Goal: Information Seeking & Learning: Learn about a topic

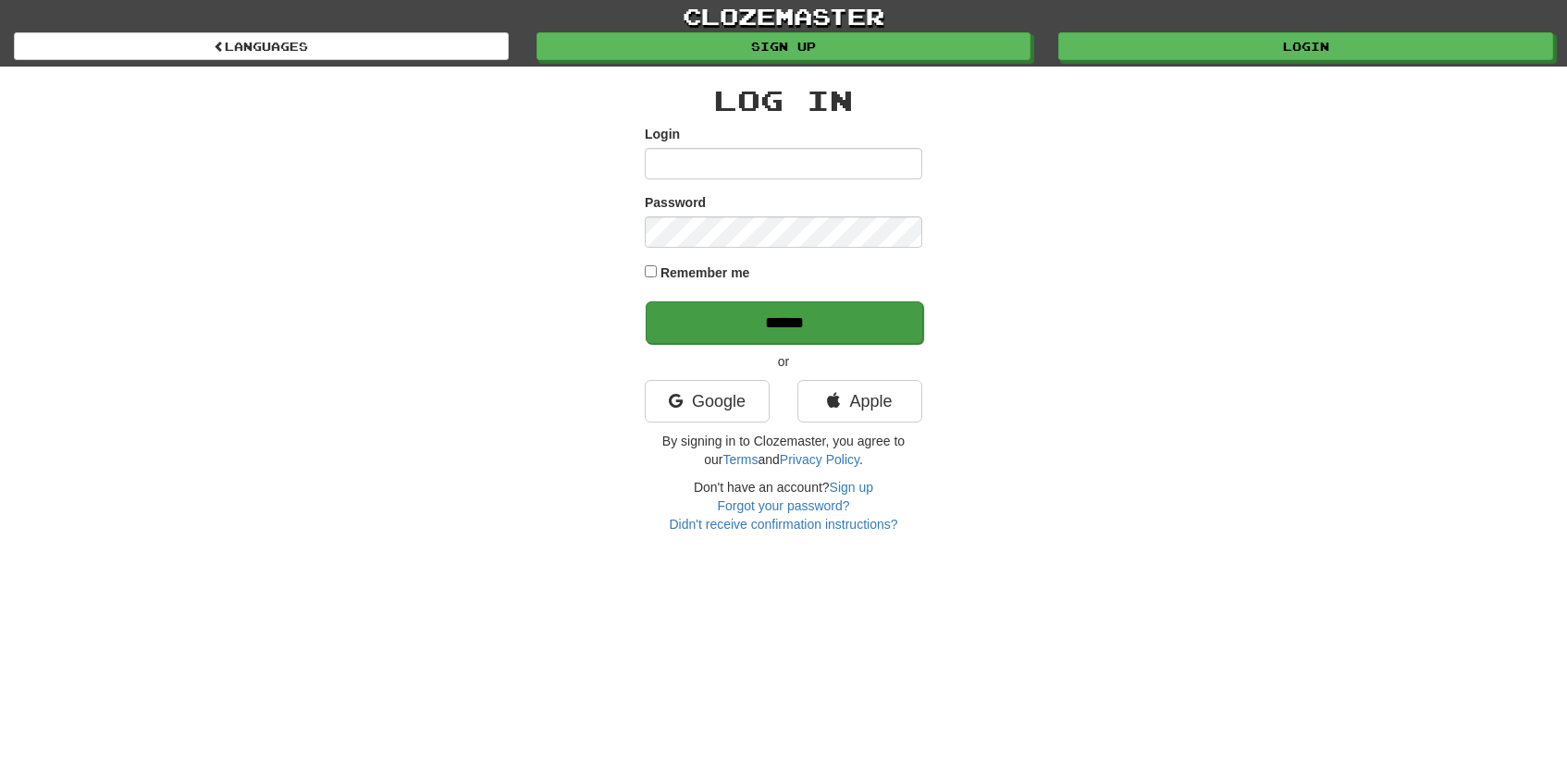
type input "*****"
click at [694, 322] on input "******" at bounding box center [784, 322] width 277 height 42
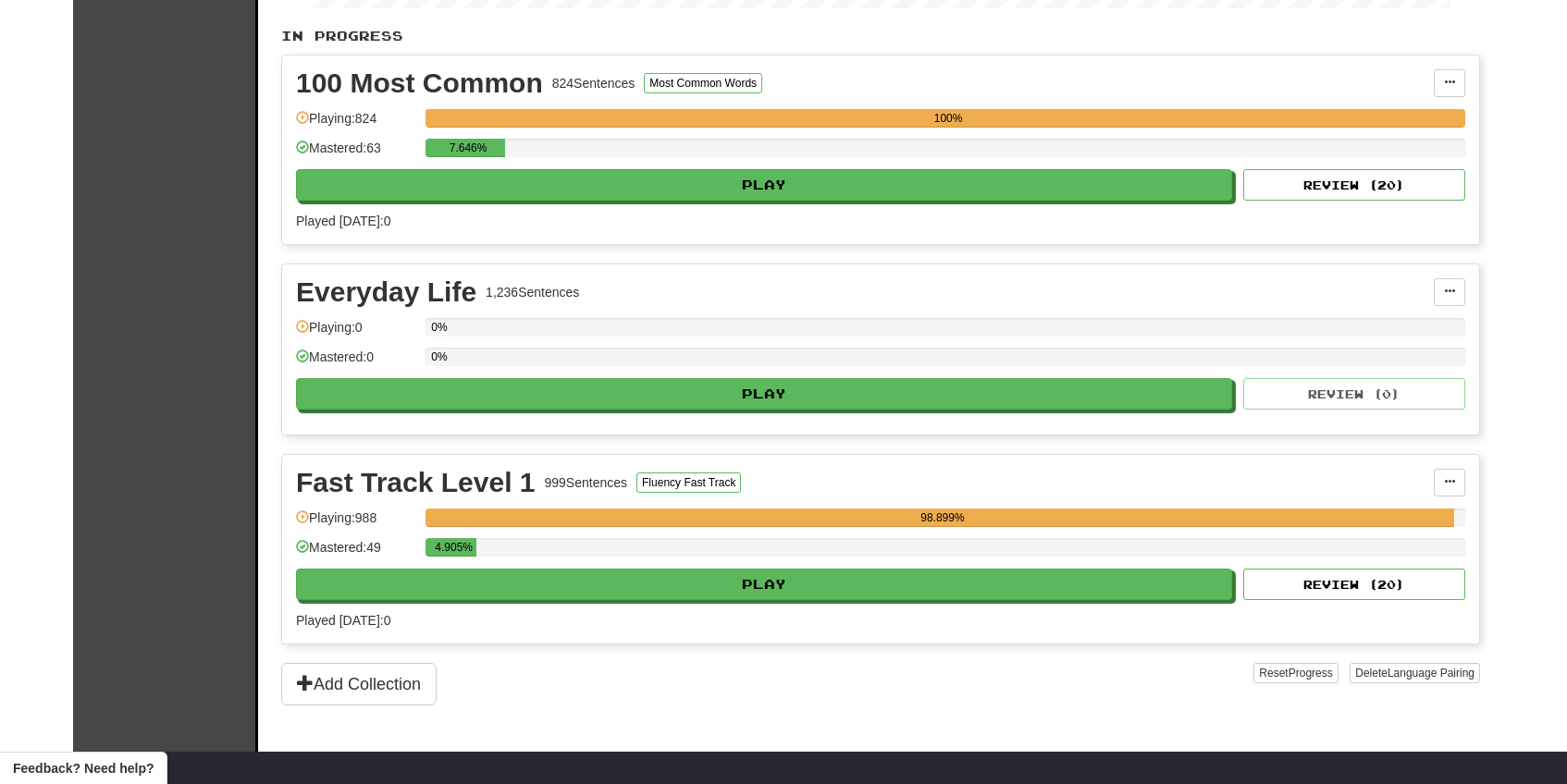
scroll to position [387, 0]
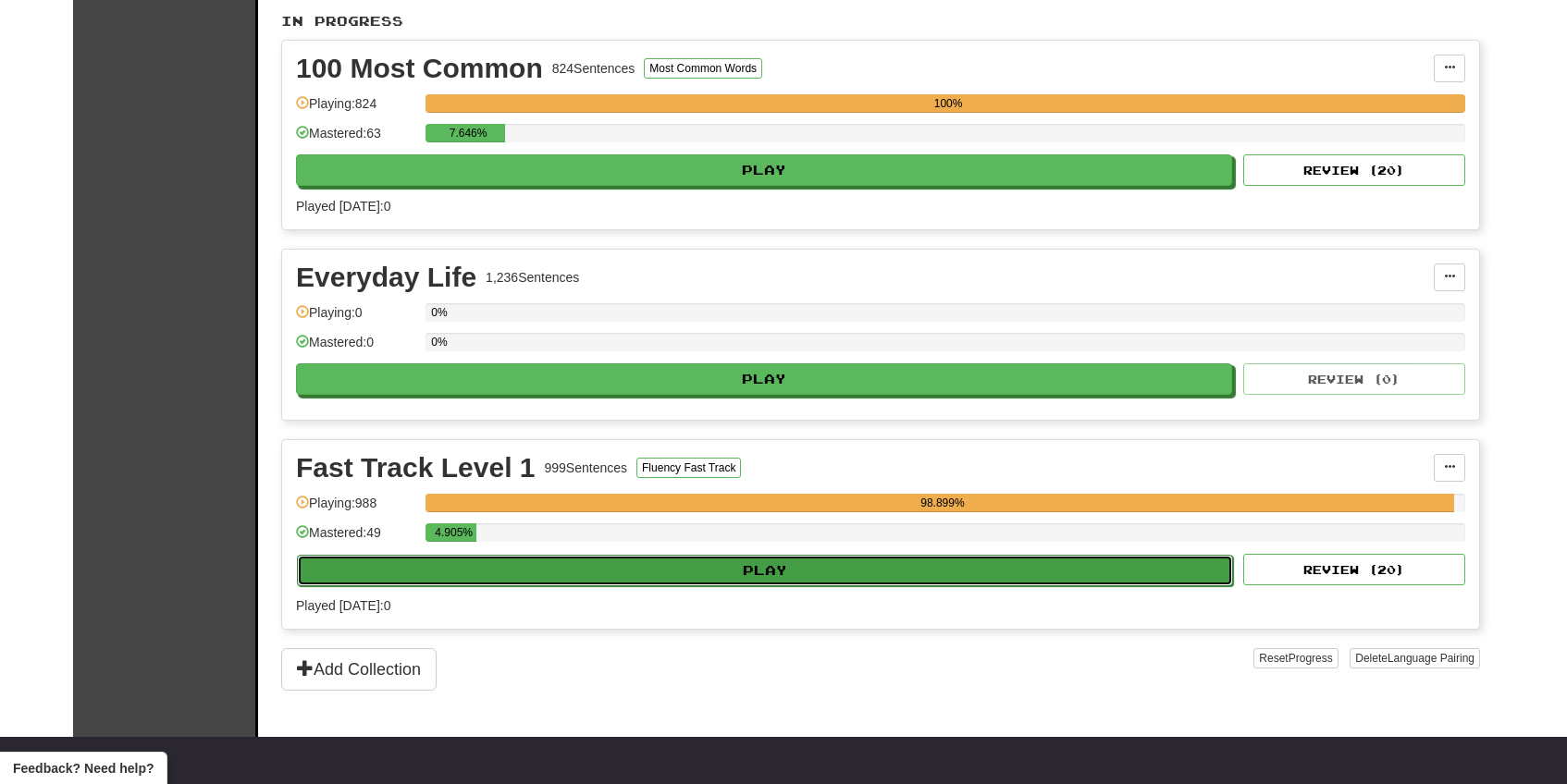
click at [709, 574] on button "Play" at bounding box center [764, 570] width 936 height 32
select select "**"
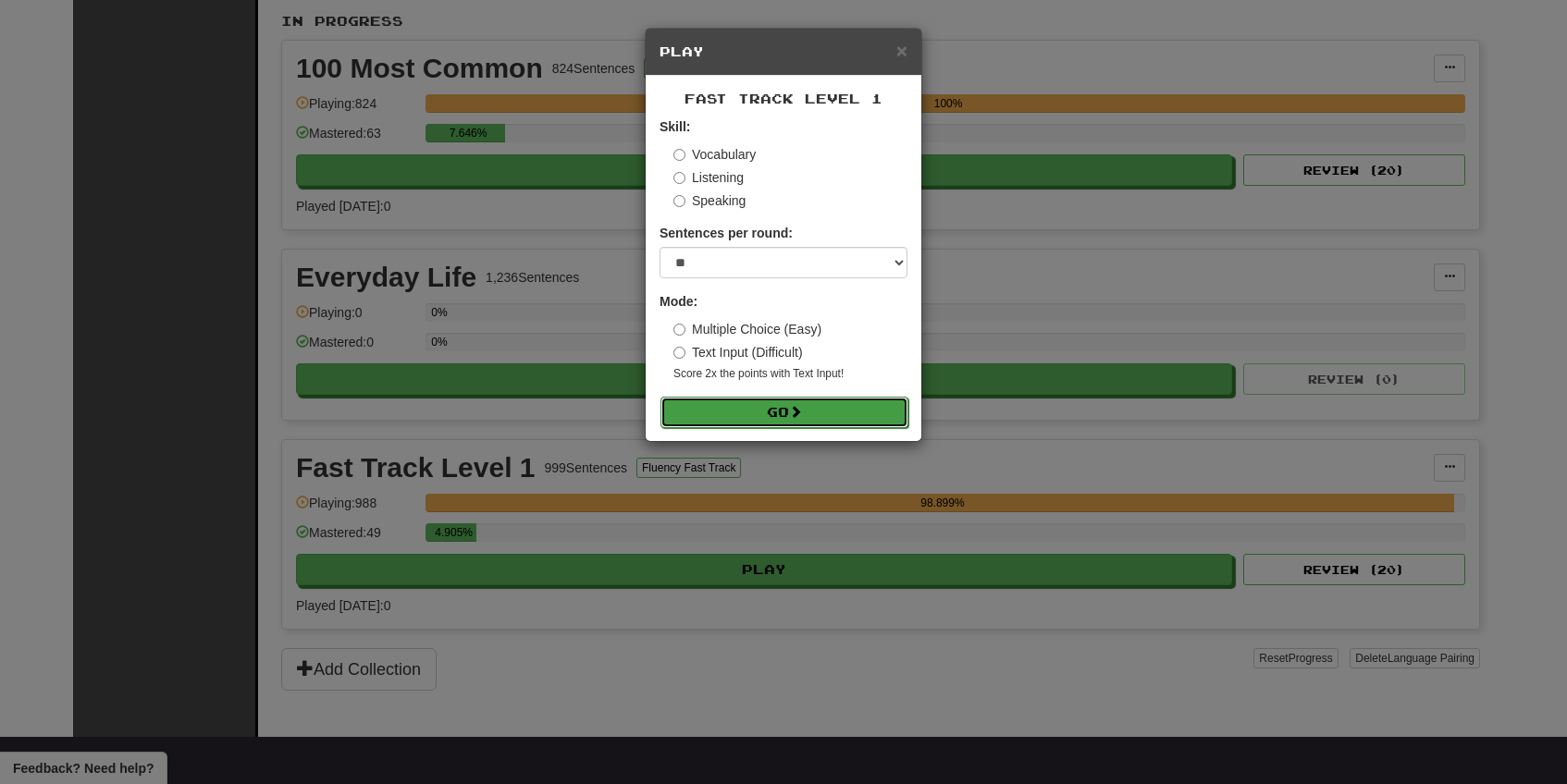
click at [708, 416] on button "Go" at bounding box center [784, 412] width 248 height 32
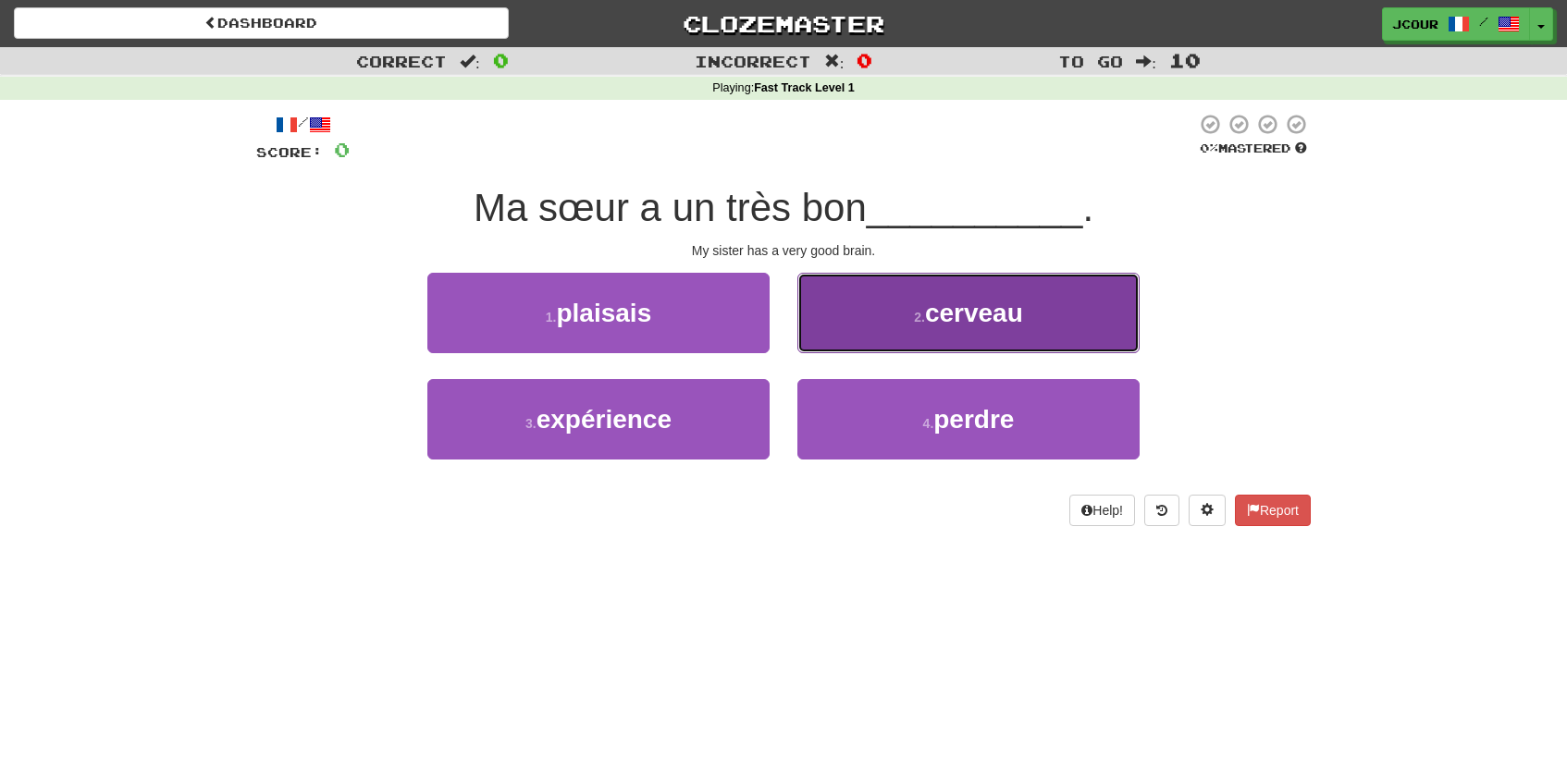
click at [867, 303] on button "2 . cerveau" at bounding box center [968, 313] width 342 height 81
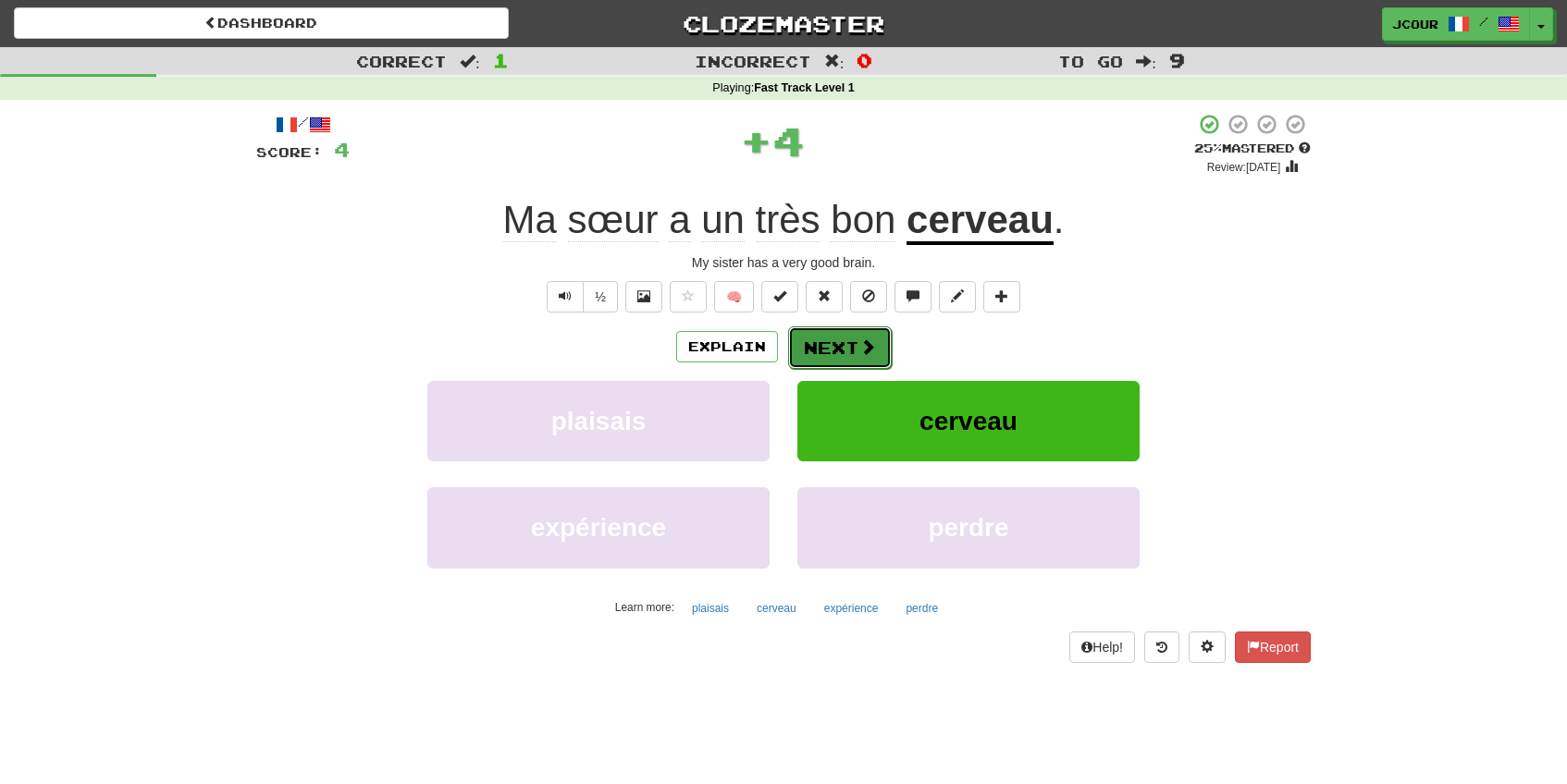
click at [843, 341] on button "Next" at bounding box center [840, 347] width 104 height 42
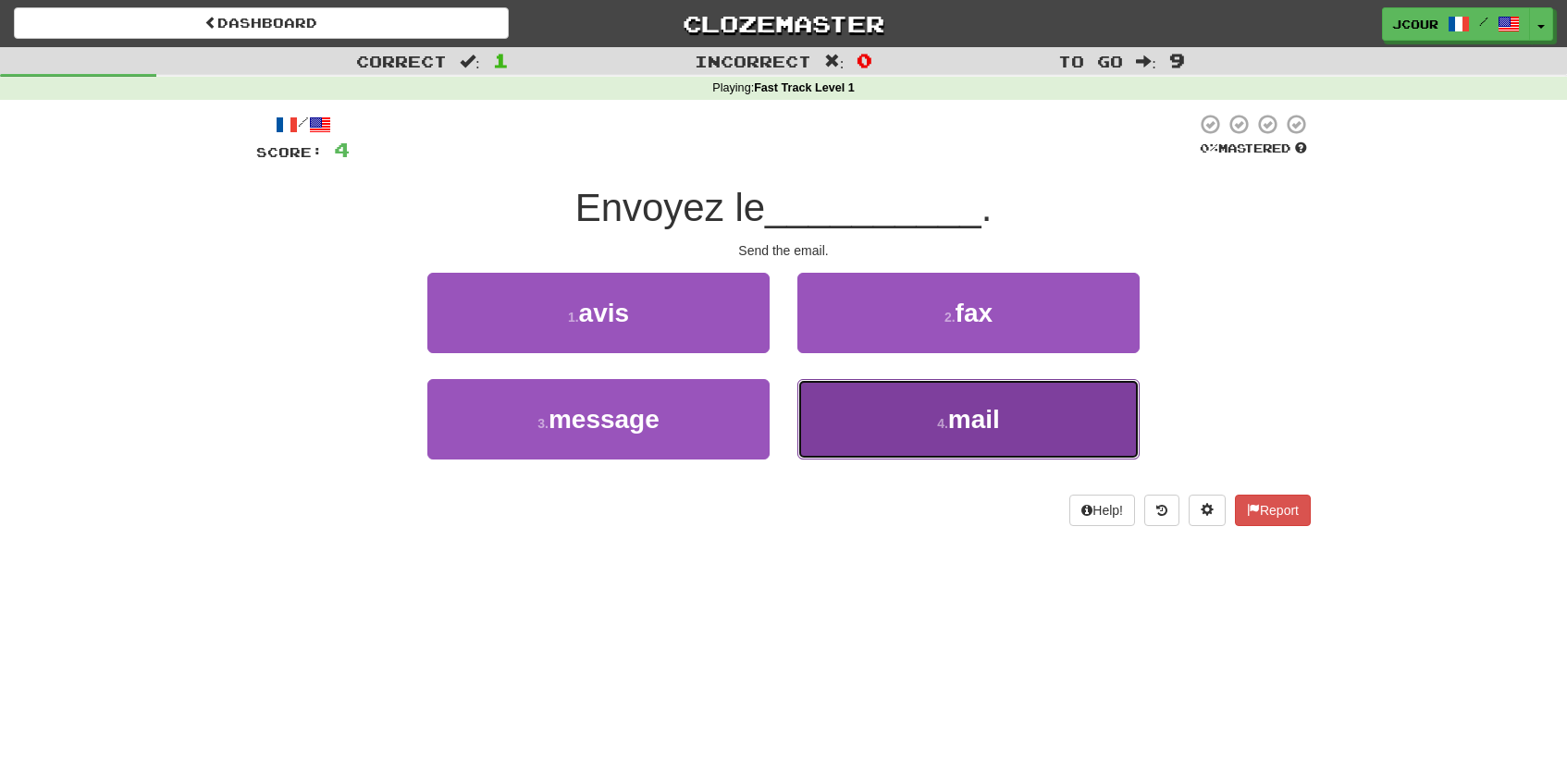
click at [875, 409] on button "4 . mail" at bounding box center [968, 419] width 342 height 81
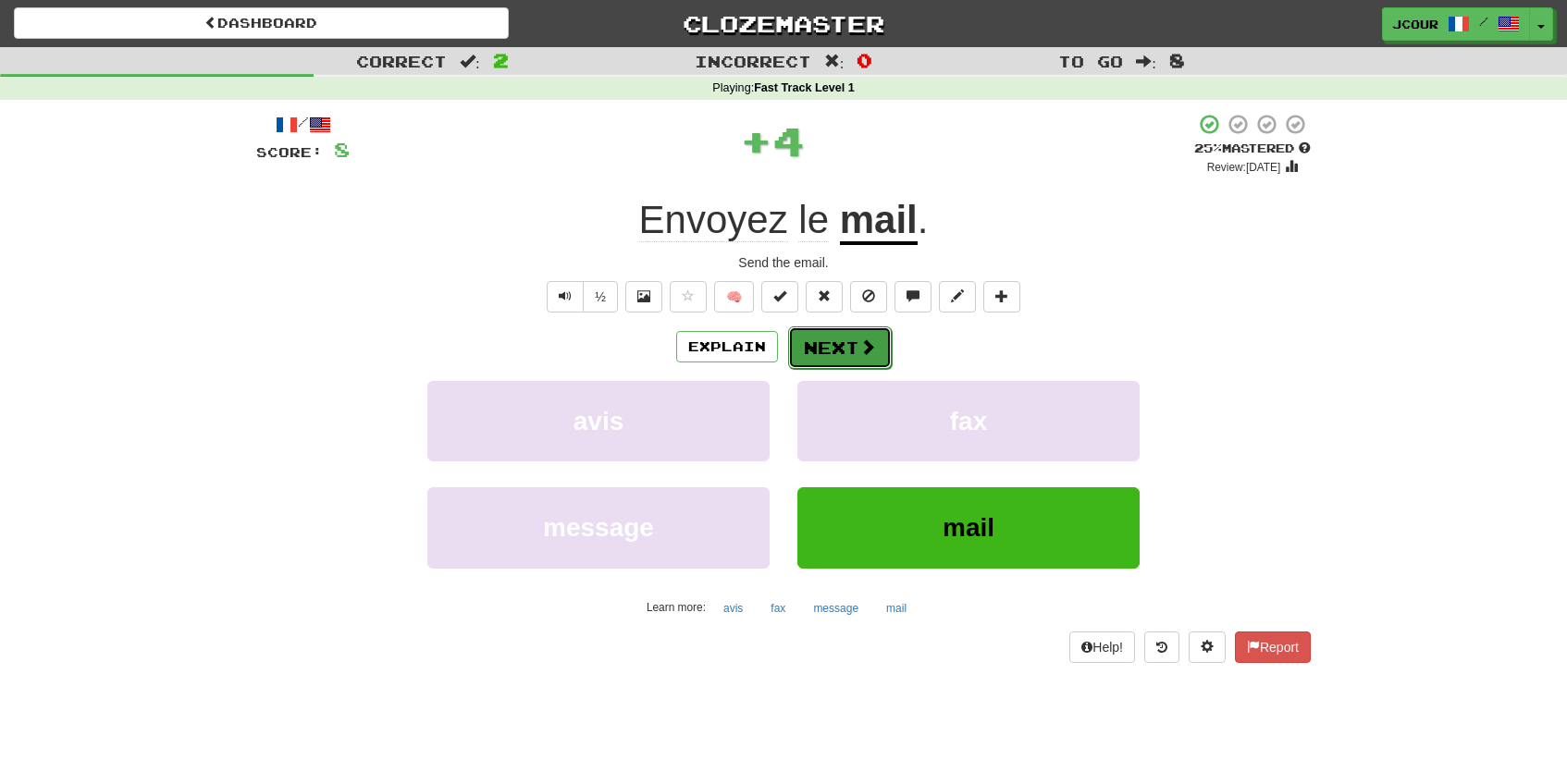
click at [847, 353] on button "Next" at bounding box center [840, 347] width 104 height 42
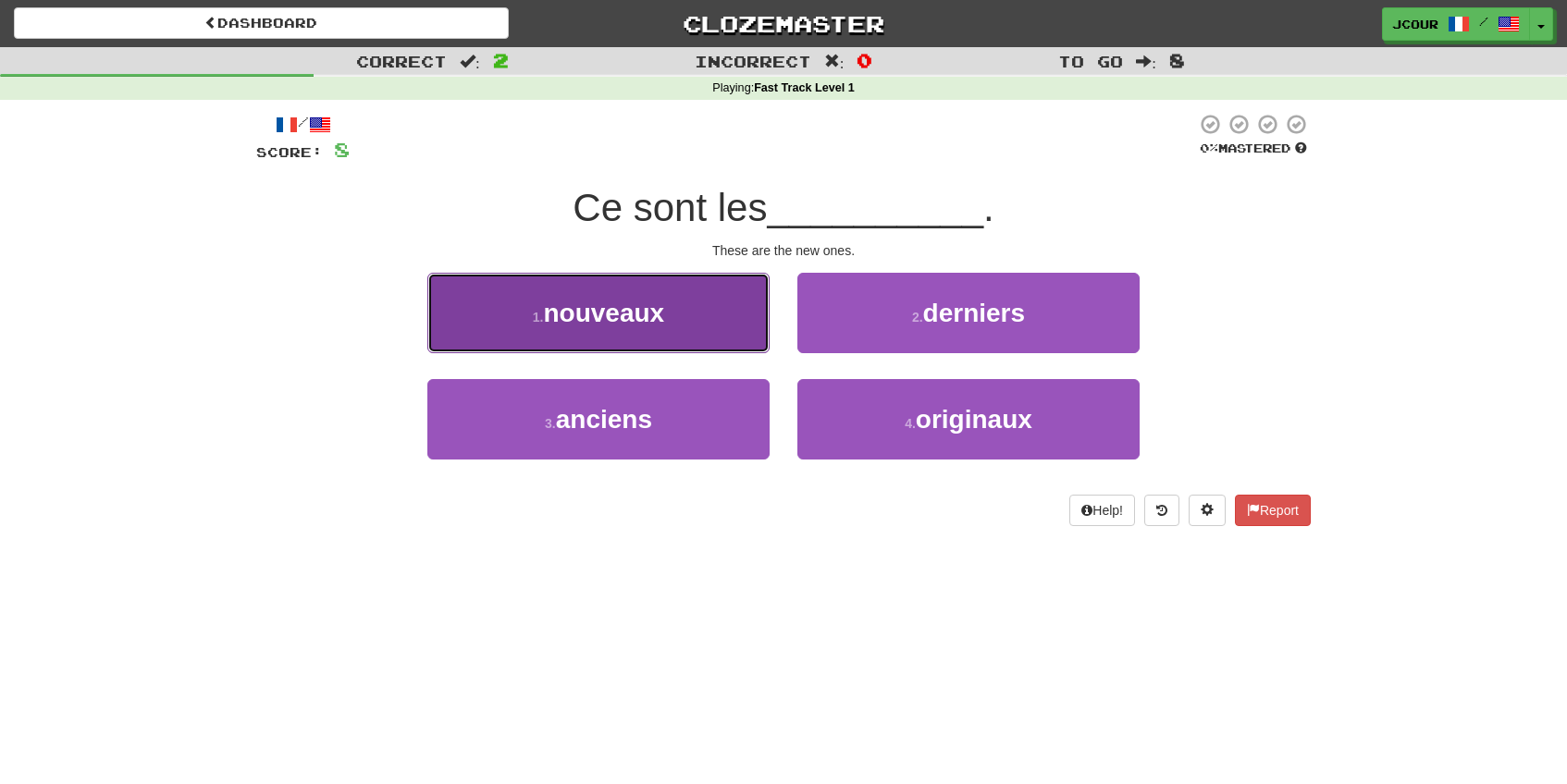
click at [699, 326] on button "1 . nouveaux" at bounding box center [598, 313] width 342 height 81
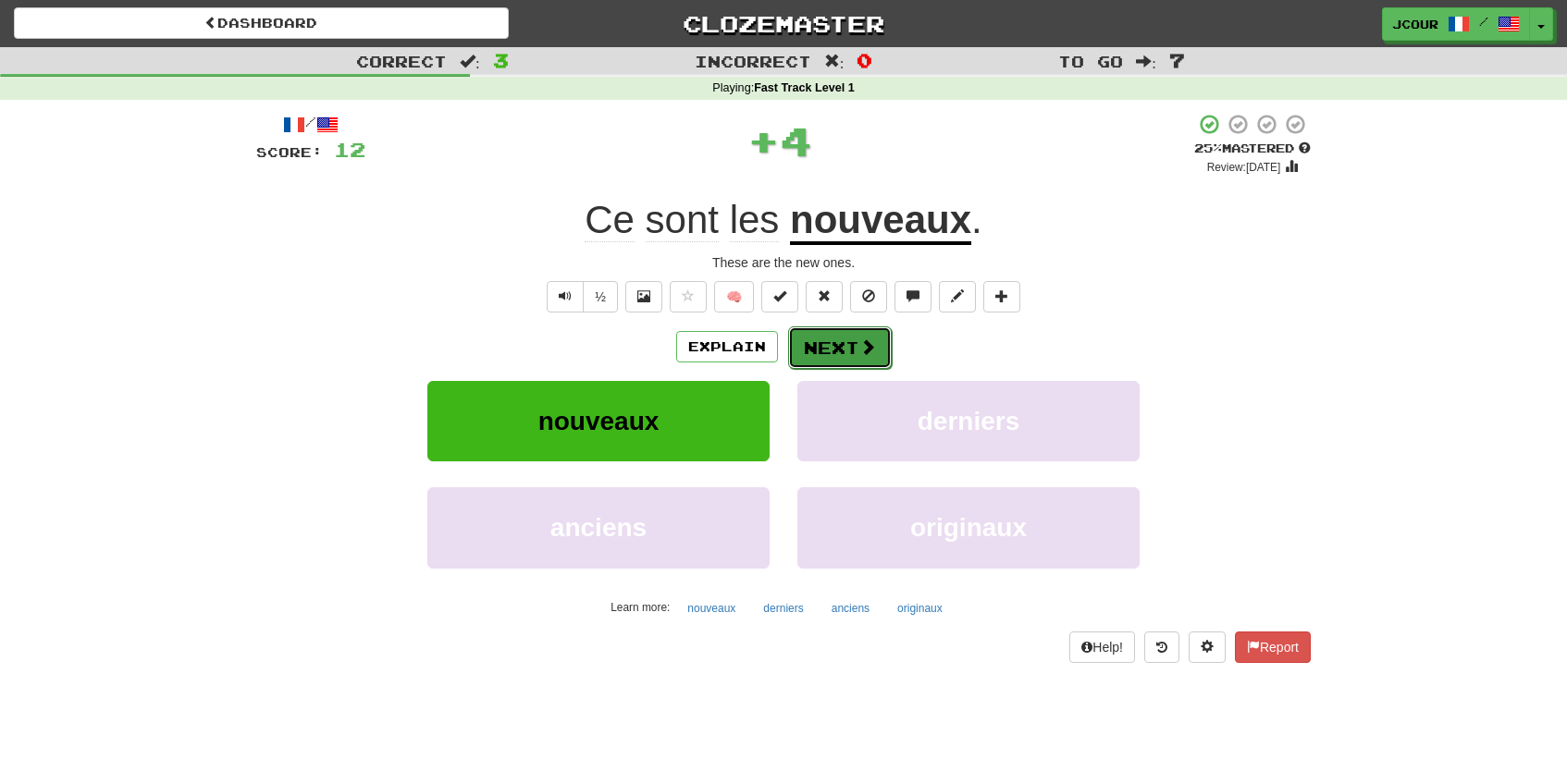
click at [818, 346] on button "Next" at bounding box center [840, 347] width 104 height 42
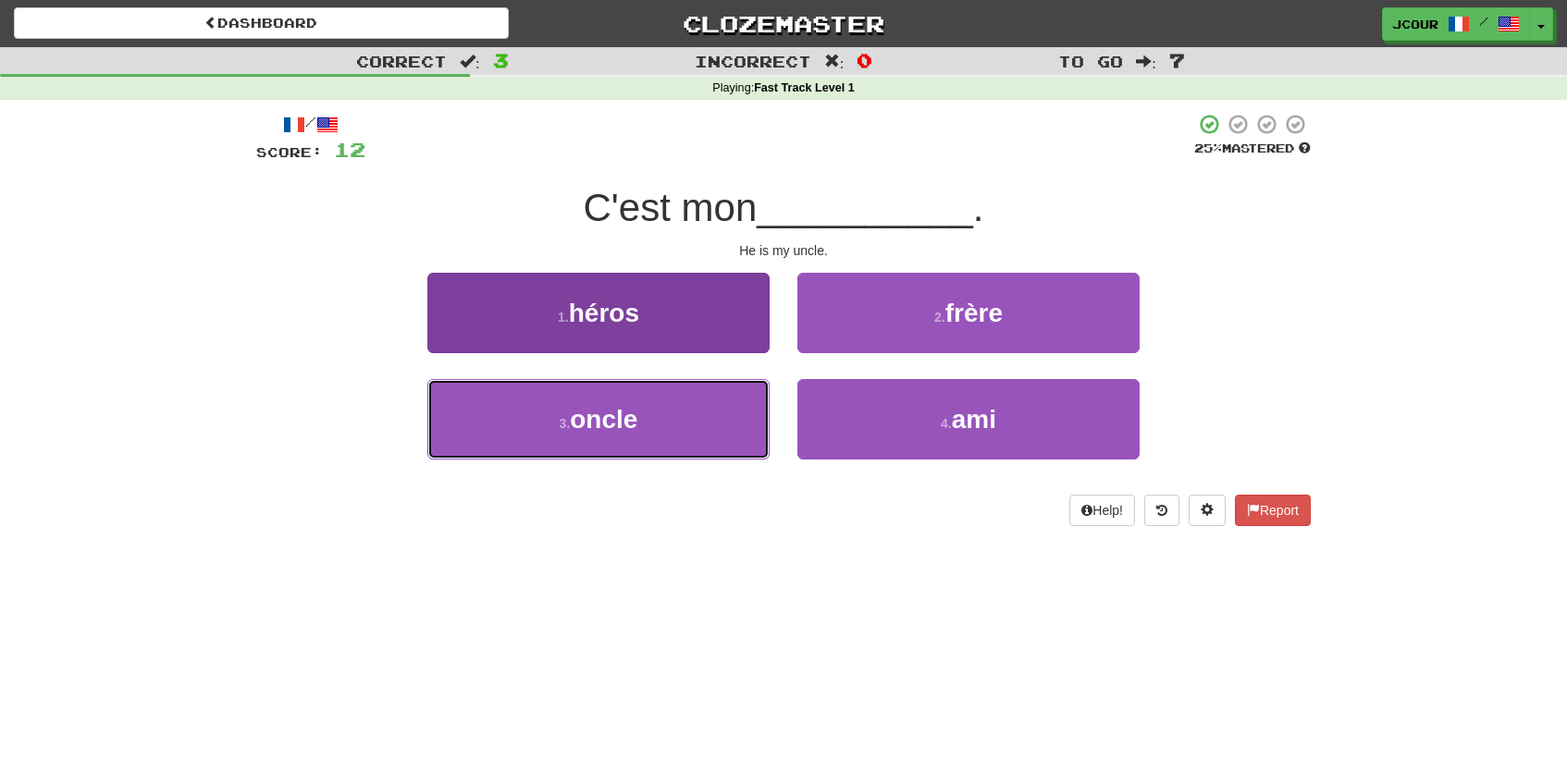
click at [740, 429] on button "3 . oncle" at bounding box center [598, 419] width 342 height 81
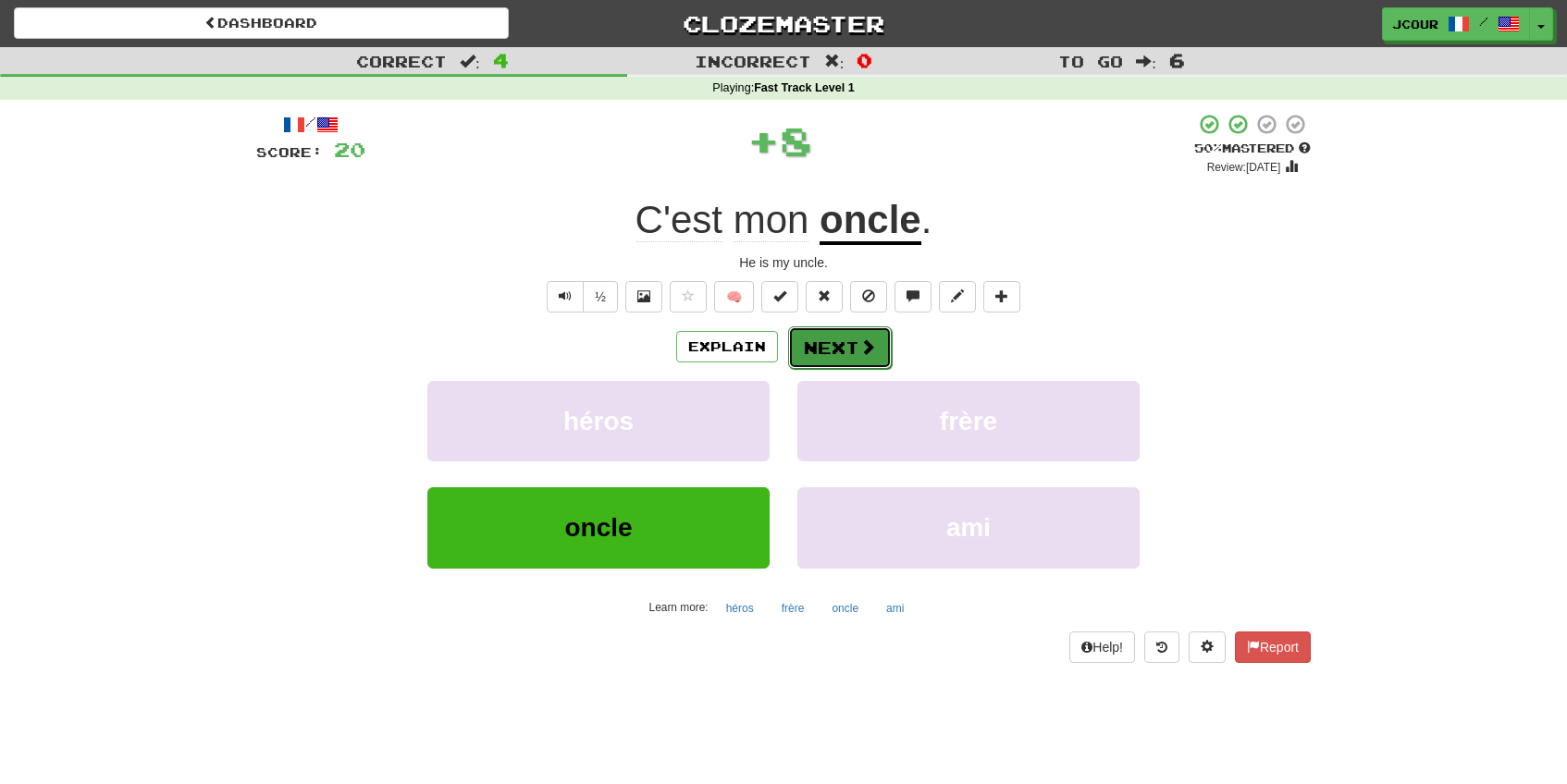
click at [847, 350] on button "Next" at bounding box center [840, 347] width 104 height 42
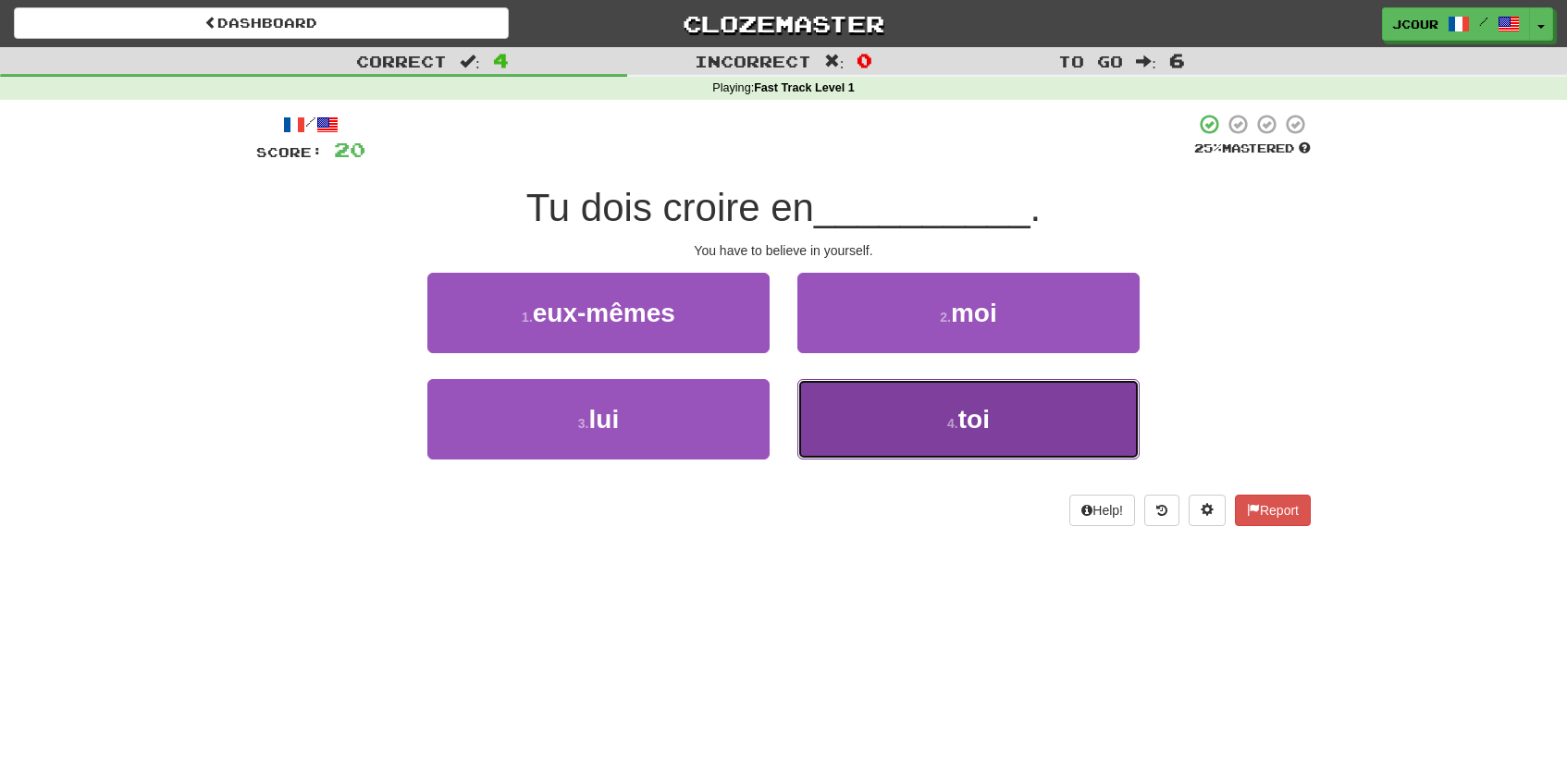
click at [885, 425] on button "4 . toi" at bounding box center [968, 419] width 342 height 81
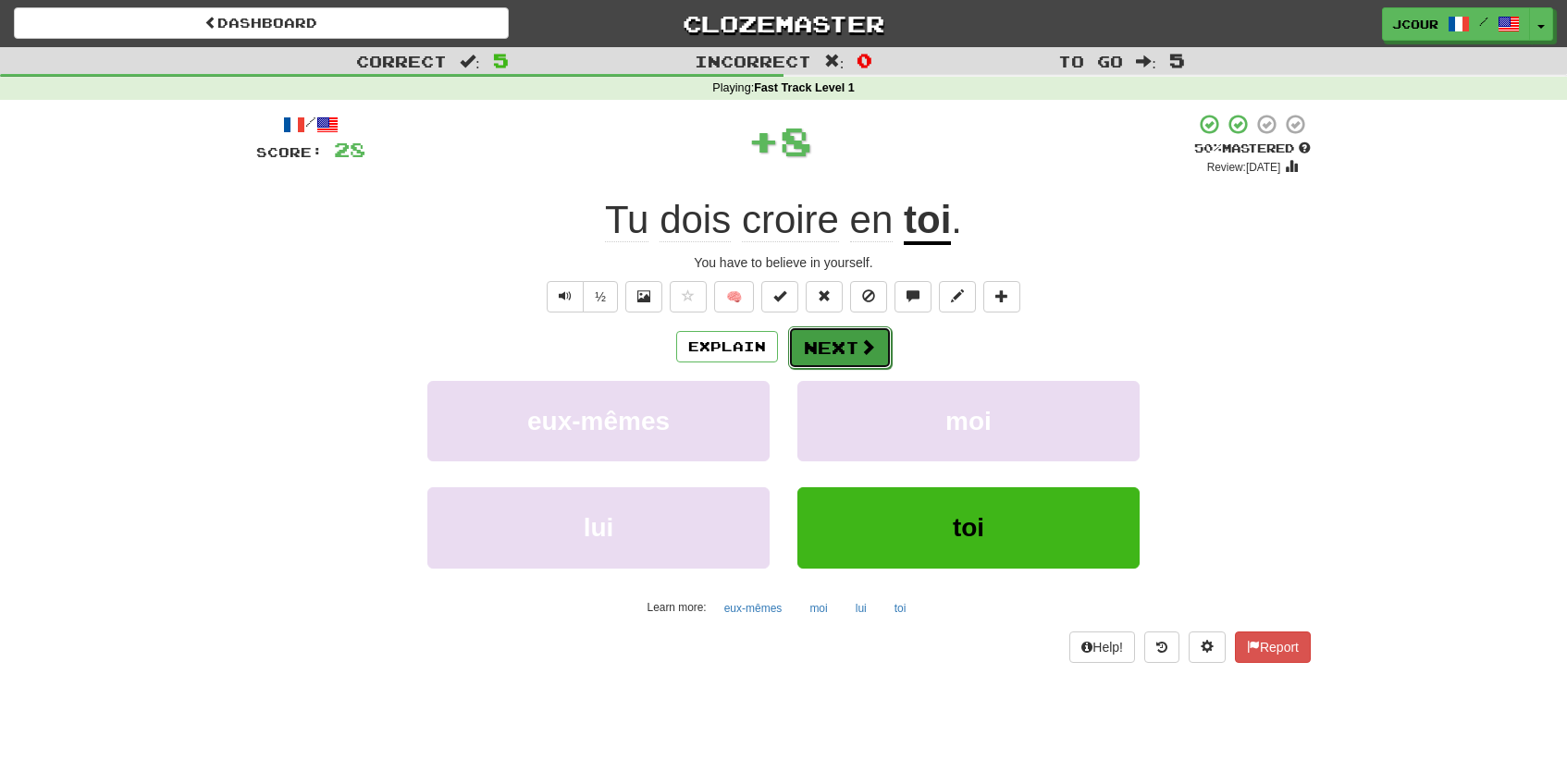
click at [871, 364] on button "Next" at bounding box center [840, 347] width 104 height 42
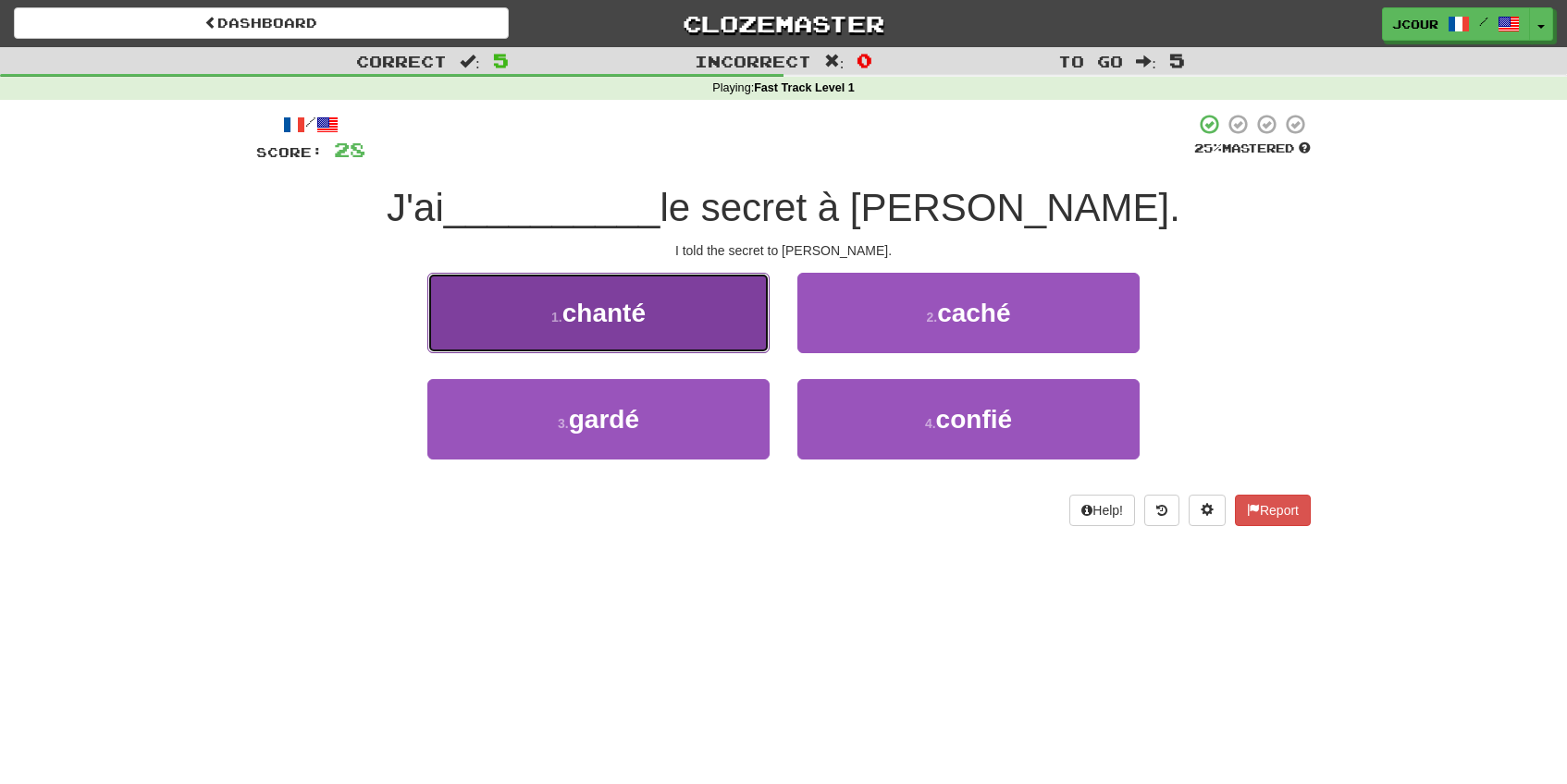
click at [747, 338] on button "1 . chanté" at bounding box center [598, 313] width 342 height 81
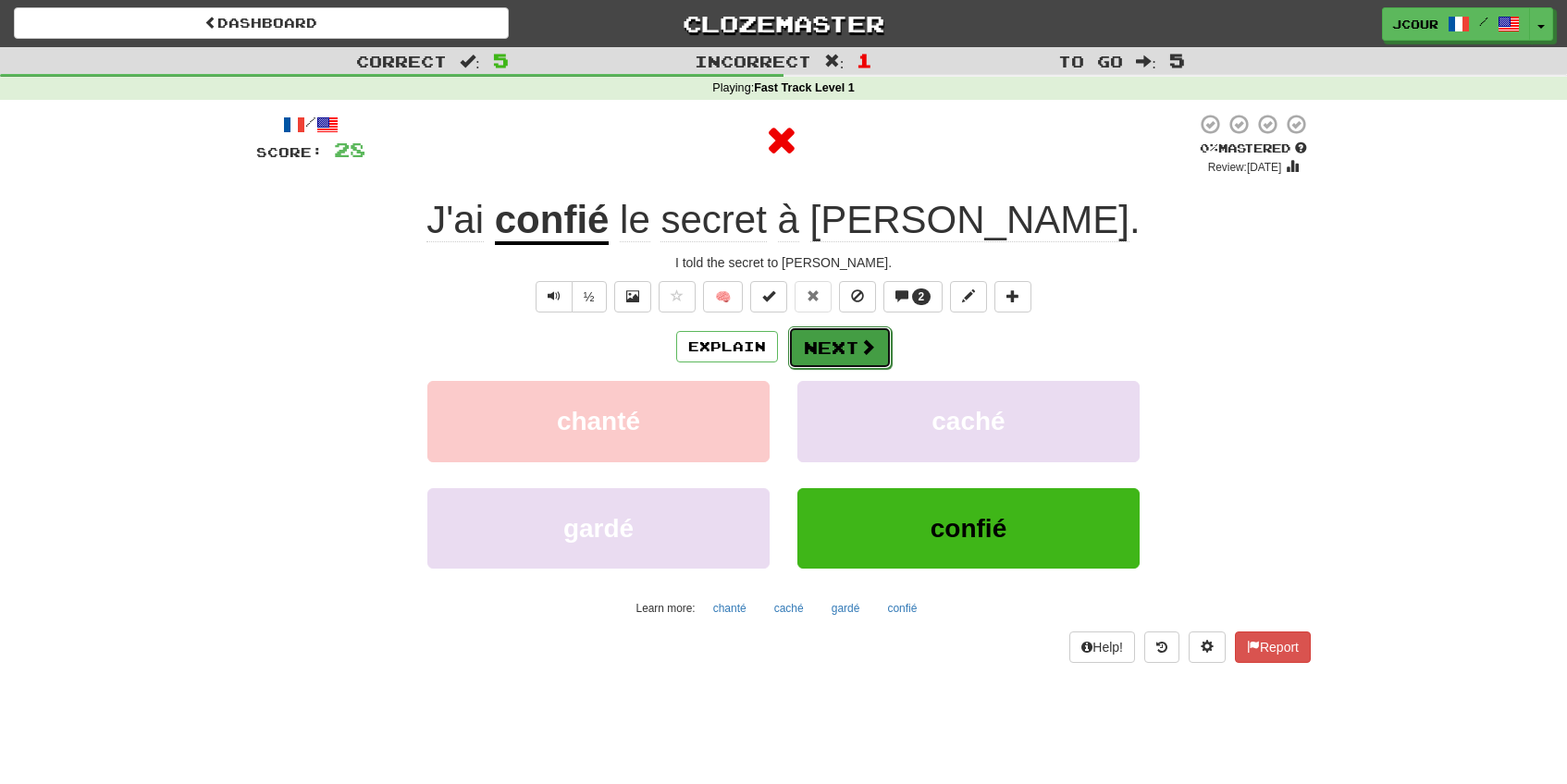
click at [843, 364] on button "Next" at bounding box center [840, 347] width 104 height 42
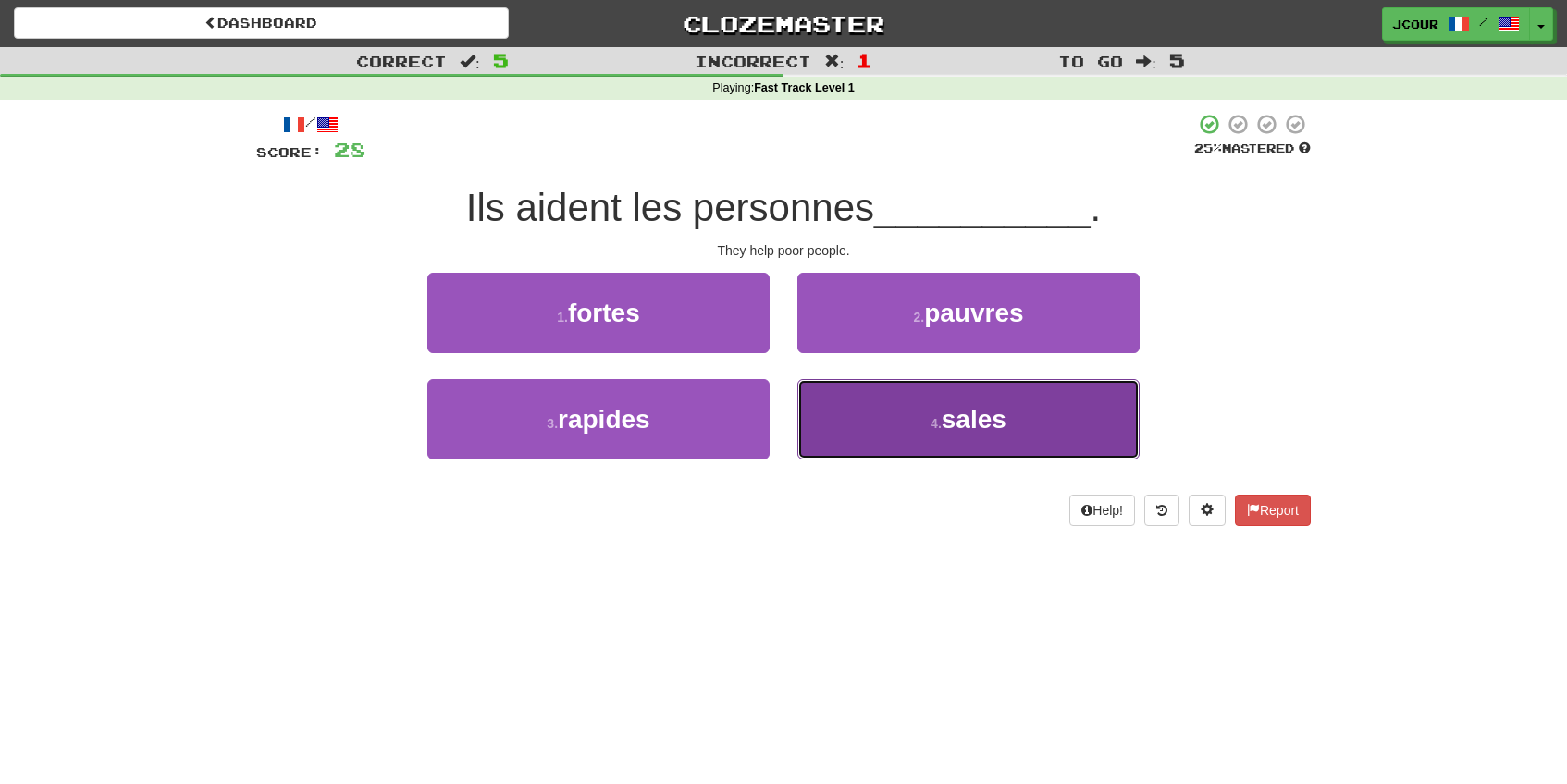
click at [865, 433] on button "4 . sales" at bounding box center [968, 419] width 342 height 81
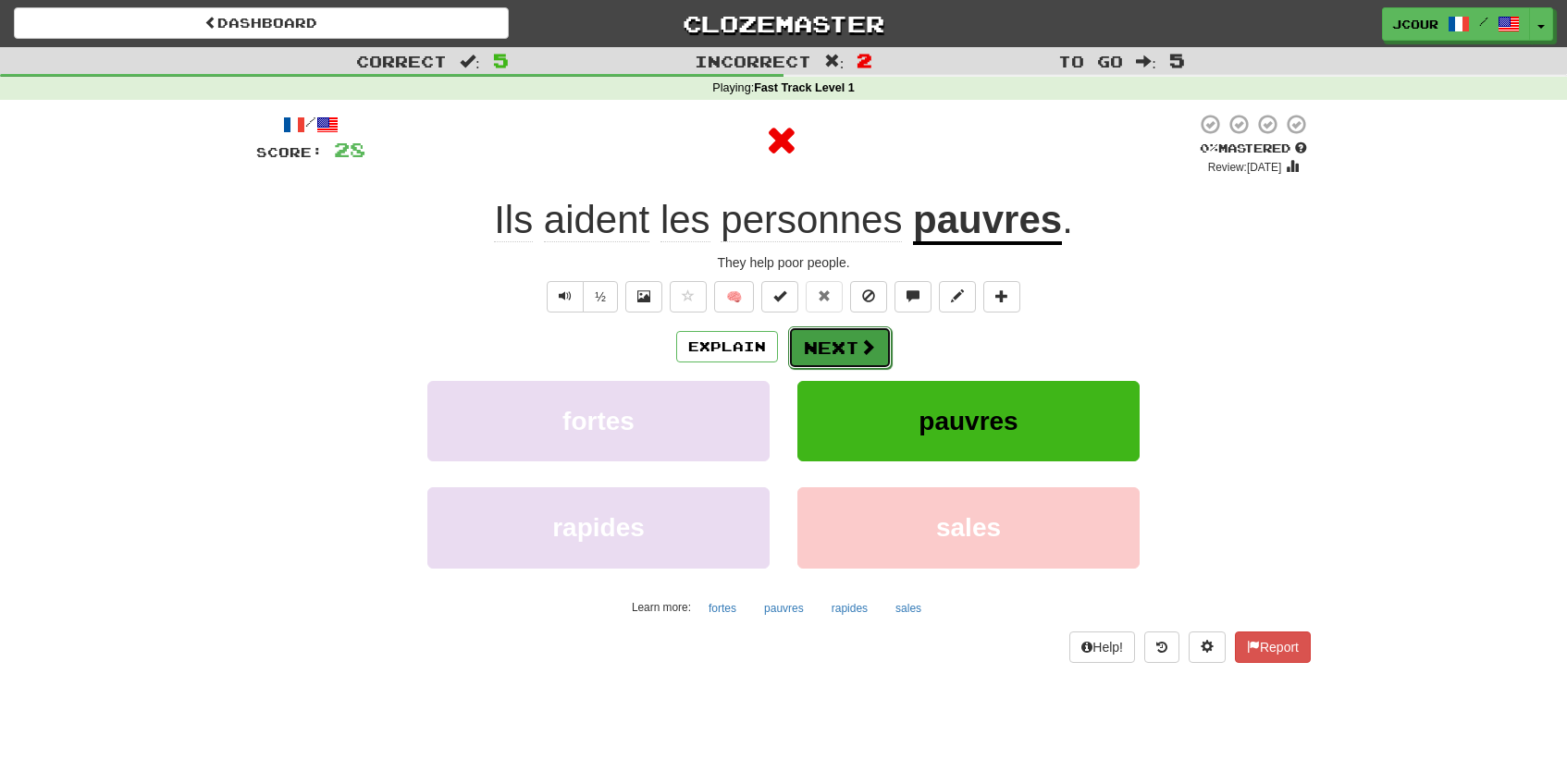
click at [863, 355] on span at bounding box center [867, 346] width 16 height 16
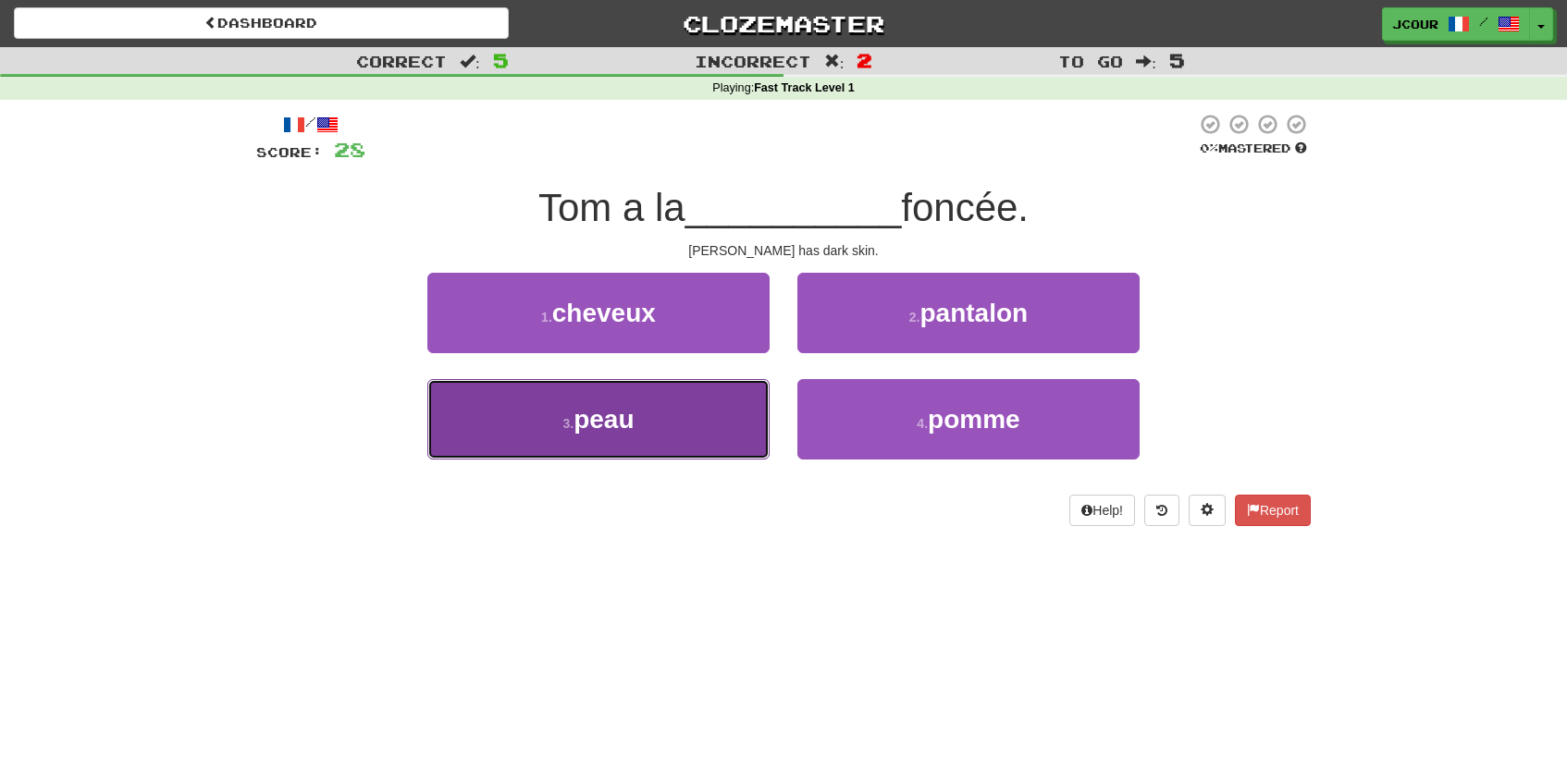
click at [739, 440] on button "3 . peau" at bounding box center [598, 419] width 342 height 81
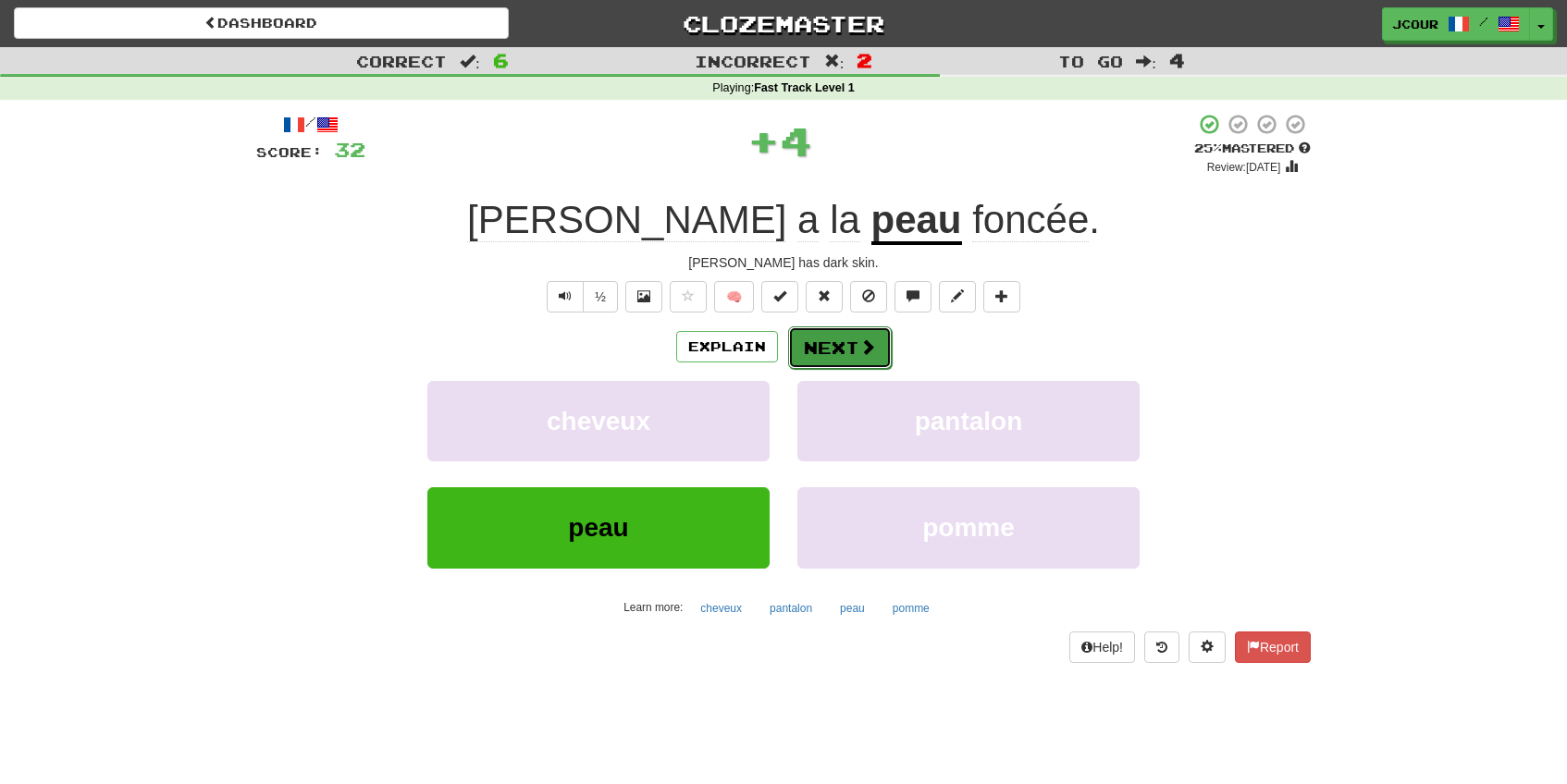
click at [835, 353] on button "Next" at bounding box center [840, 347] width 104 height 42
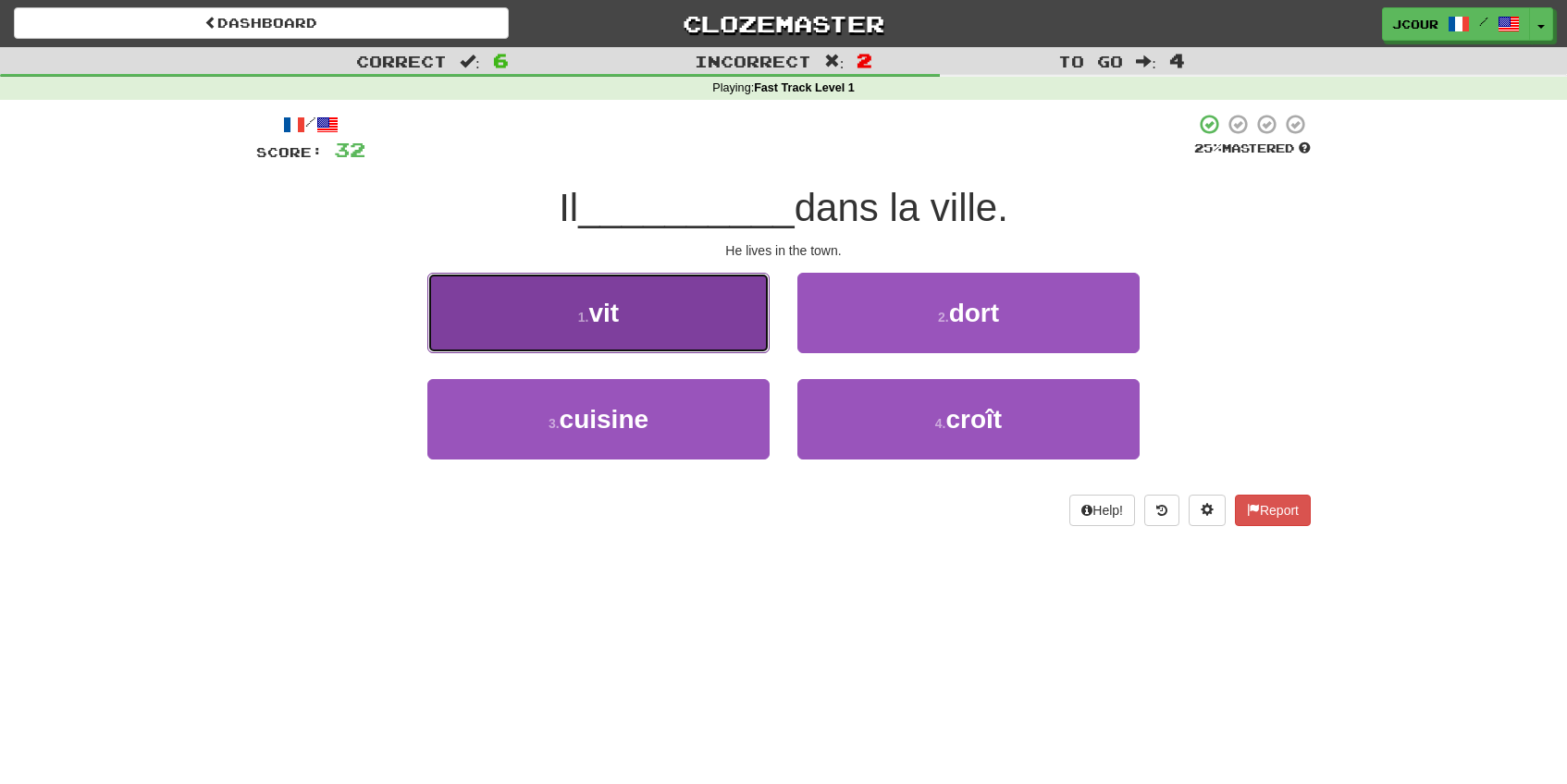
click at [719, 330] on button "1 . vit" at bounding box center [598, 313] width 342 height 81
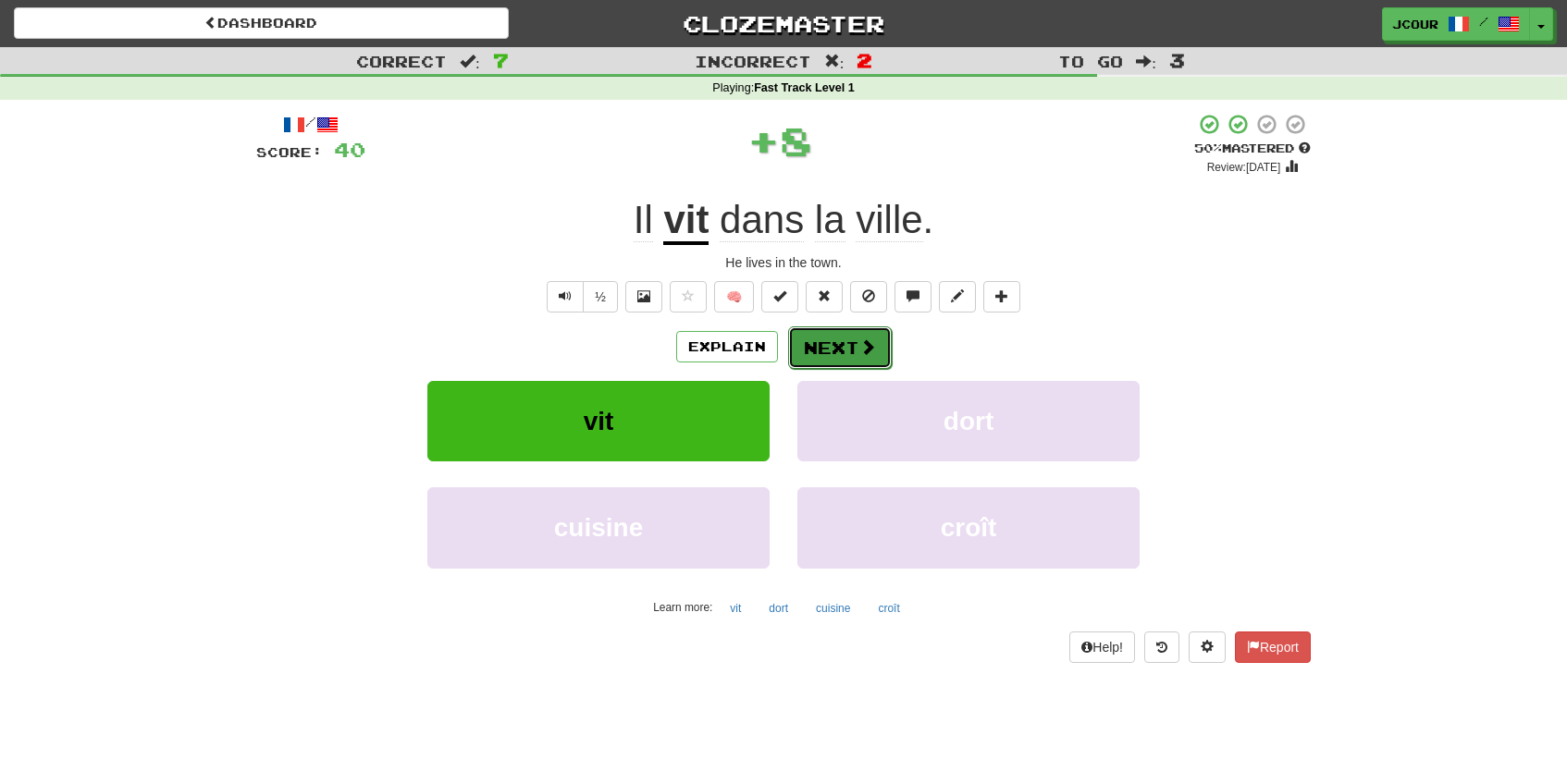
click at [808, 329] on button "Next" at bounding box center [840, 347] width 104 height 42
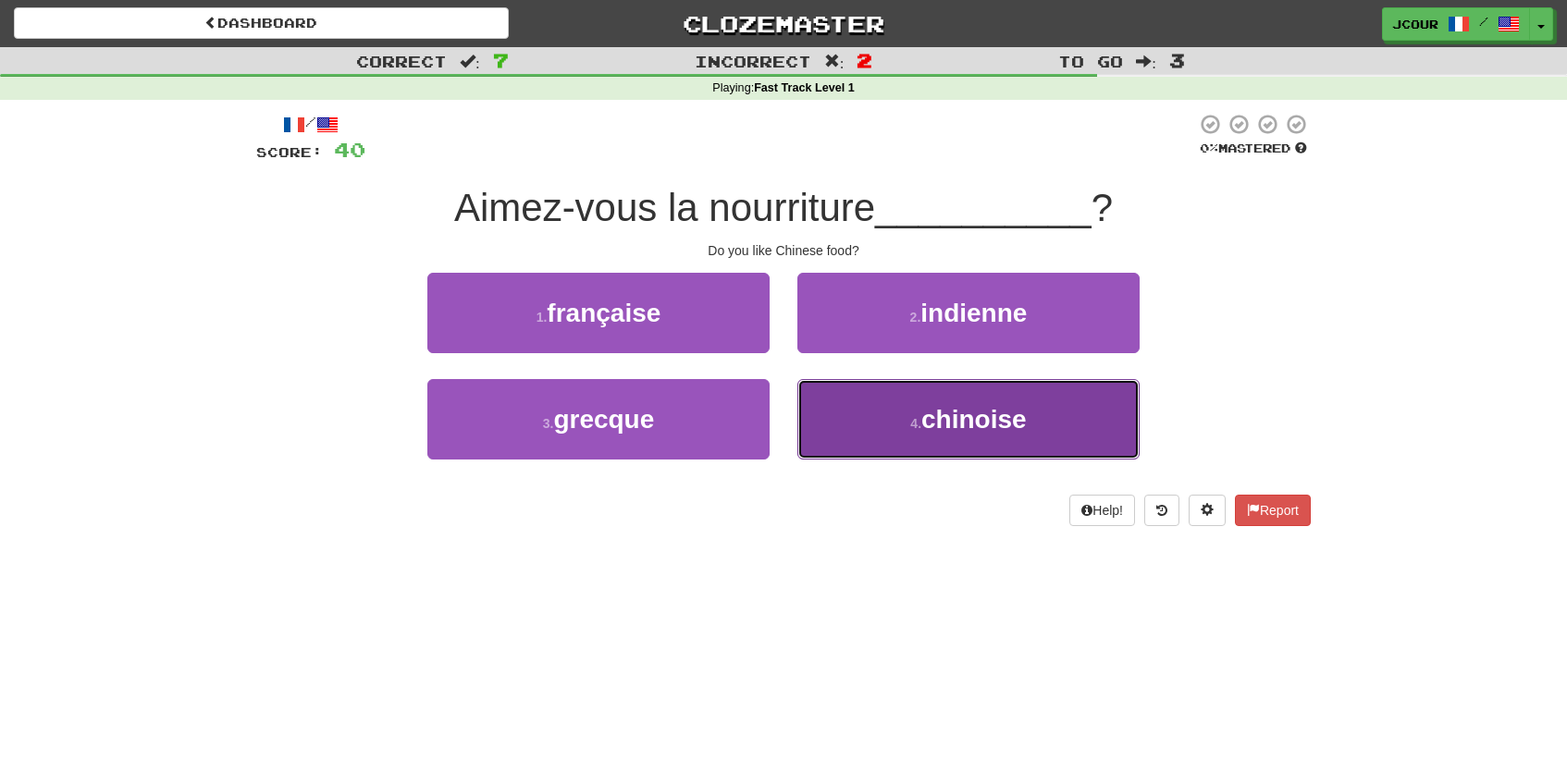
click at [854, 440] on button "4 . chinoise" at bounding box center [968, 419] width 342 height 81
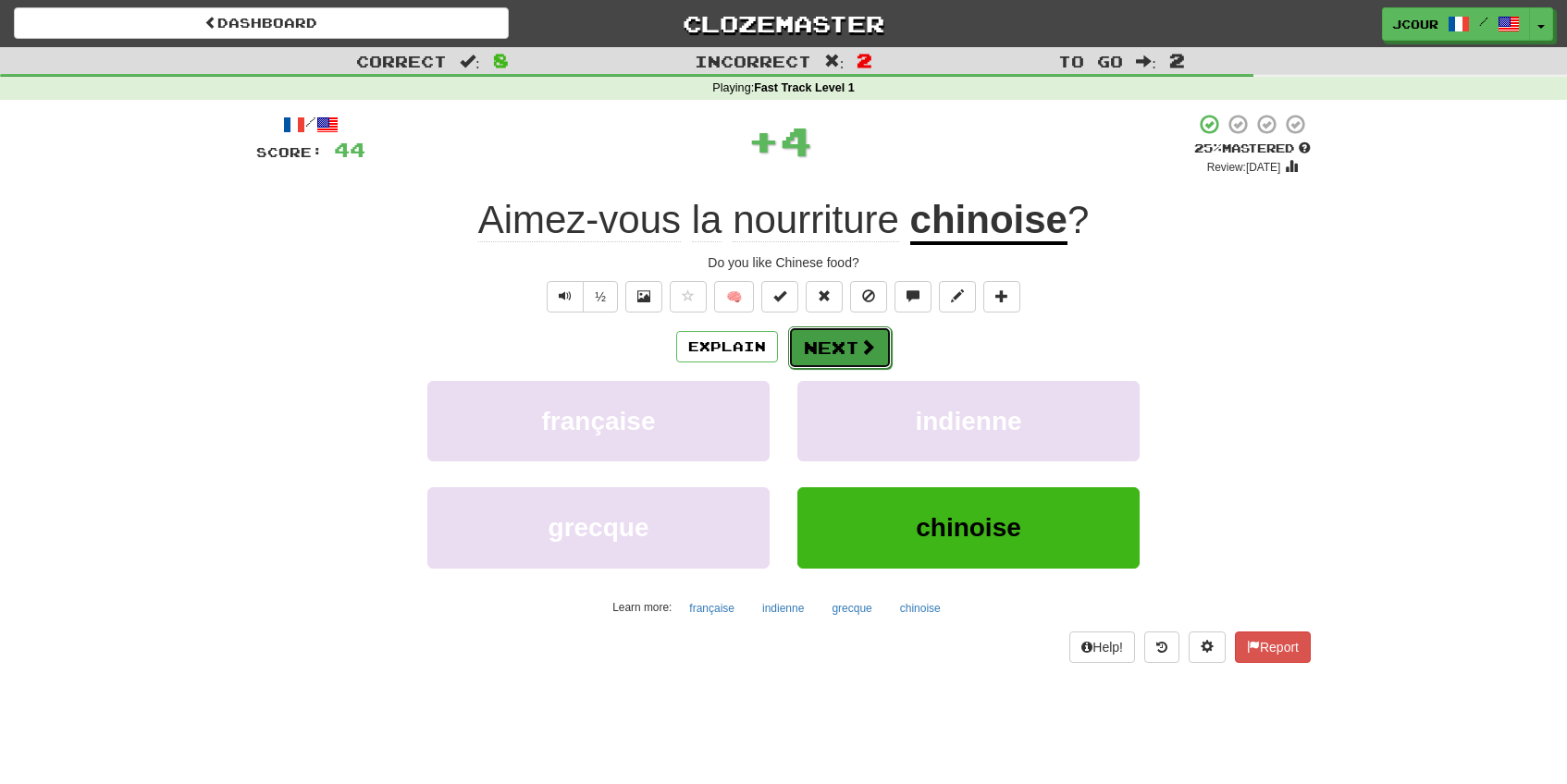
click at [818, 349] on button "Next" at bounding box center [840, 347] width 104 height 42
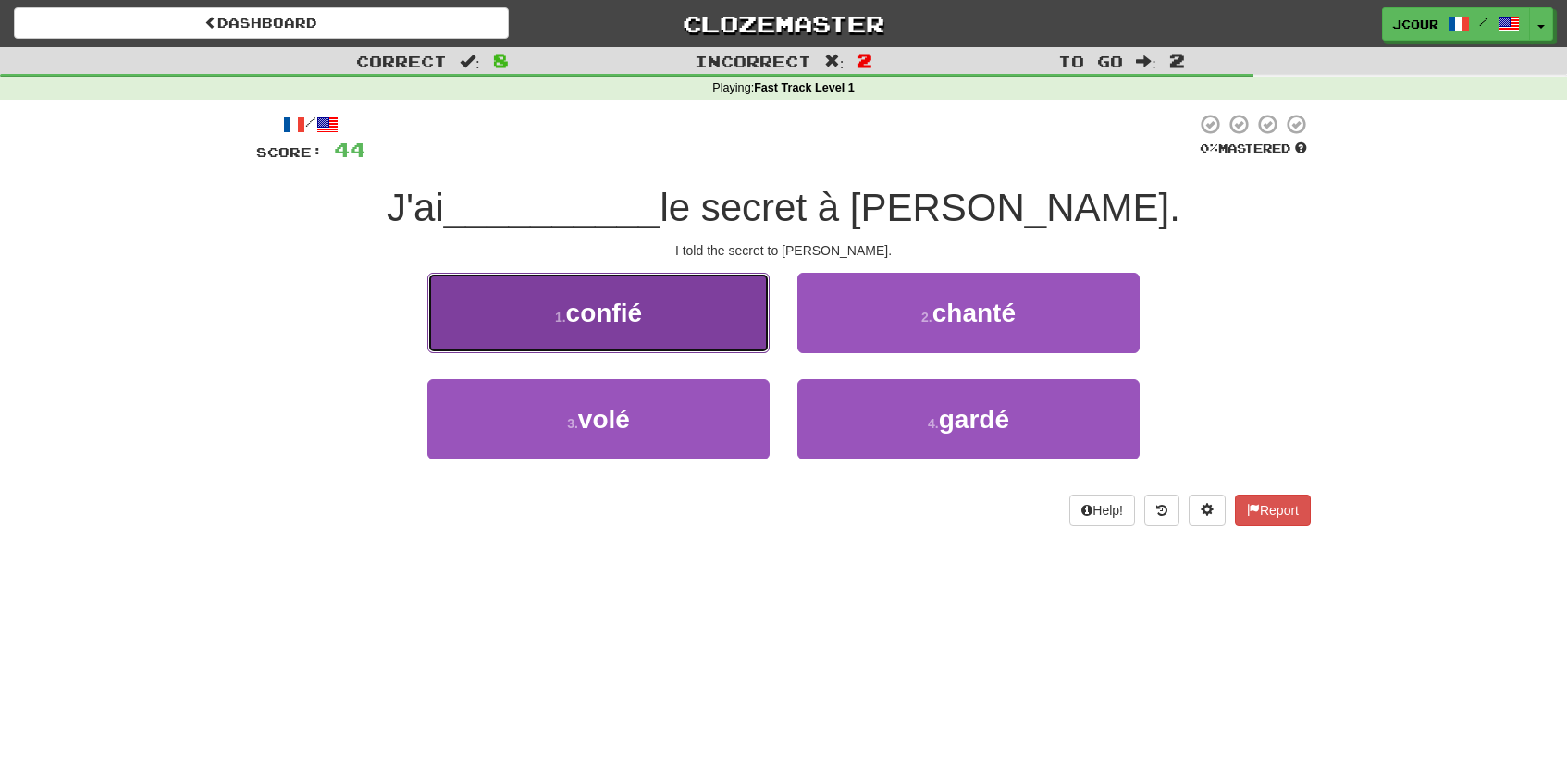
click at [714, 332] on button "1 . confié" at bounding box center [598, 313] width 342 height 81
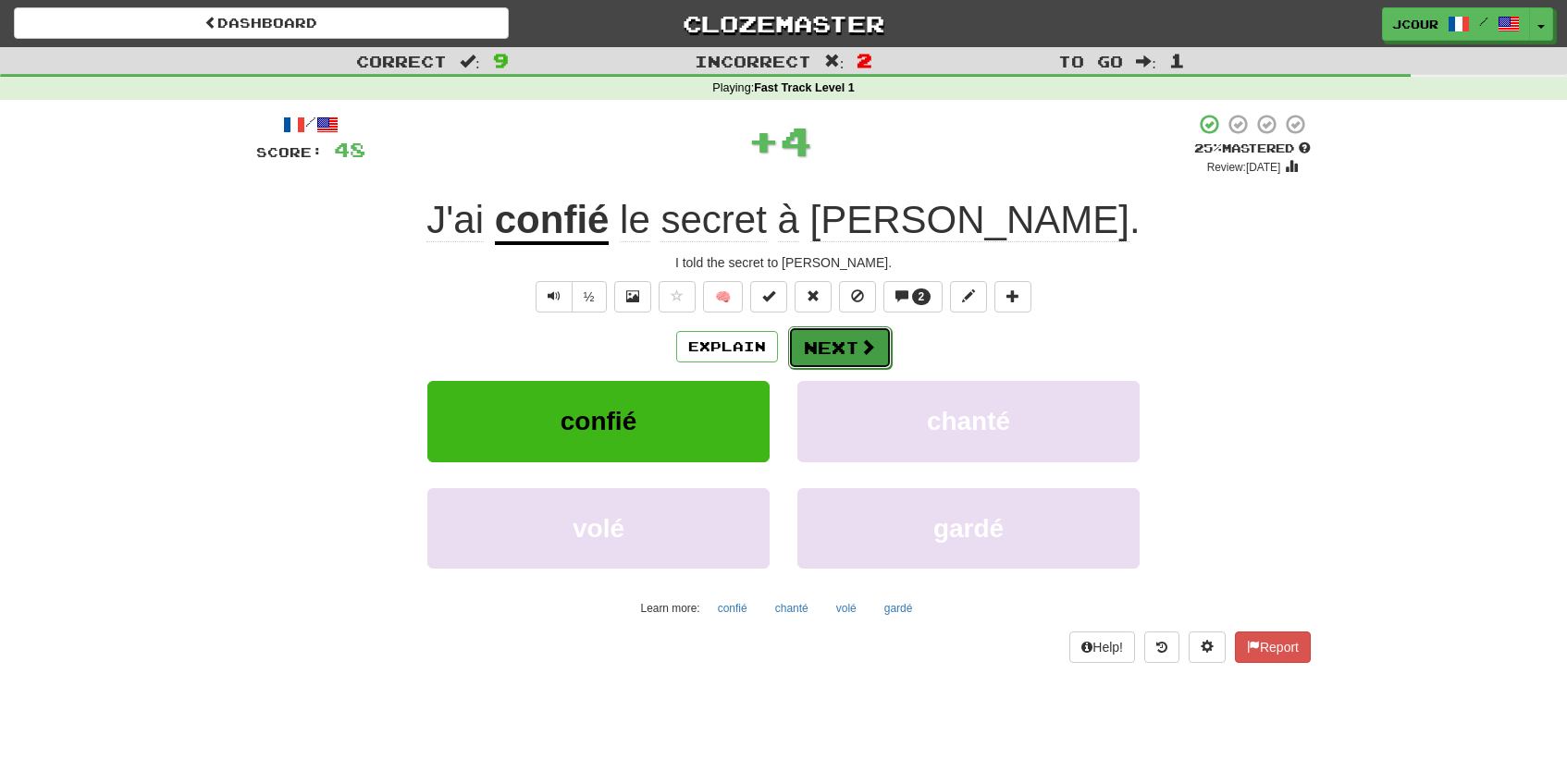
click at [842, 349] on button "Next" at bounding box center [840, 347] width 104 height 42
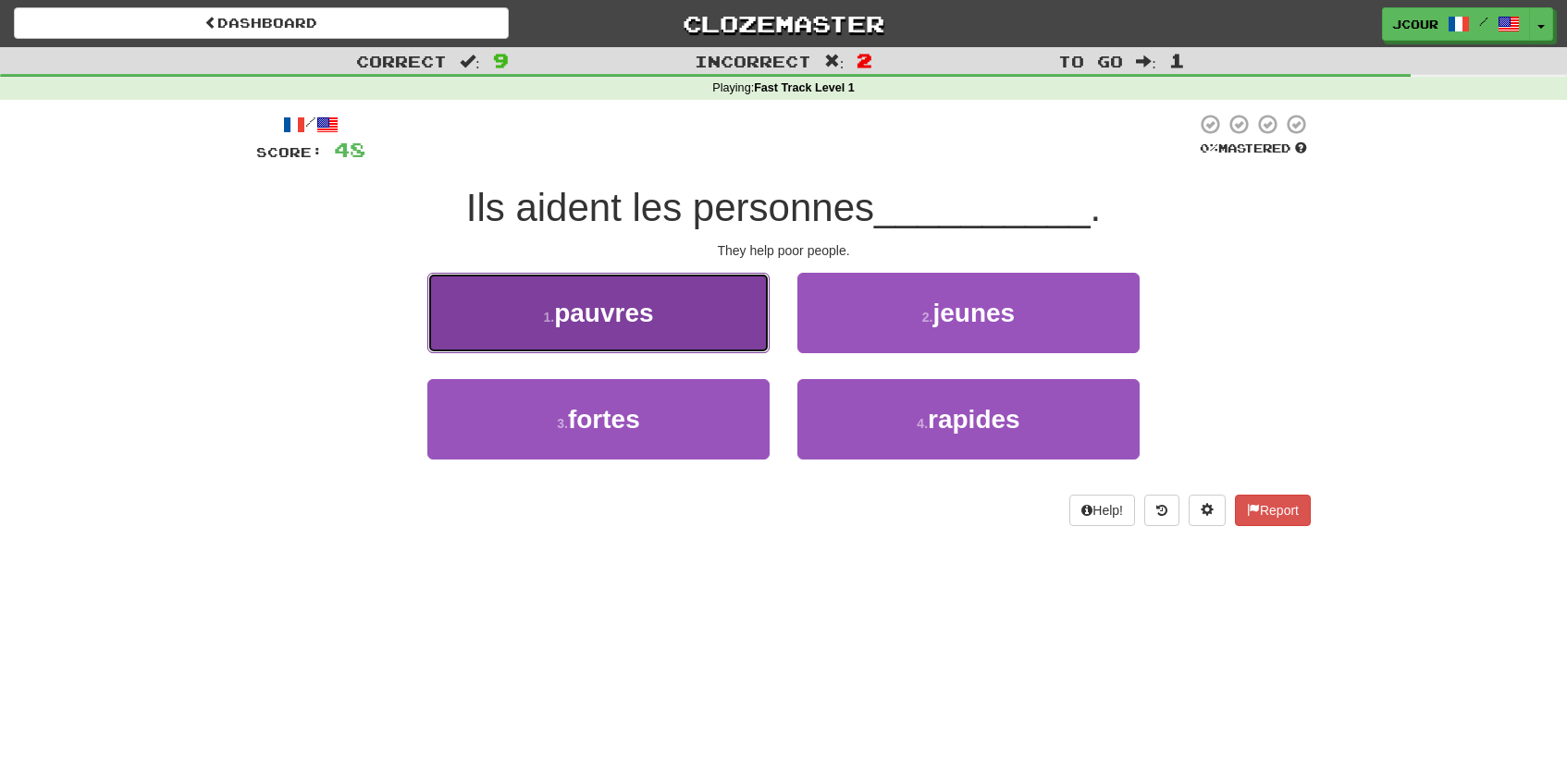
click at [710, 315] on button "1 . pauvres" at bounding box center [598, 313] width 342 height 81
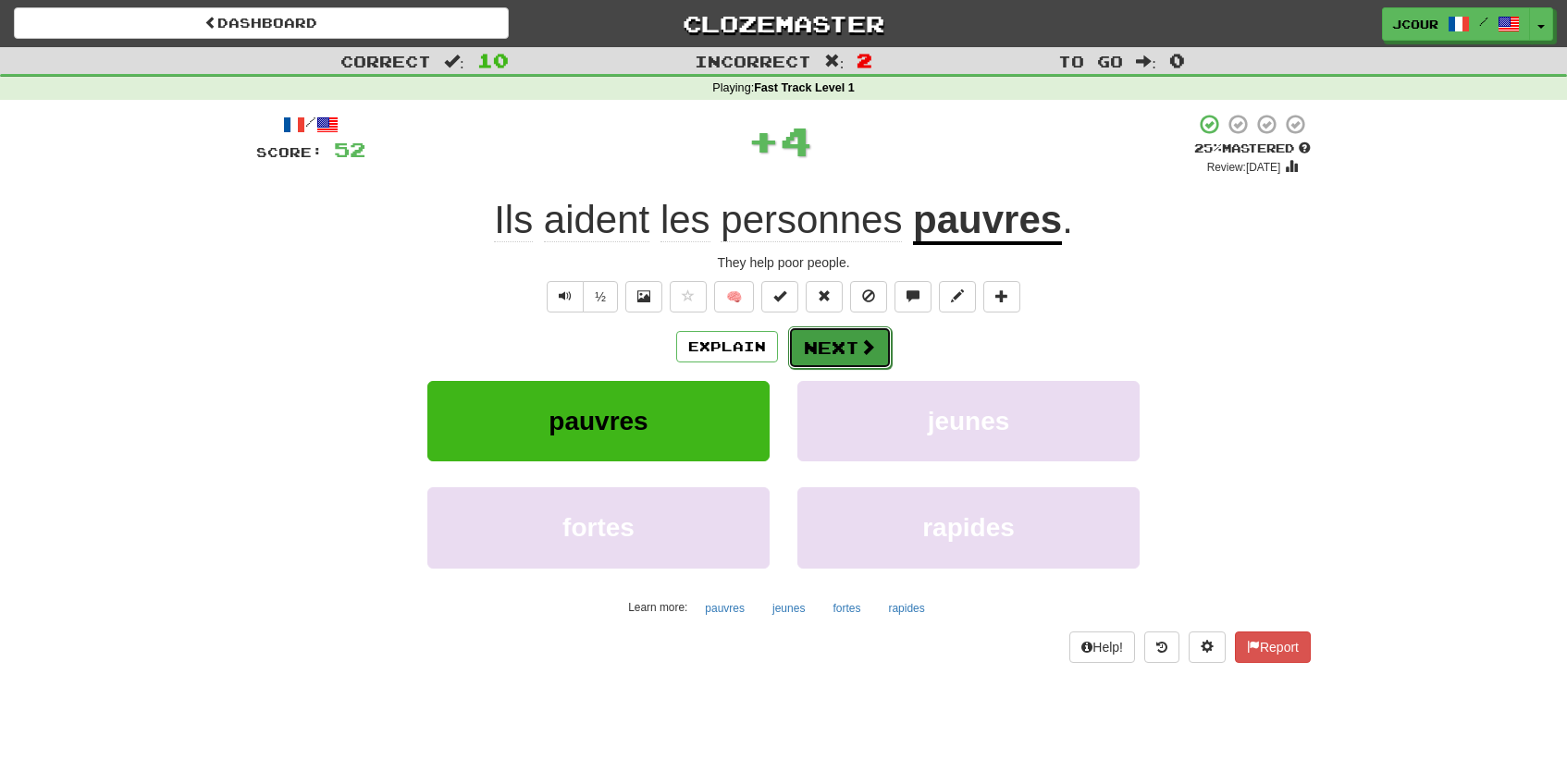
click at [834, 336] on button "Next" at bounding box center [840, 347] width 104 height 42
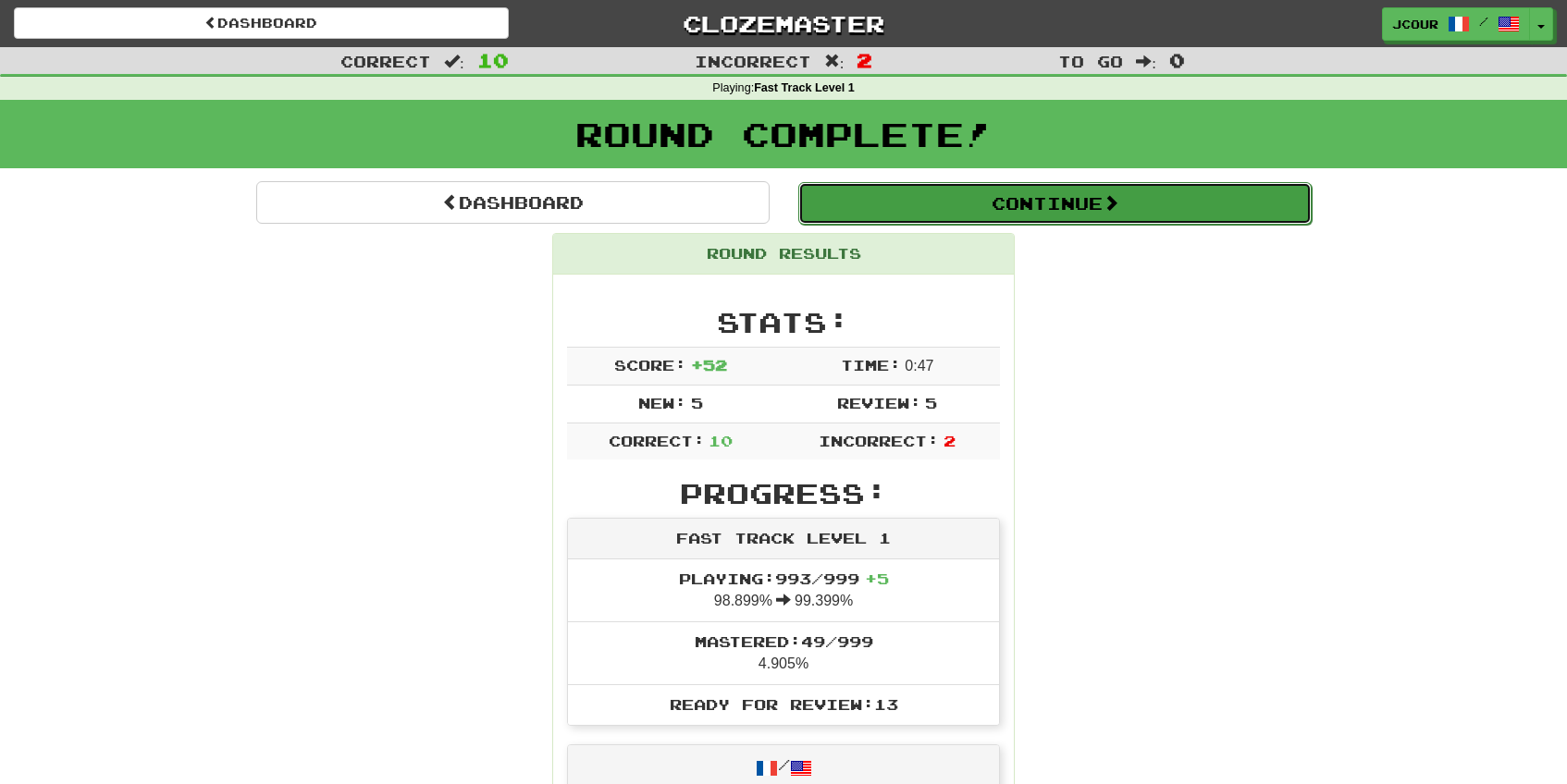
click at [919, 214] on button "Continue" at bounding box center [1054, 203] width 514 height 42
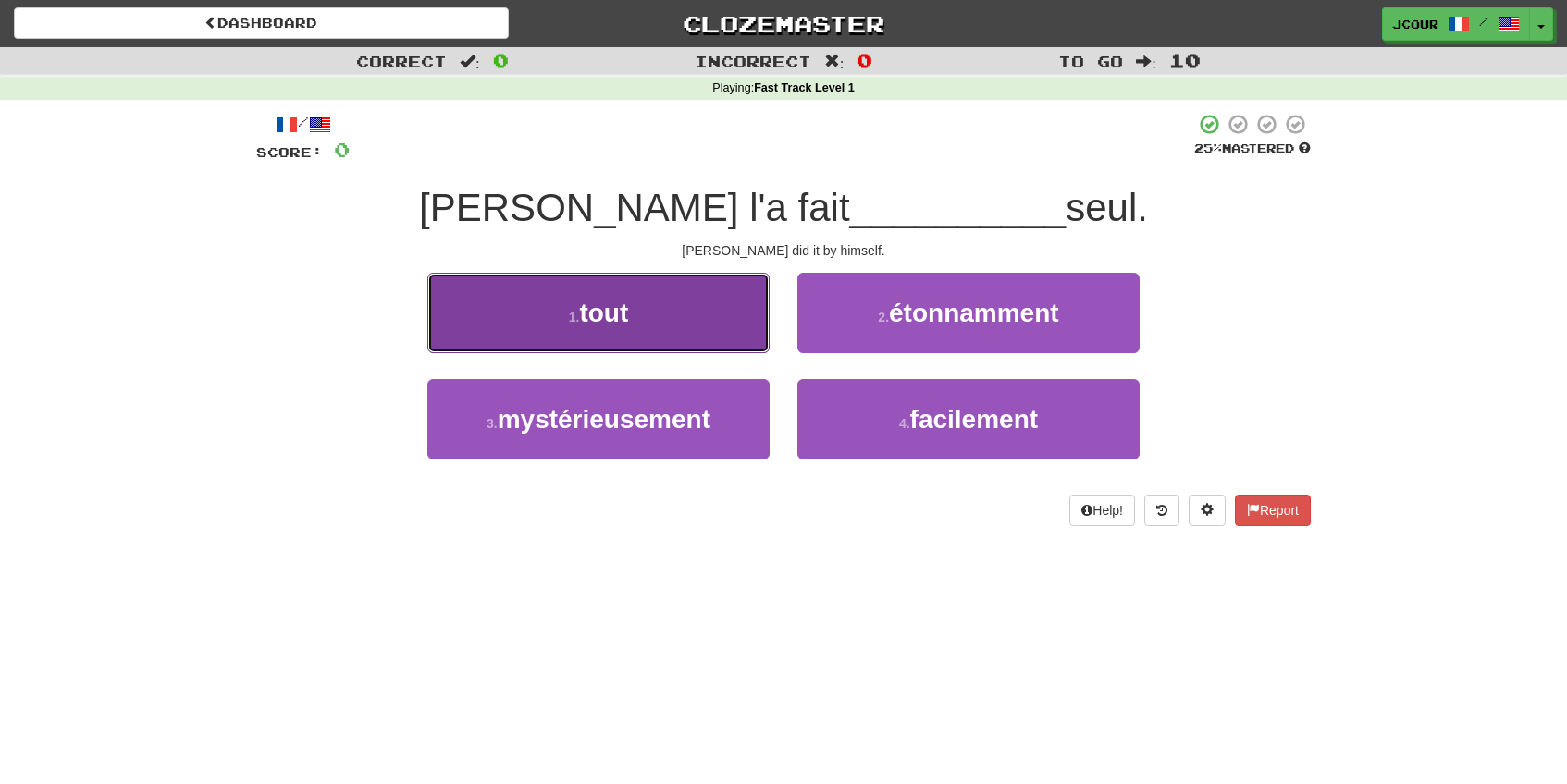
click at [727, 319] on button "1 . tout" at bounding box center [598, 313] width 342 height 81
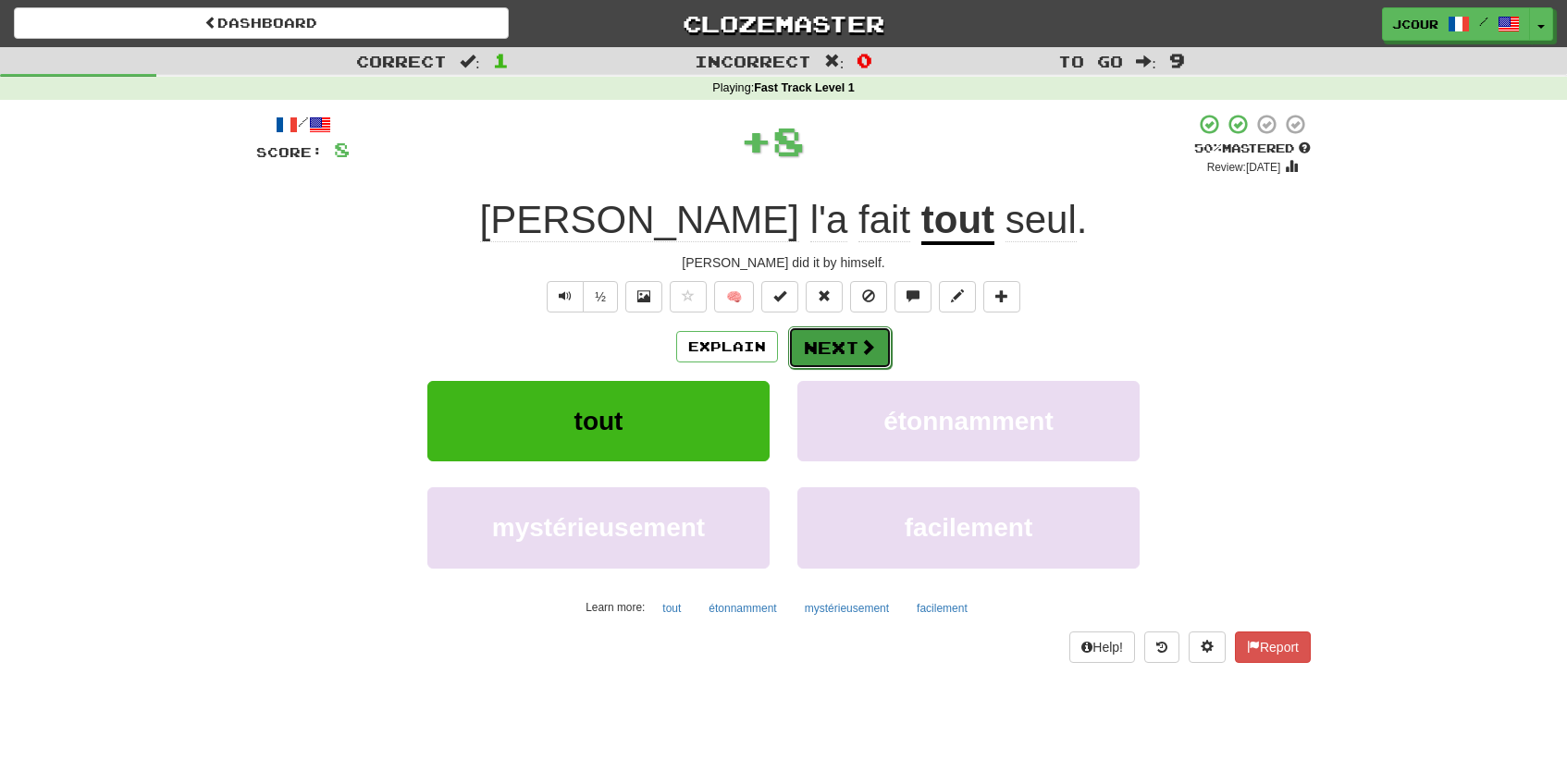
click at [833, 345] on button "Next" at bounding box center [840, 347] width 104 height 42
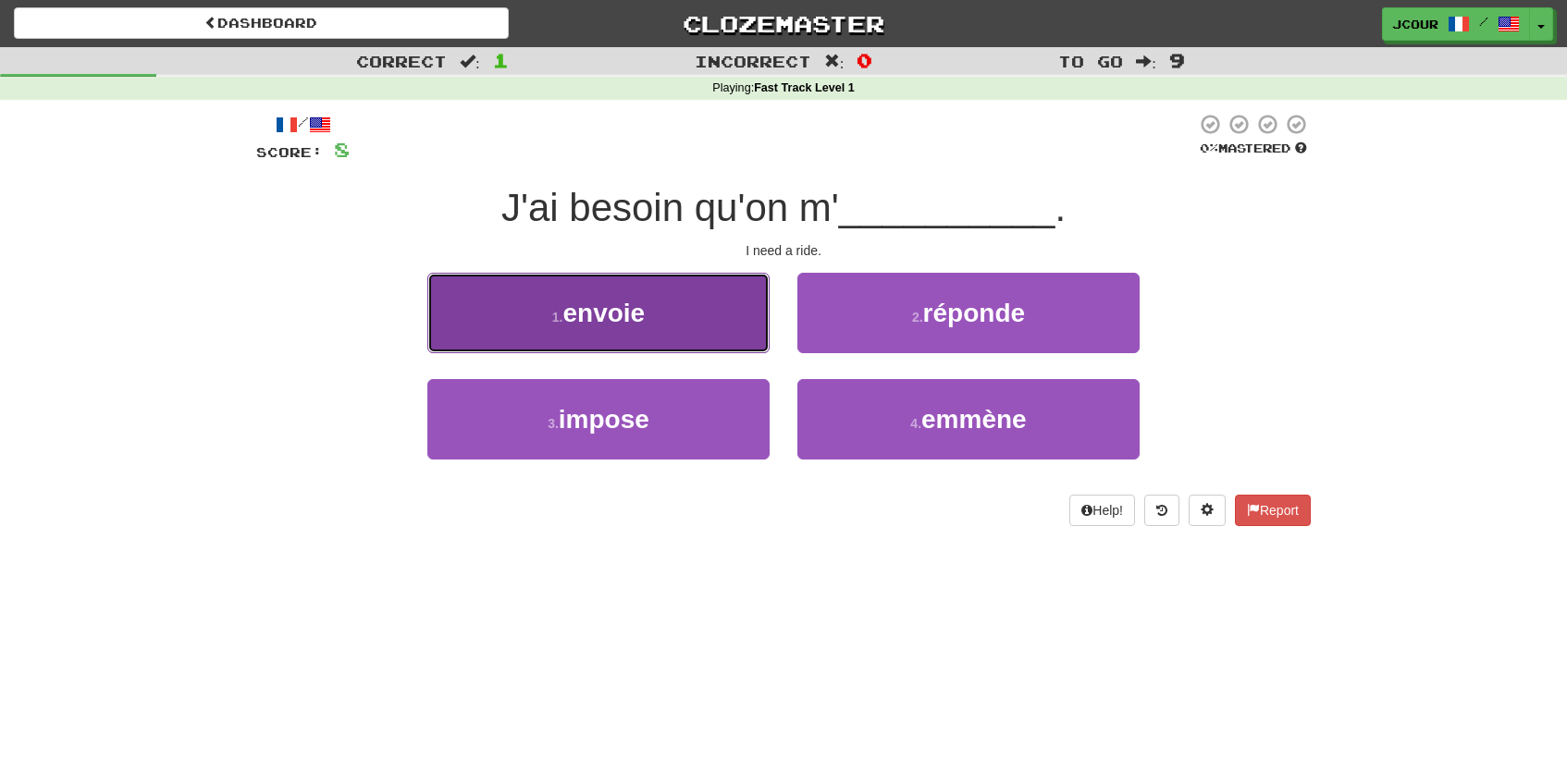
click at [686, 321] on button "1 . envoie" at bounding box center [598, 313] width 342 height 81
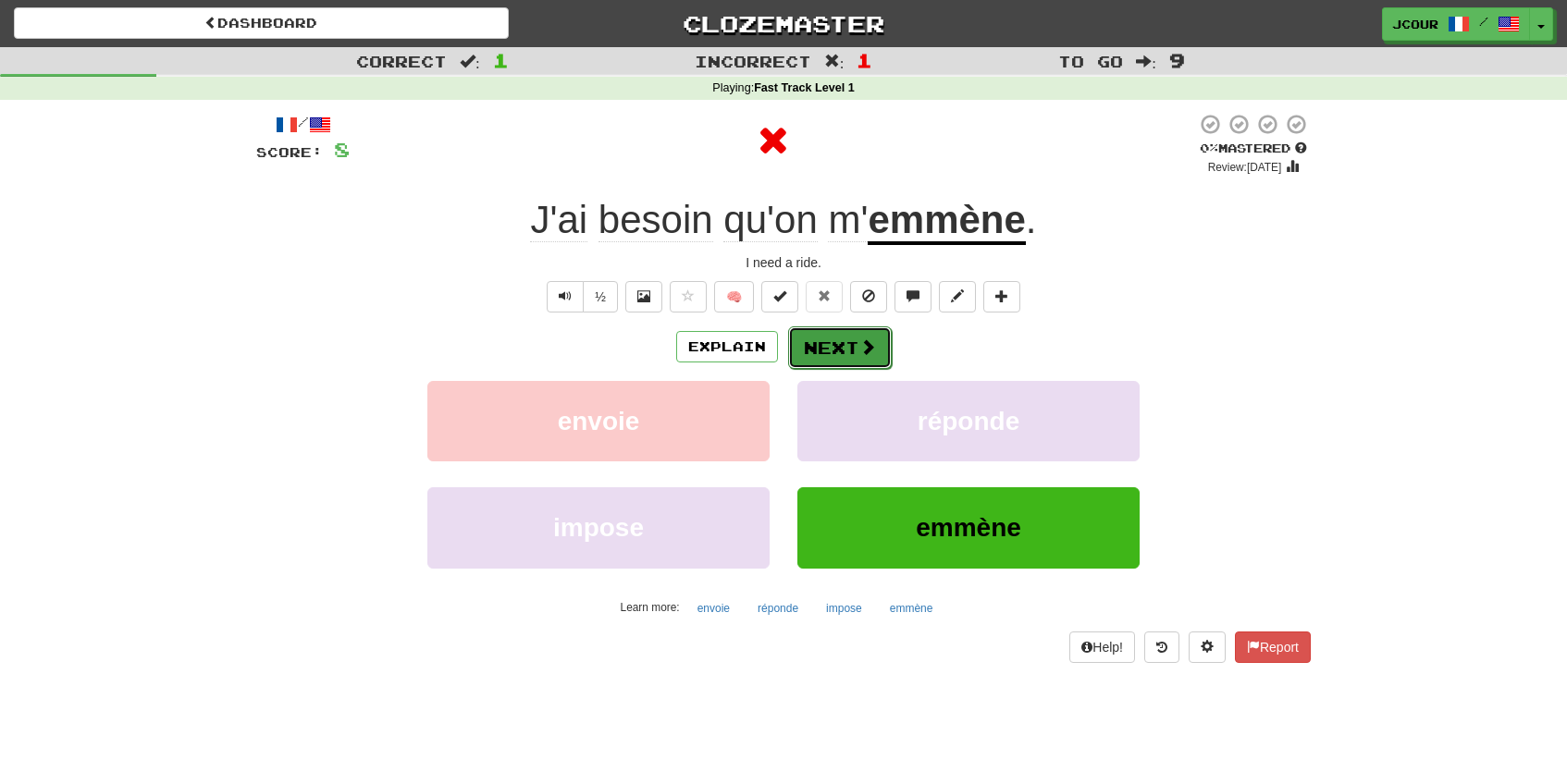
click at [825, 339] on button "Next" at bounding box center [840, 347] width 104 height 42
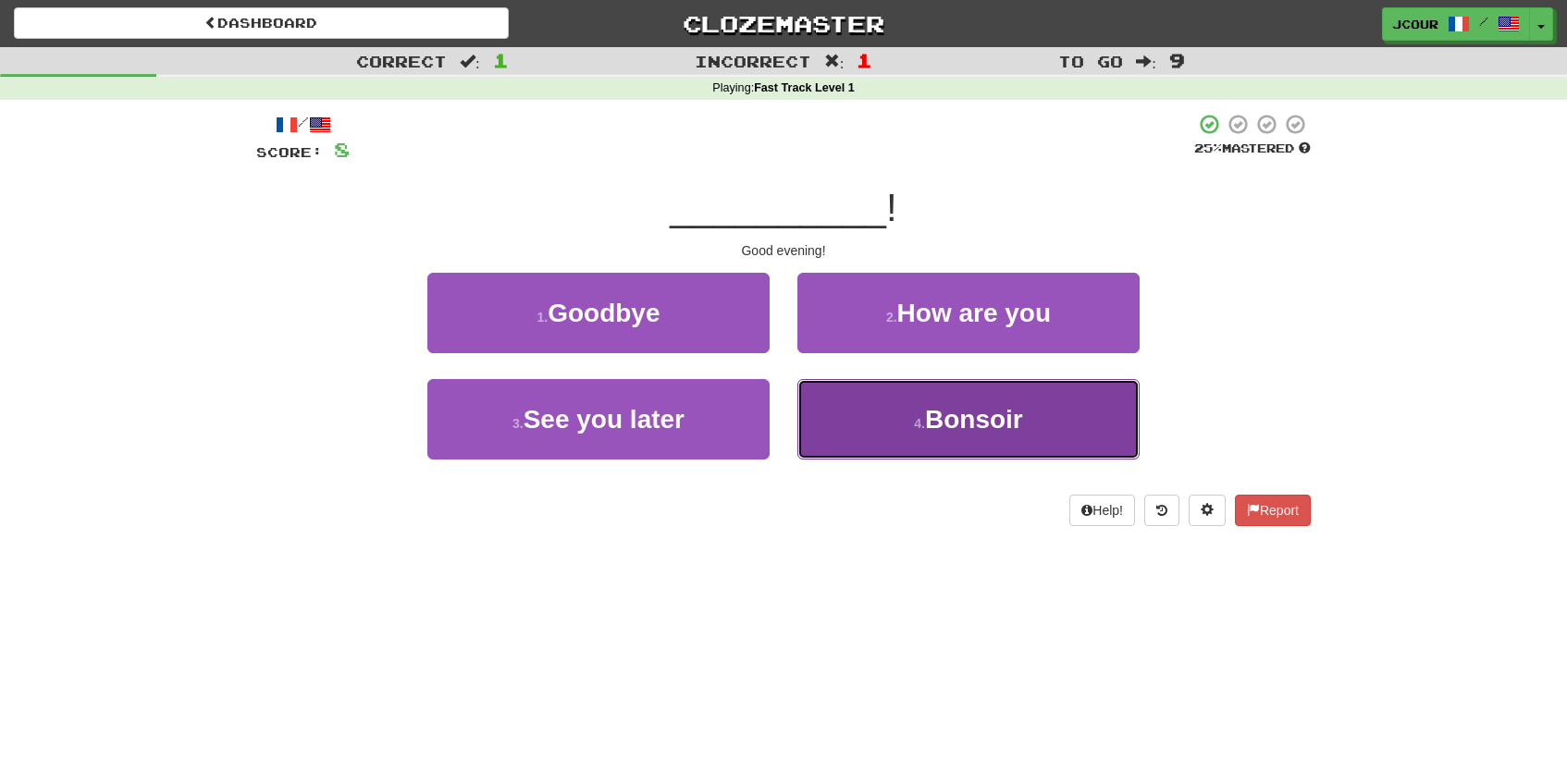
click at [869, 399] on button "4 . Bonsoir" at bounding box center [968, 419] width 342 height 81
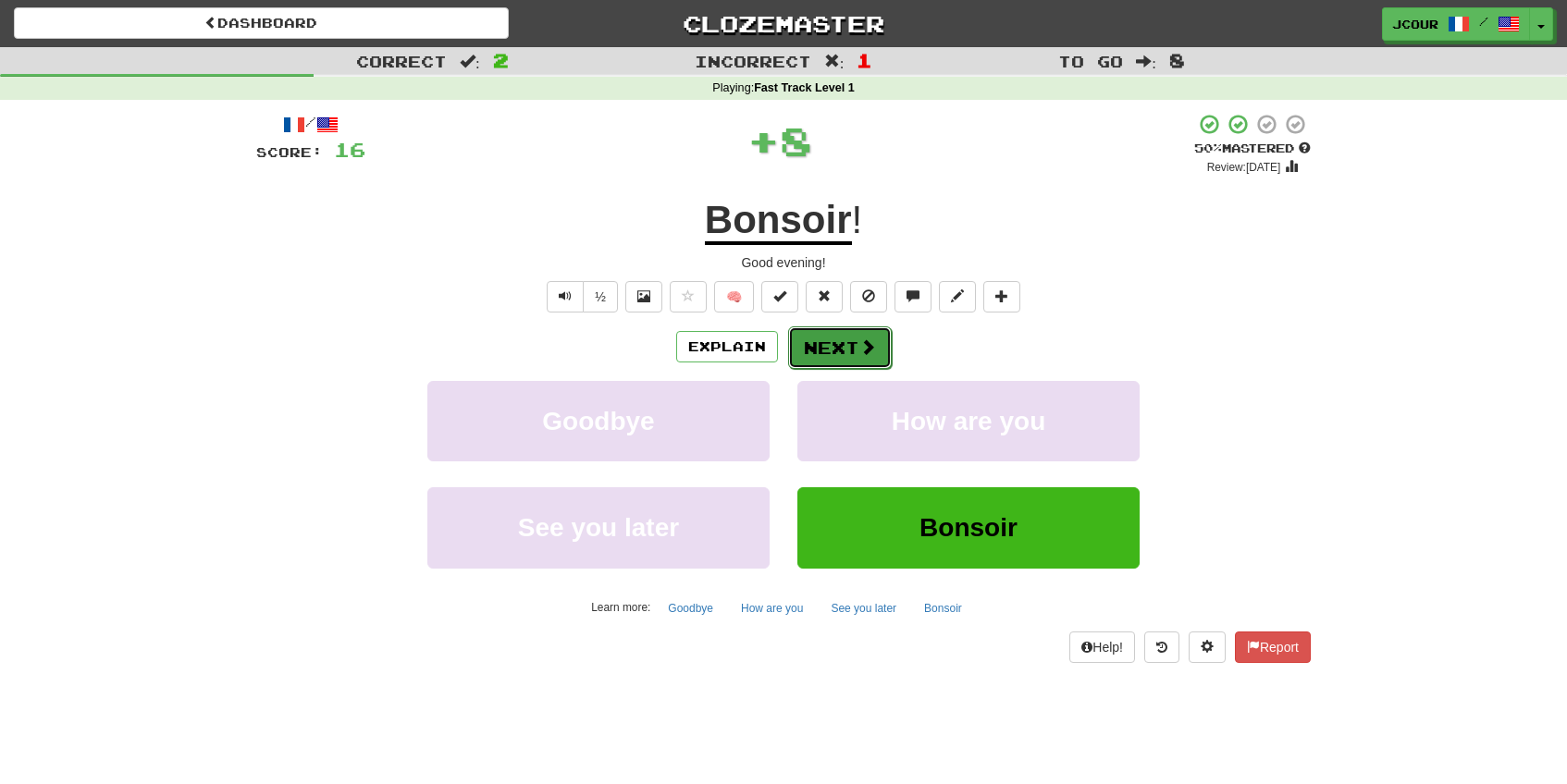
click at [842, 348] on button "Next" at bounding box center [840, 347] width 104 height 42
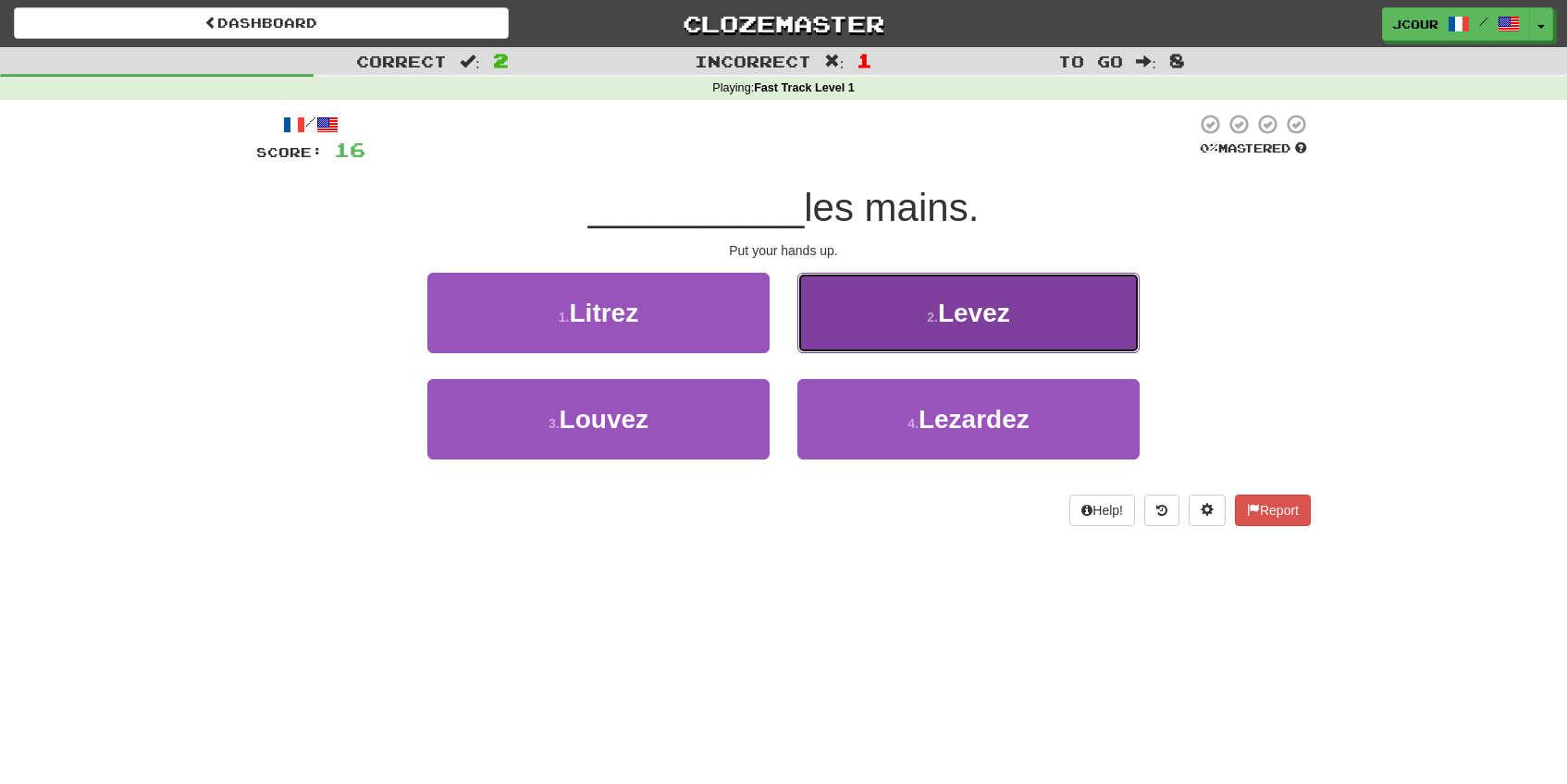
click at [845, 344] on button "2 . Levez" at bounding box center [968, 313] width 342 height 81
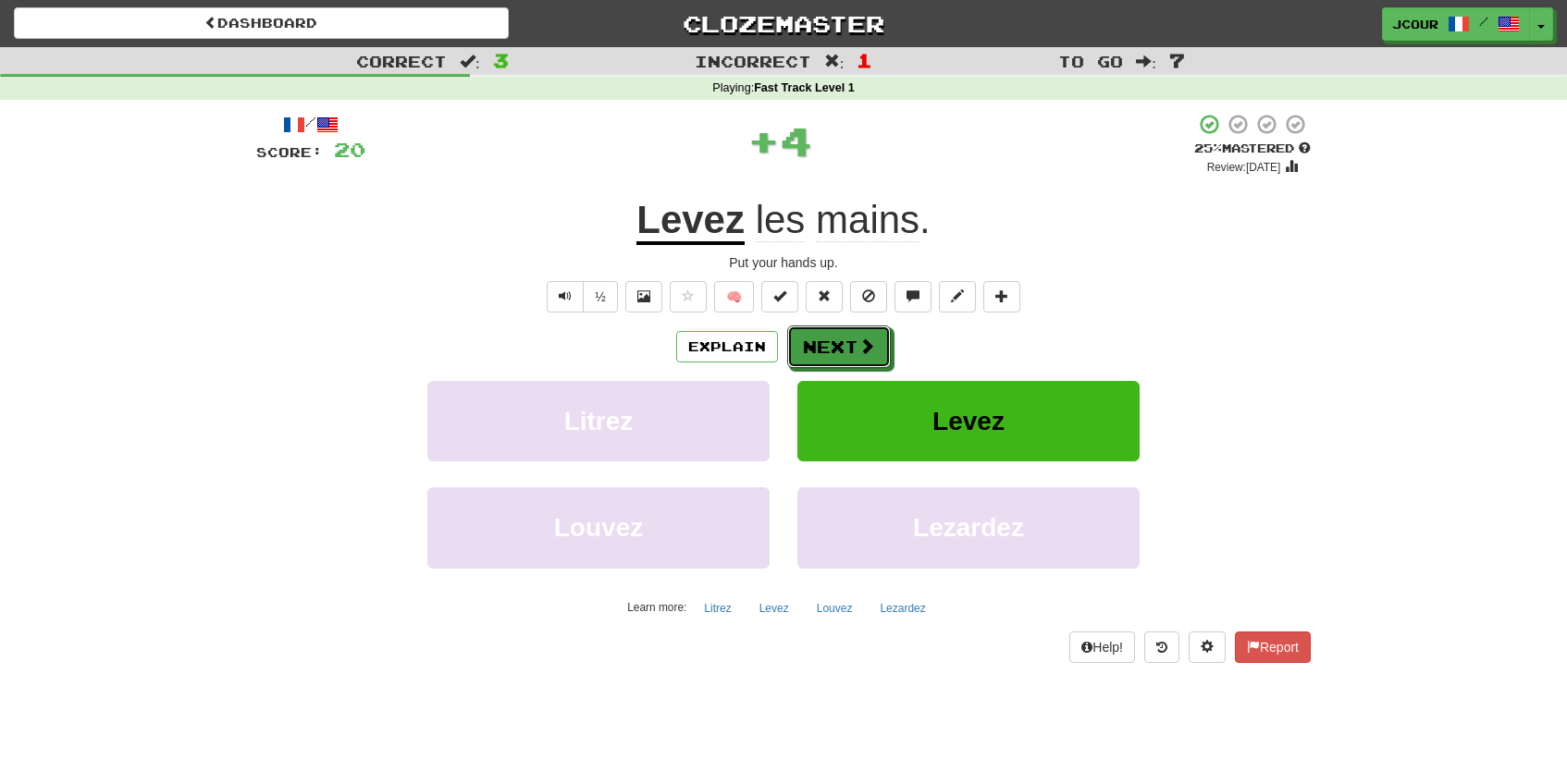
click at [845, 344] on button "Next" at bounding box center [839, 346] width 104 height 42
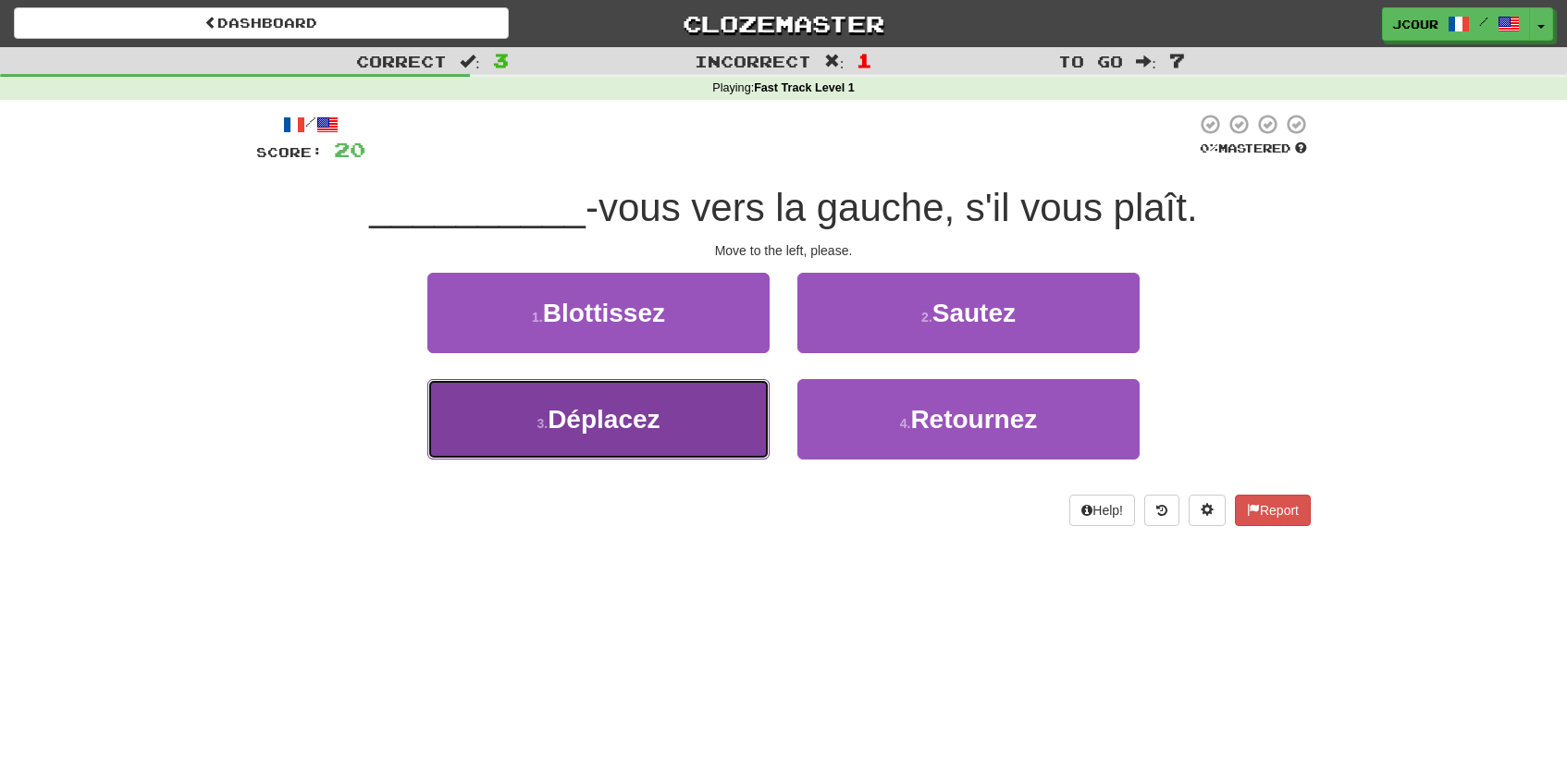
click at [768, 430] on button "3 . Déplacez" at bounding box center [598, 419] width 342 height 81
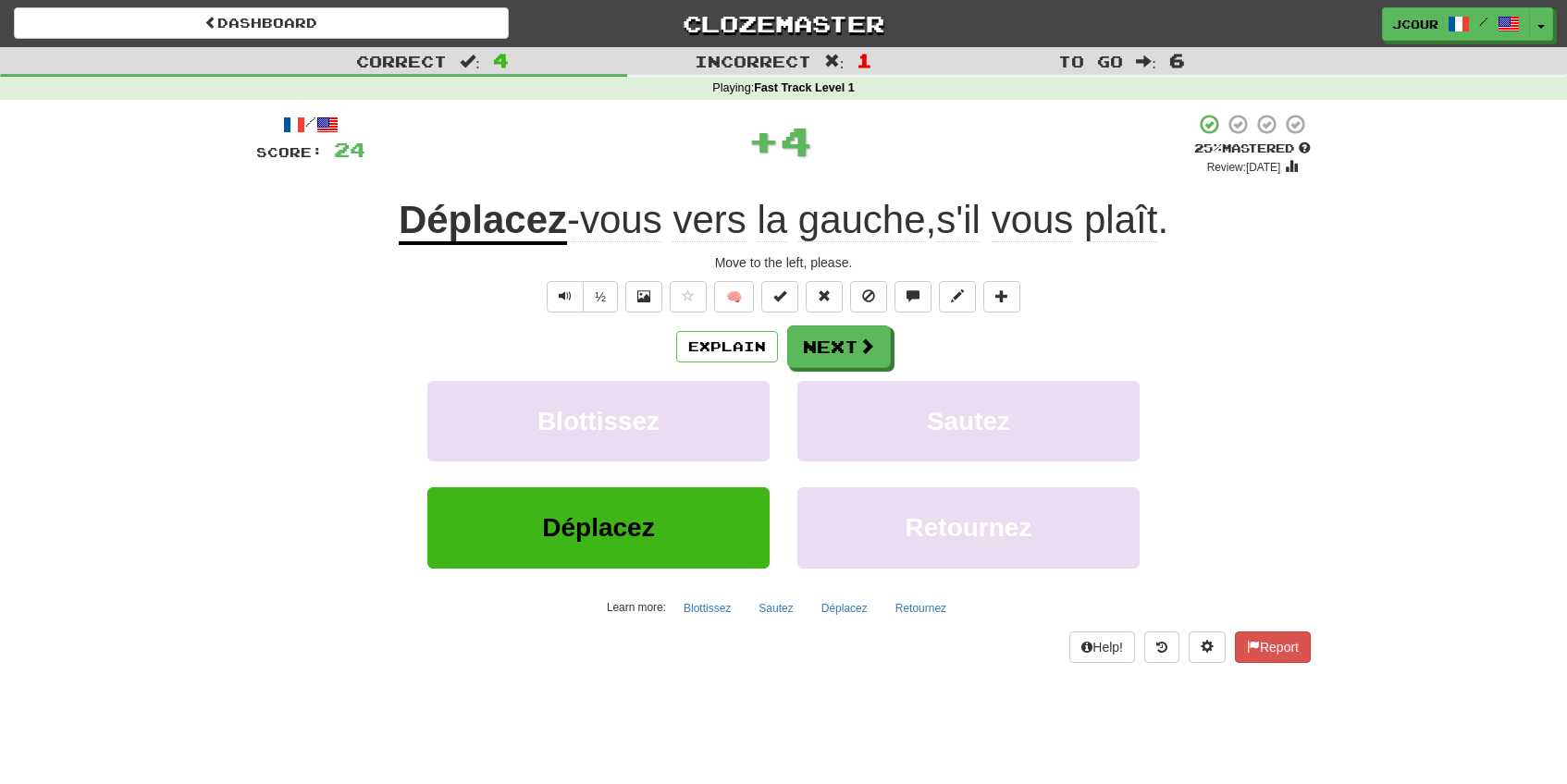
click at [849, 324] on div "/ Score: 24 + 4 25 % Mastered Review: 2025-10-16 Déplacez -vous vers la gauche …" at bounding box center [784, 388] width 1054 height 549
click at [848, 344] on button "Next" at bounding box center [840, 347] width 104 height 42
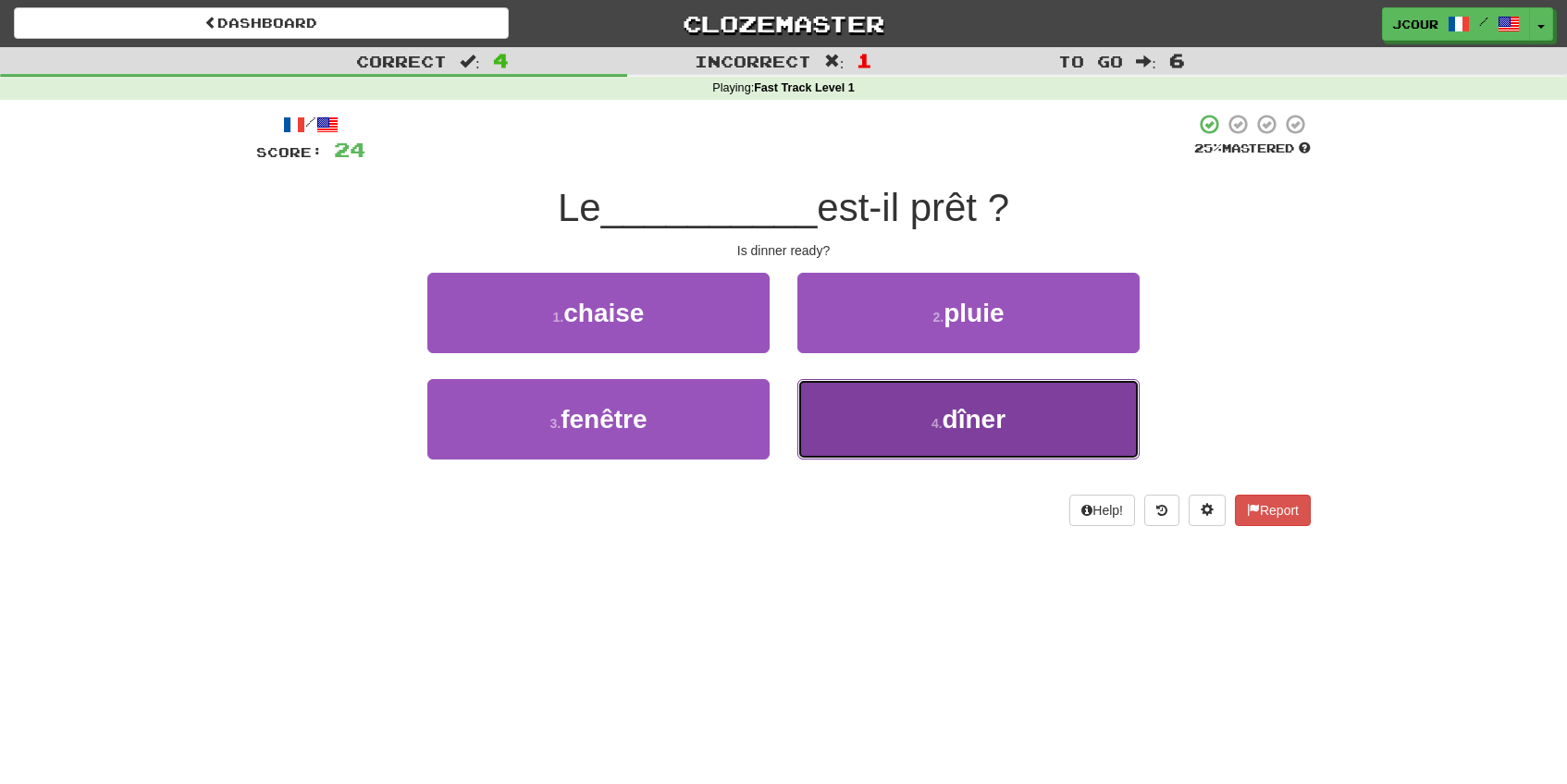
click at [872, 411] on button "4 . dîner" at bounding box center [968, 419] width 342 height 81
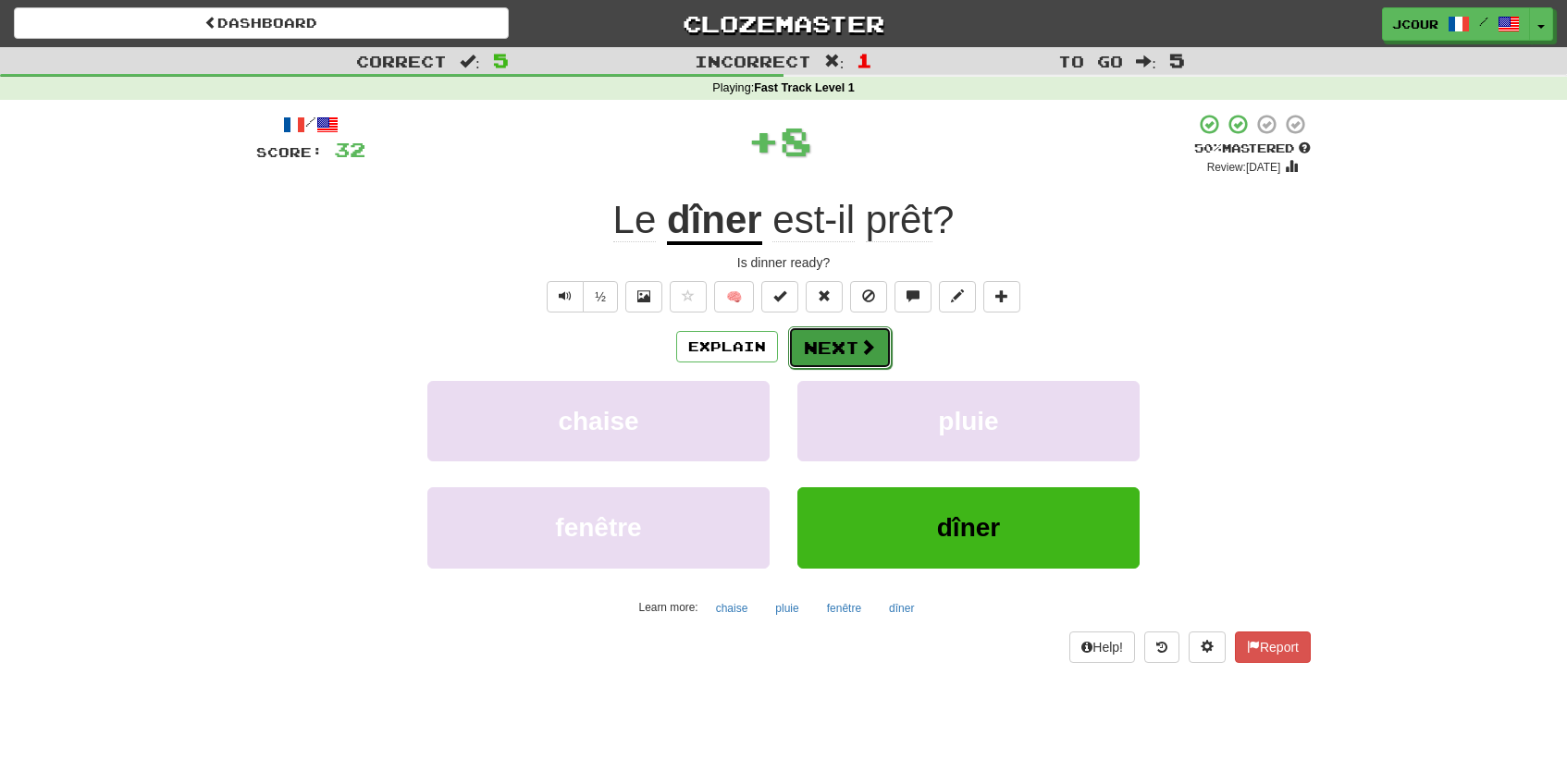
click at [856, 342] on button "Next" at bounding box center [840, 347] width 104 height 42
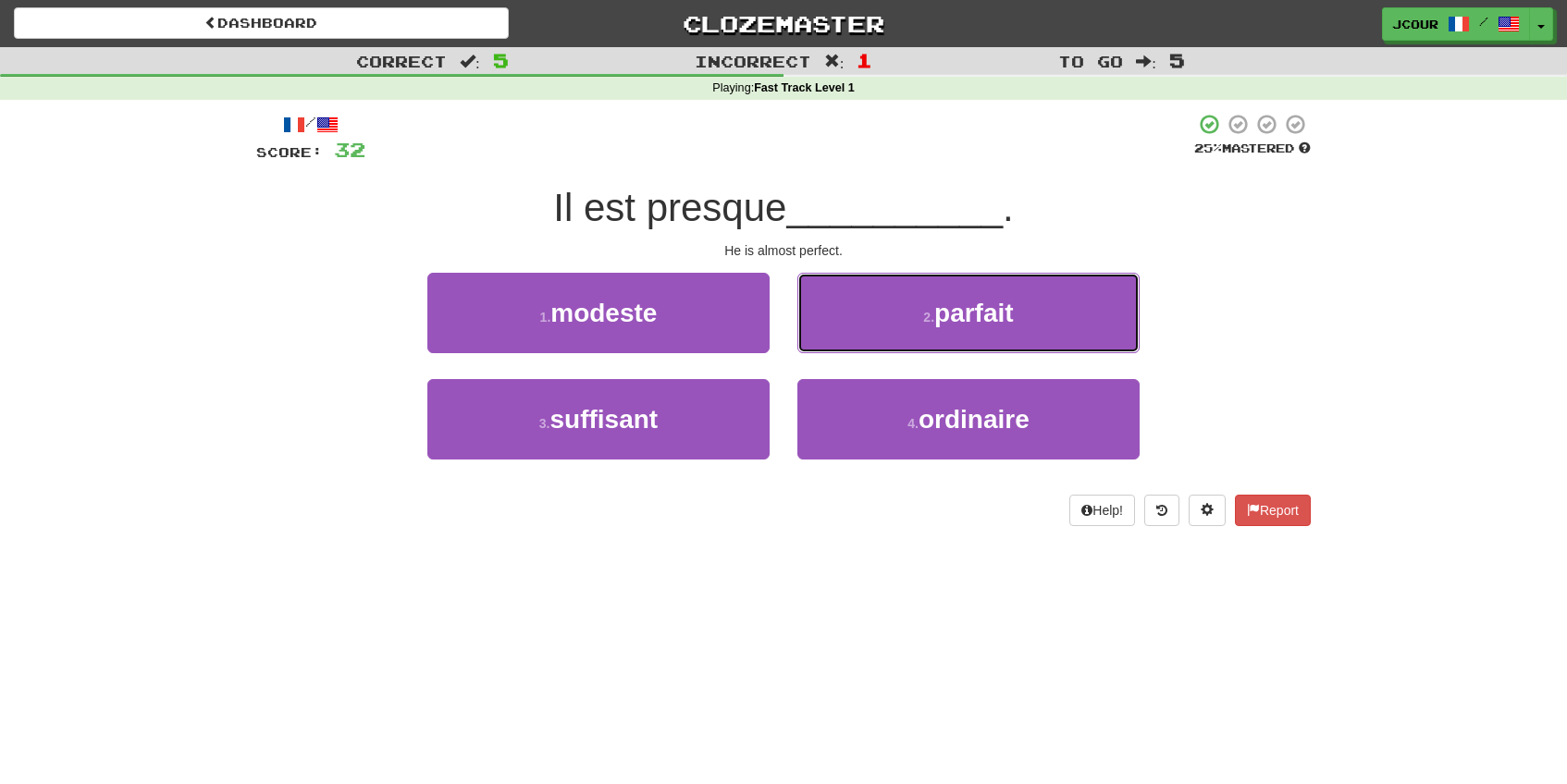
click at [856, 342] on button "2 . parfait" at bounding box center [968, 313] width 342 height 81
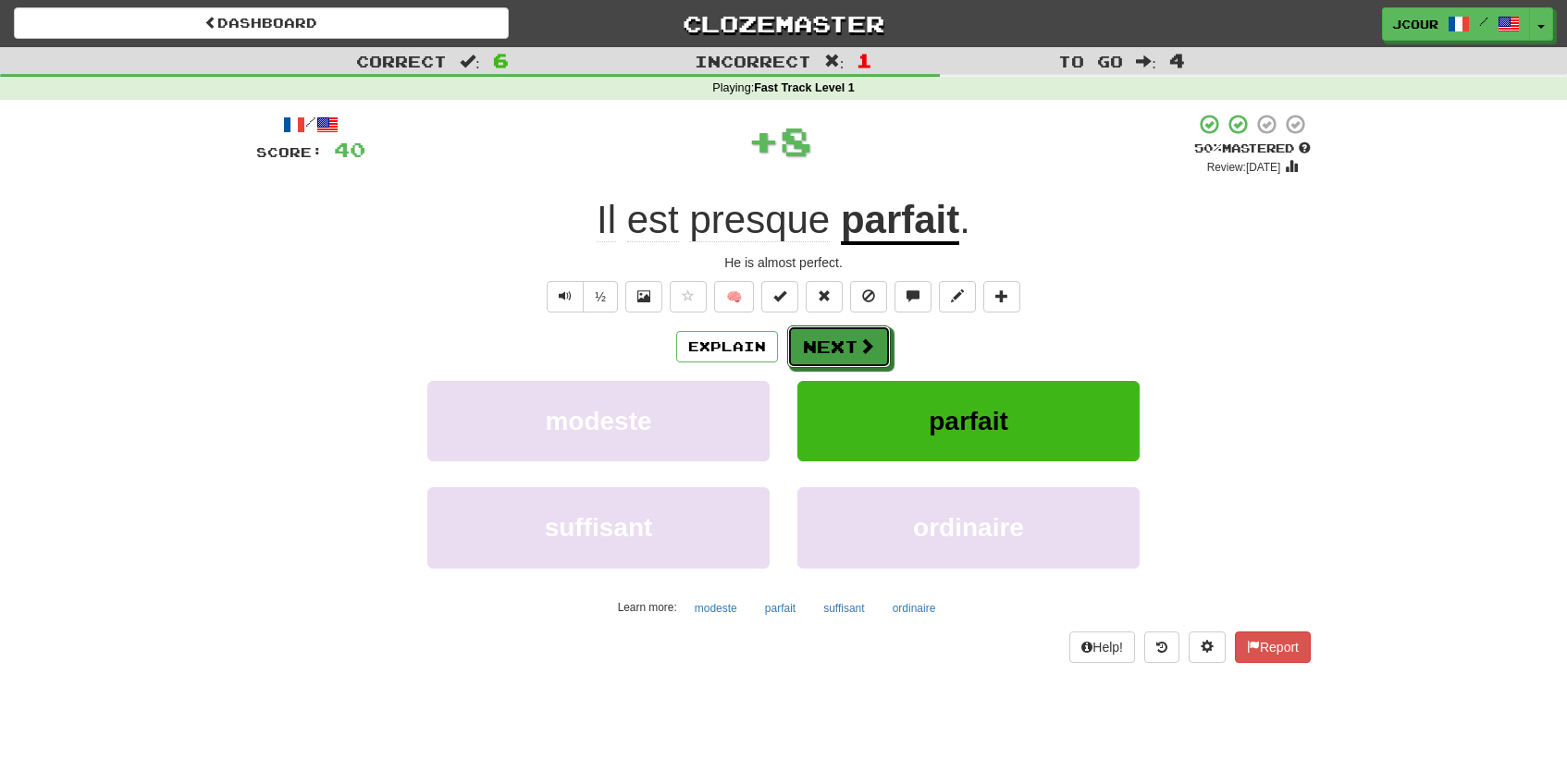
click at [856, 342] on button "Next" at bounding box center [839, 346] width 104 height 42
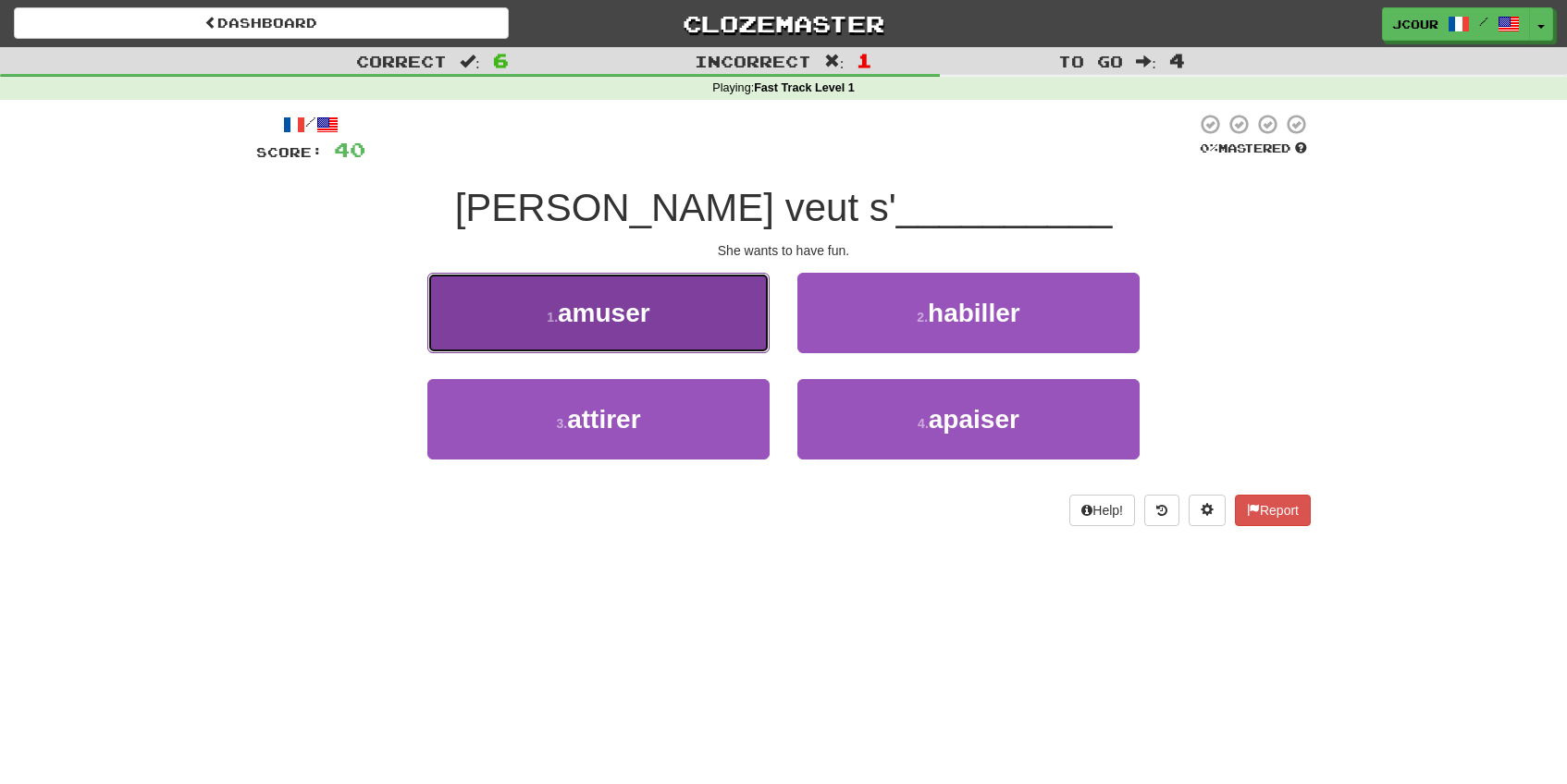
click at [719, 326] on button "1 . amuser" at bounding box center [598, 313] width 342 height 81
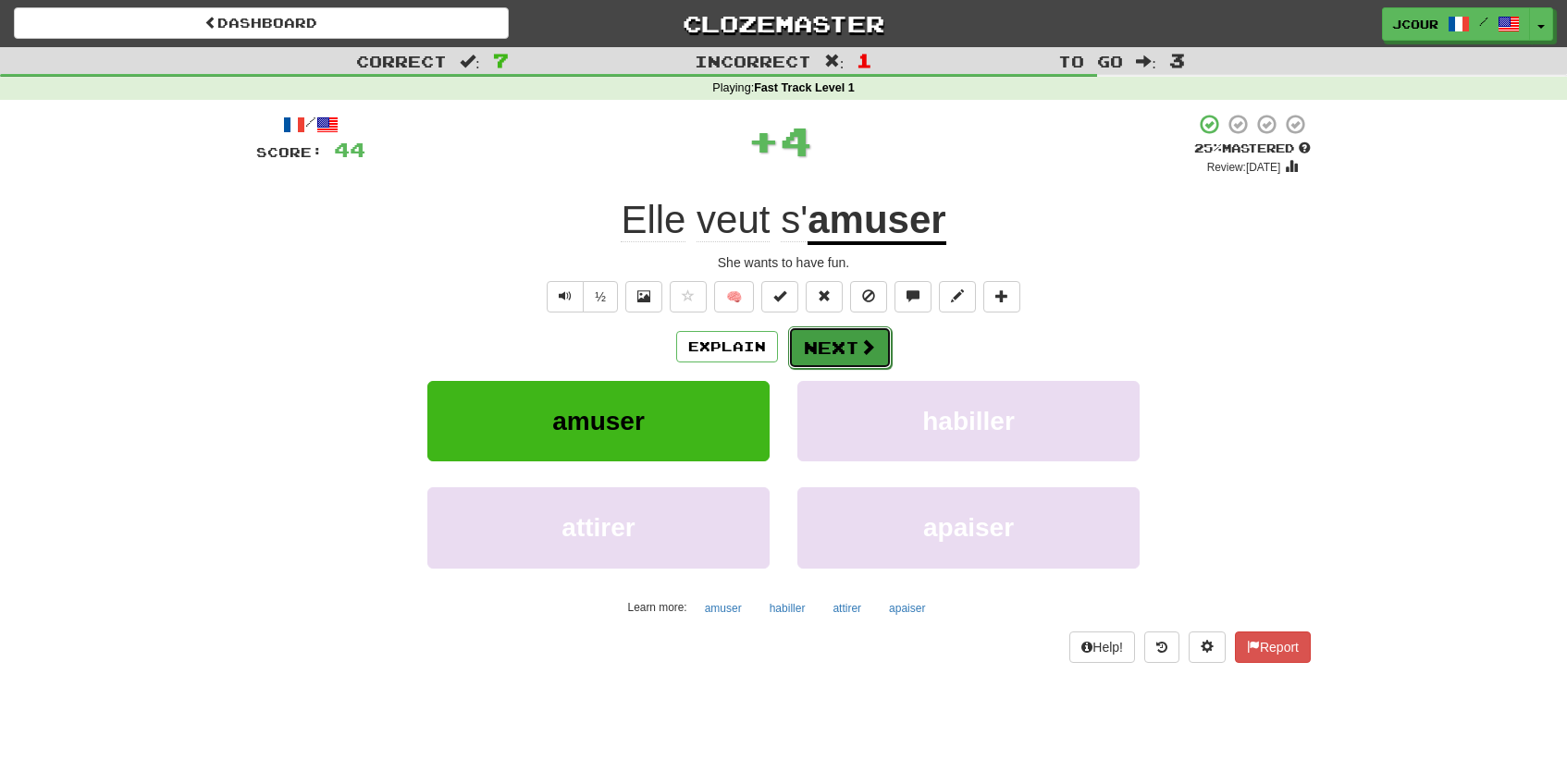
click at [859, 354] on span at bounding box center [867, 346] width 16 height 16
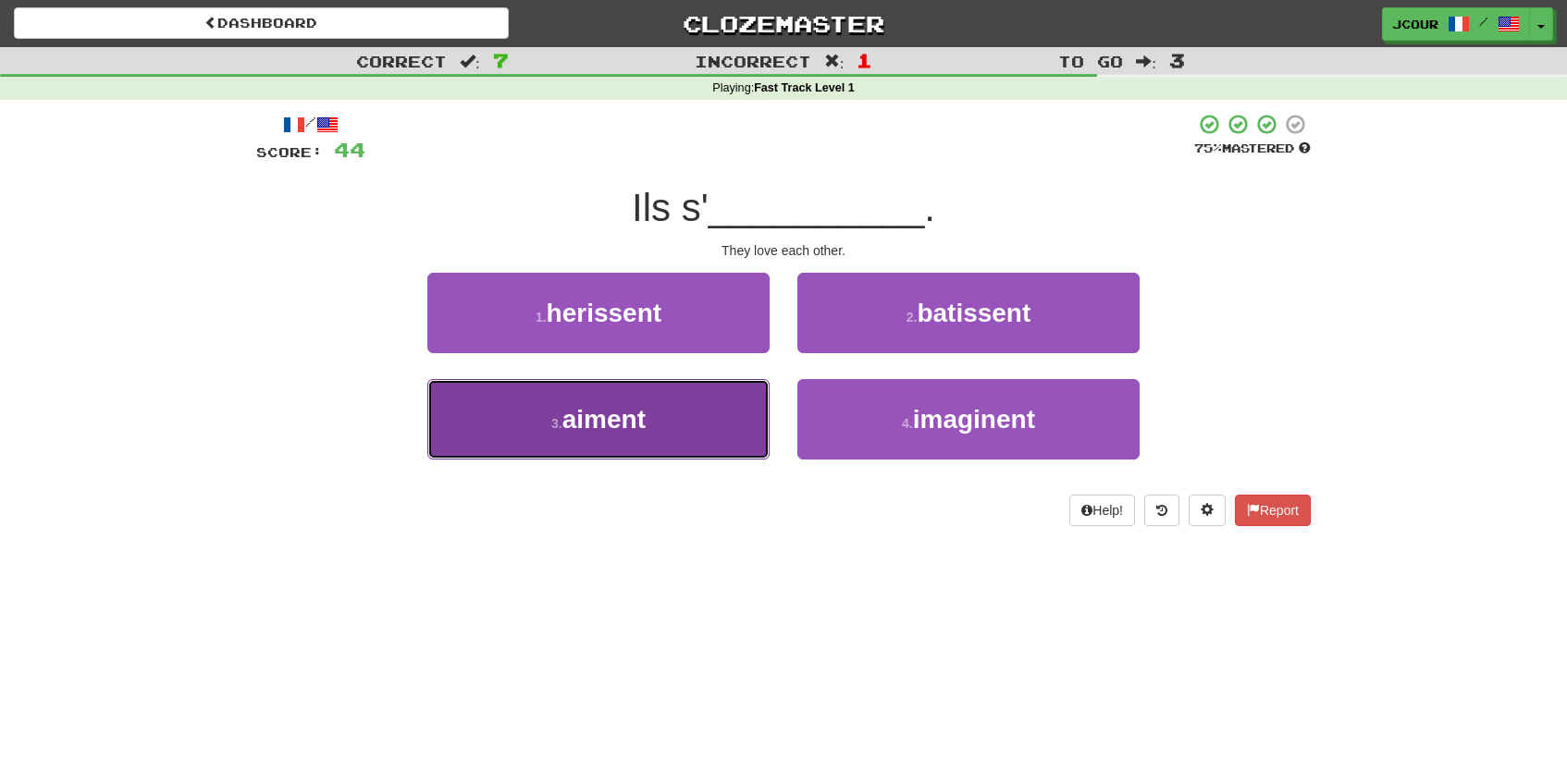
click at [750, 416] on button "3 . aiment" at bounding box center [598, 419] width 342 height 81
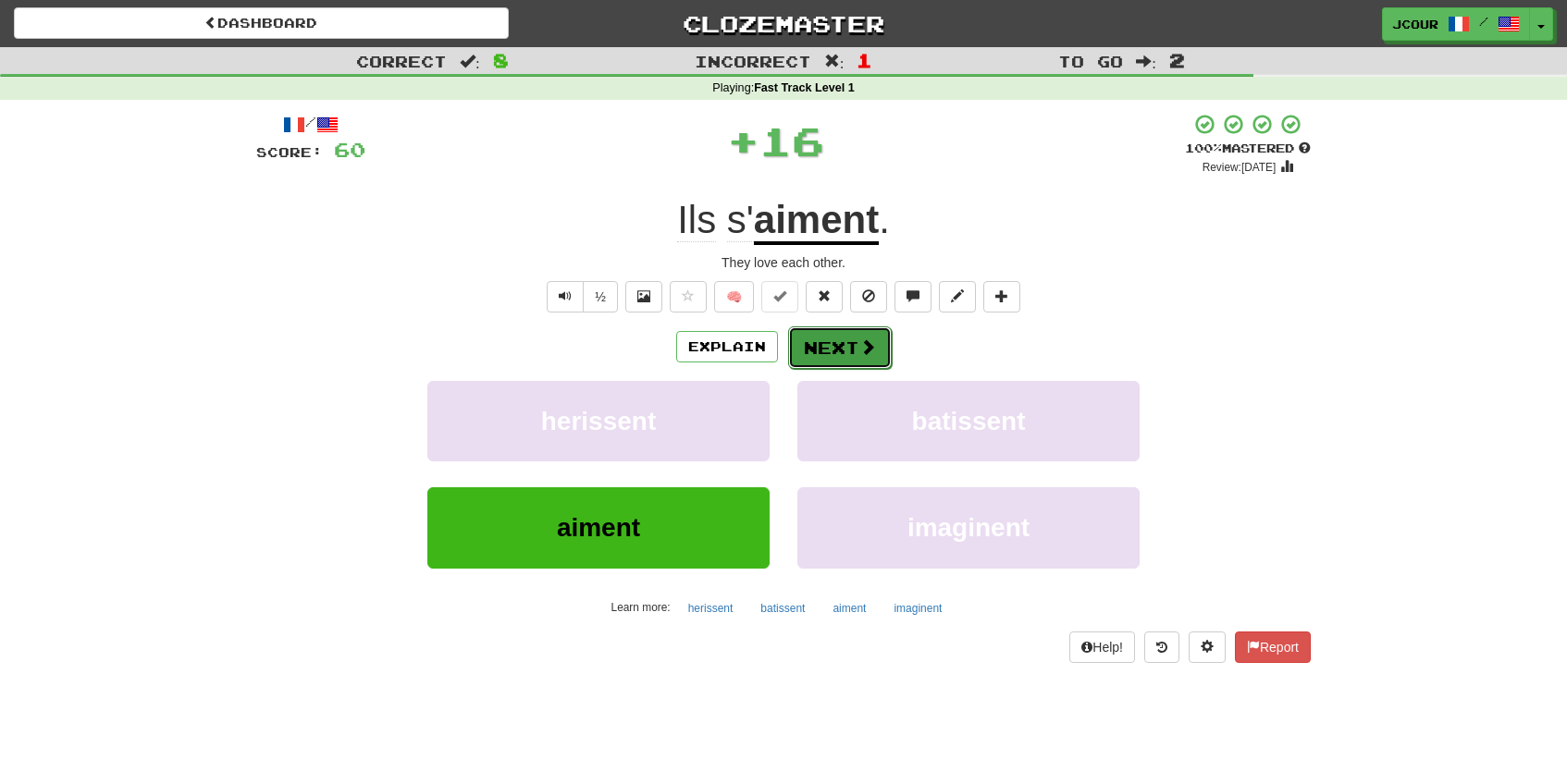
click at [847, 363] on button "Next" at bounding box center [840, 347] width 104 height 42
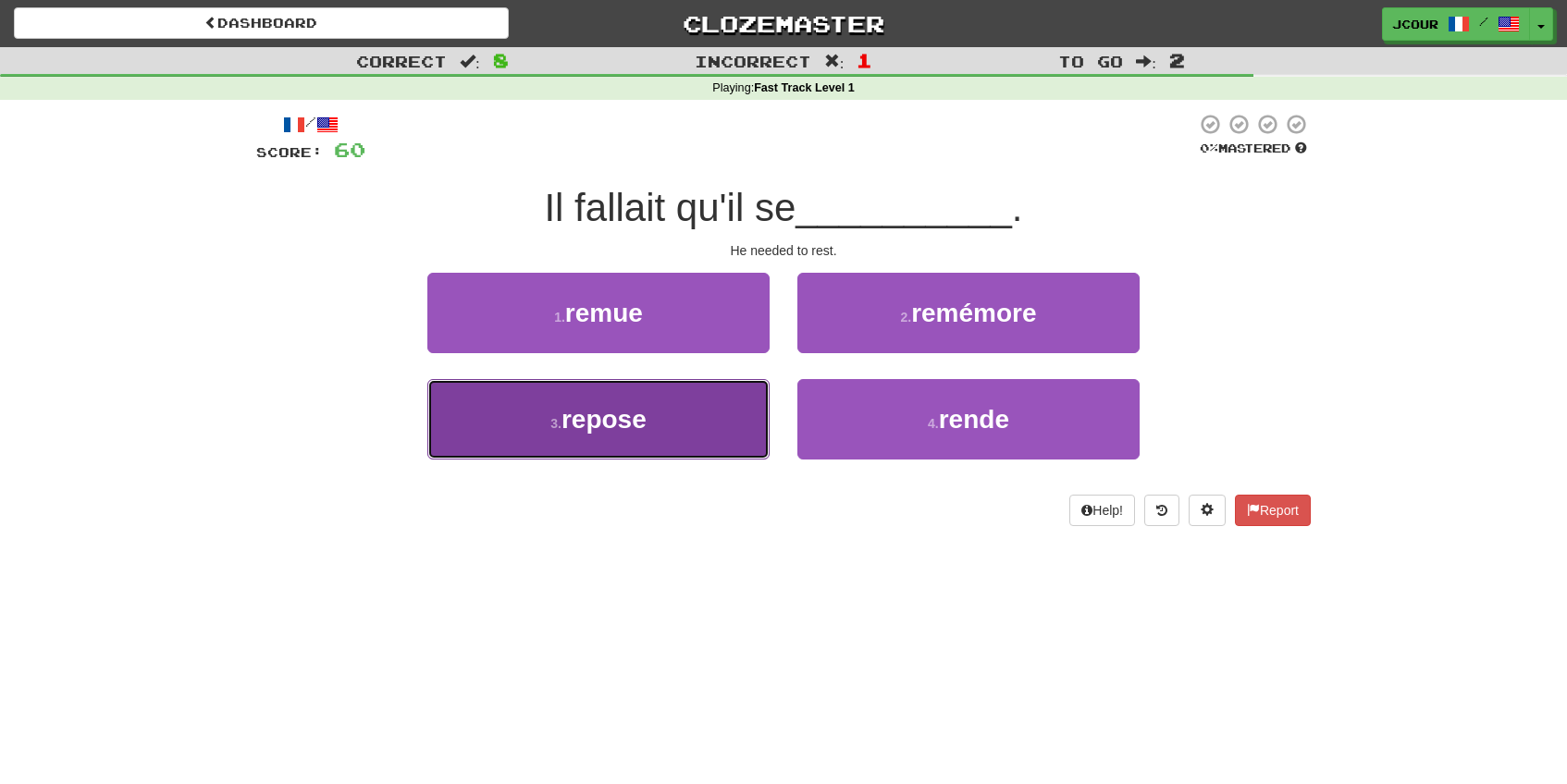
click at [742, 430] on button "3 . repose" at bounding box center [598, 419] width 342 height 81
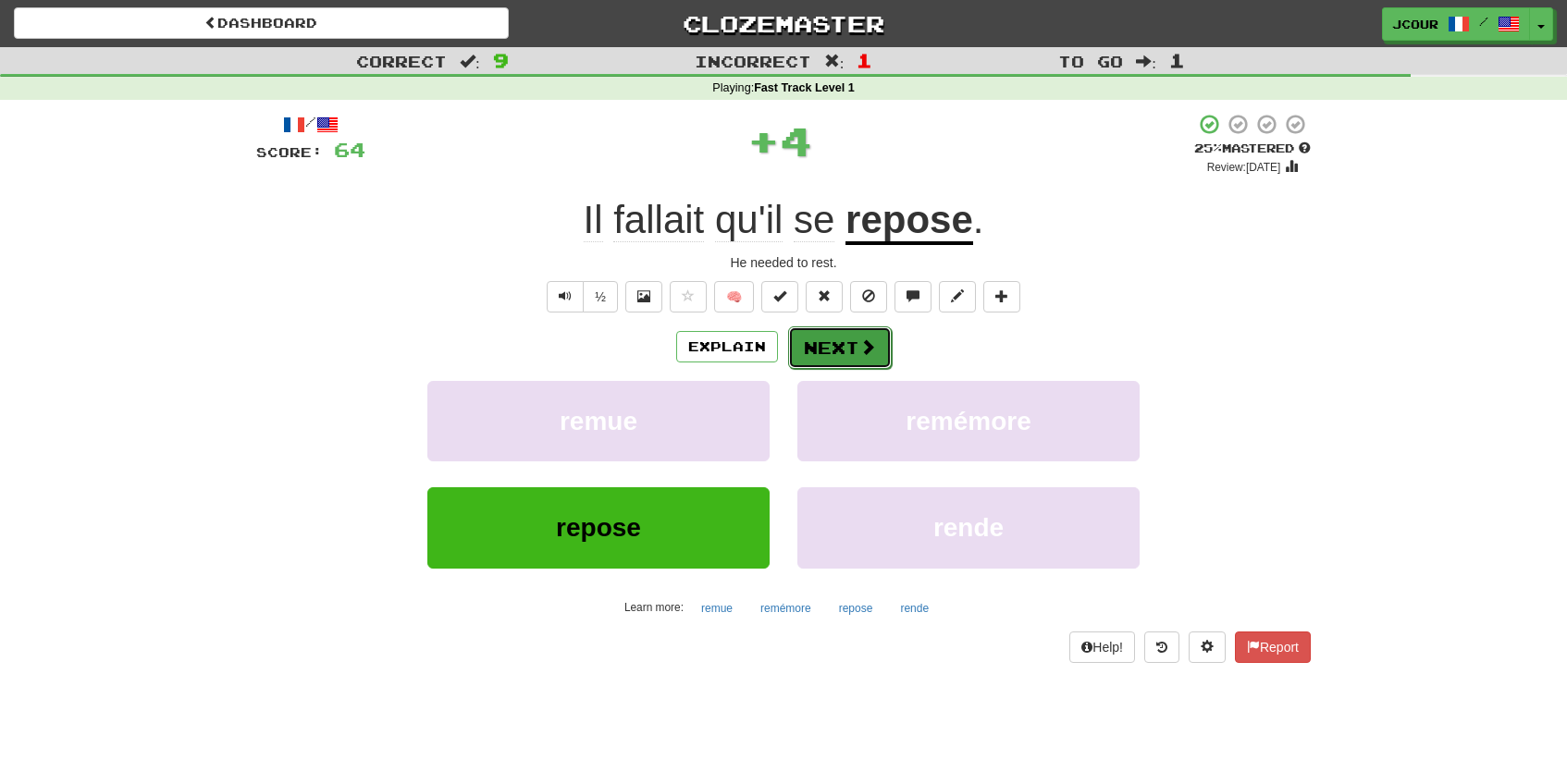
click at [844, 360] on button "Next" at bounding box center [840, 347] width 104 height 42
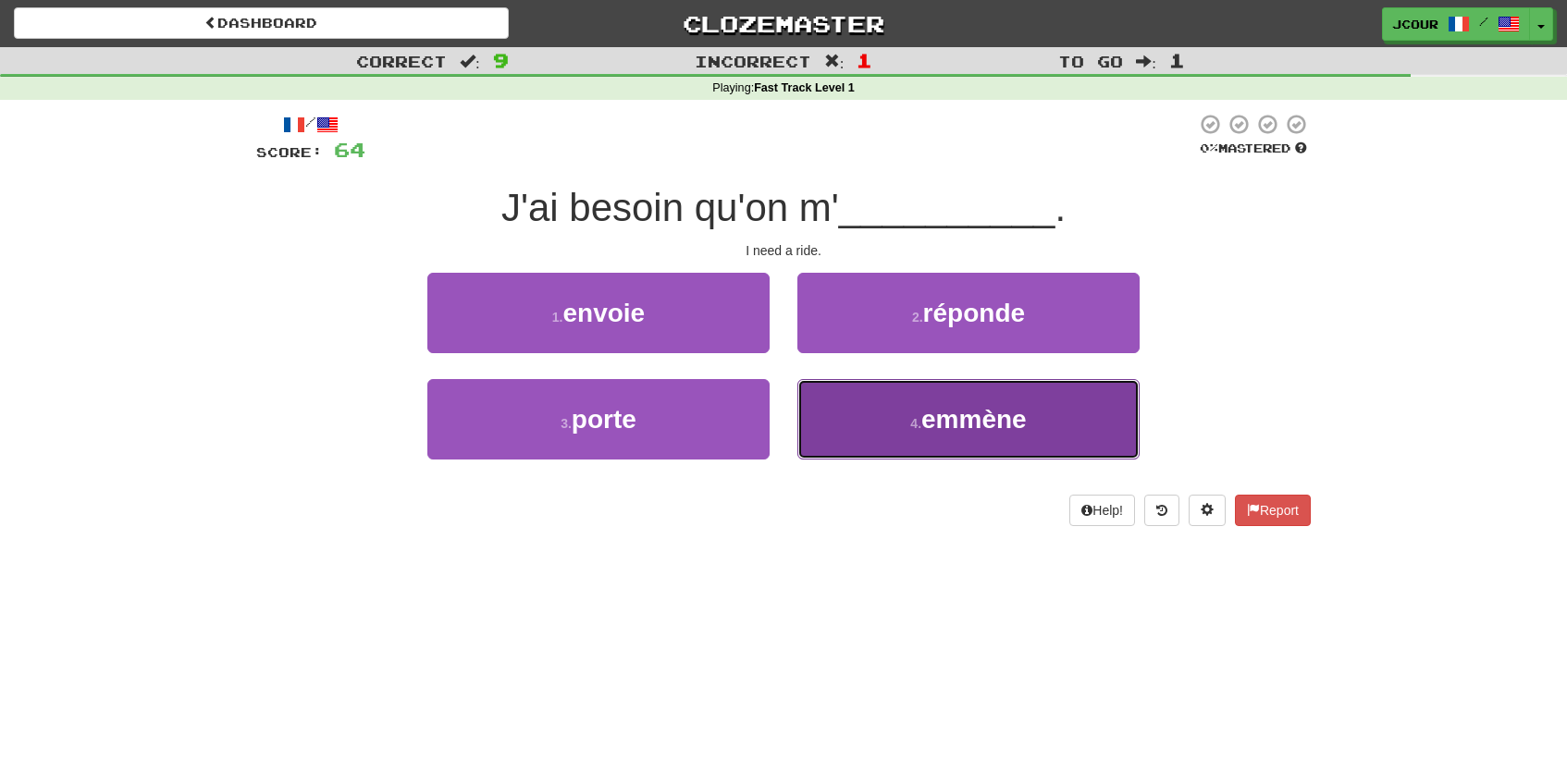
click at [864, 416] on button "4 . emmène" at bounding box center [968, 419] width 342 height 81
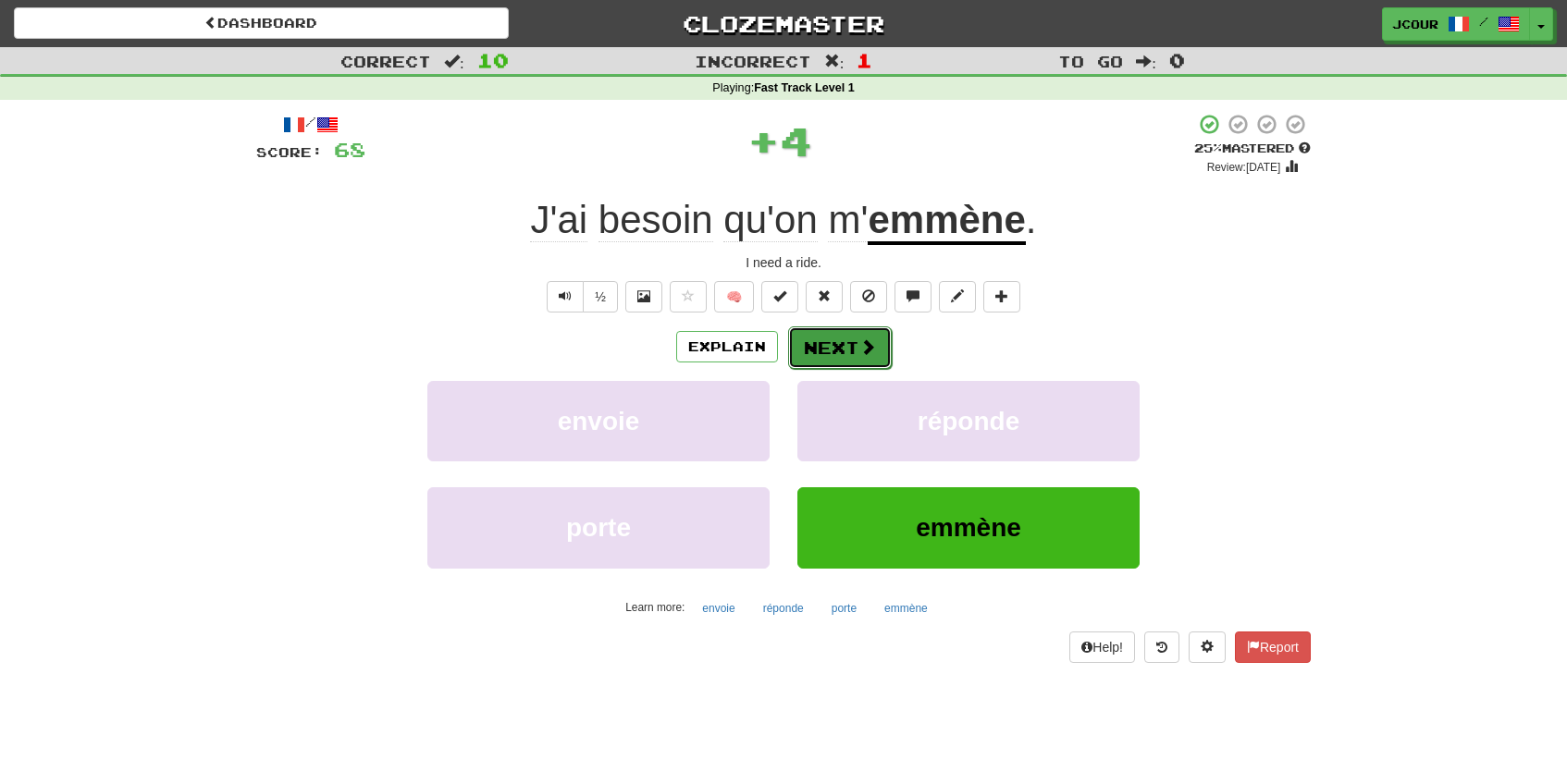
click at [833, 347] on button "Next" at bounding box center [840, 347] width 104 height 42
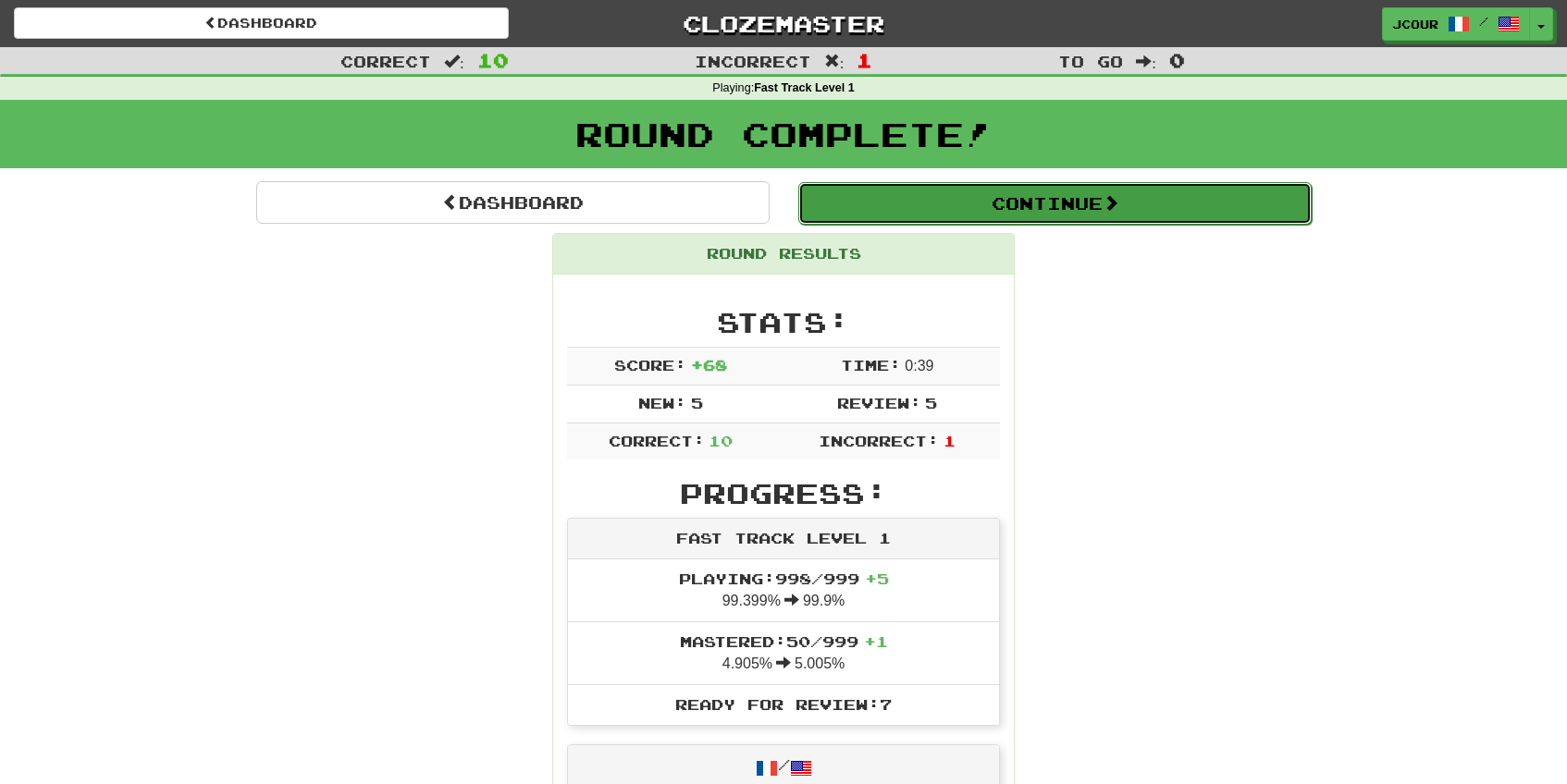
click at [929, 215] on button "Continue" at bounding box center [1054, 203] width 514 height 42
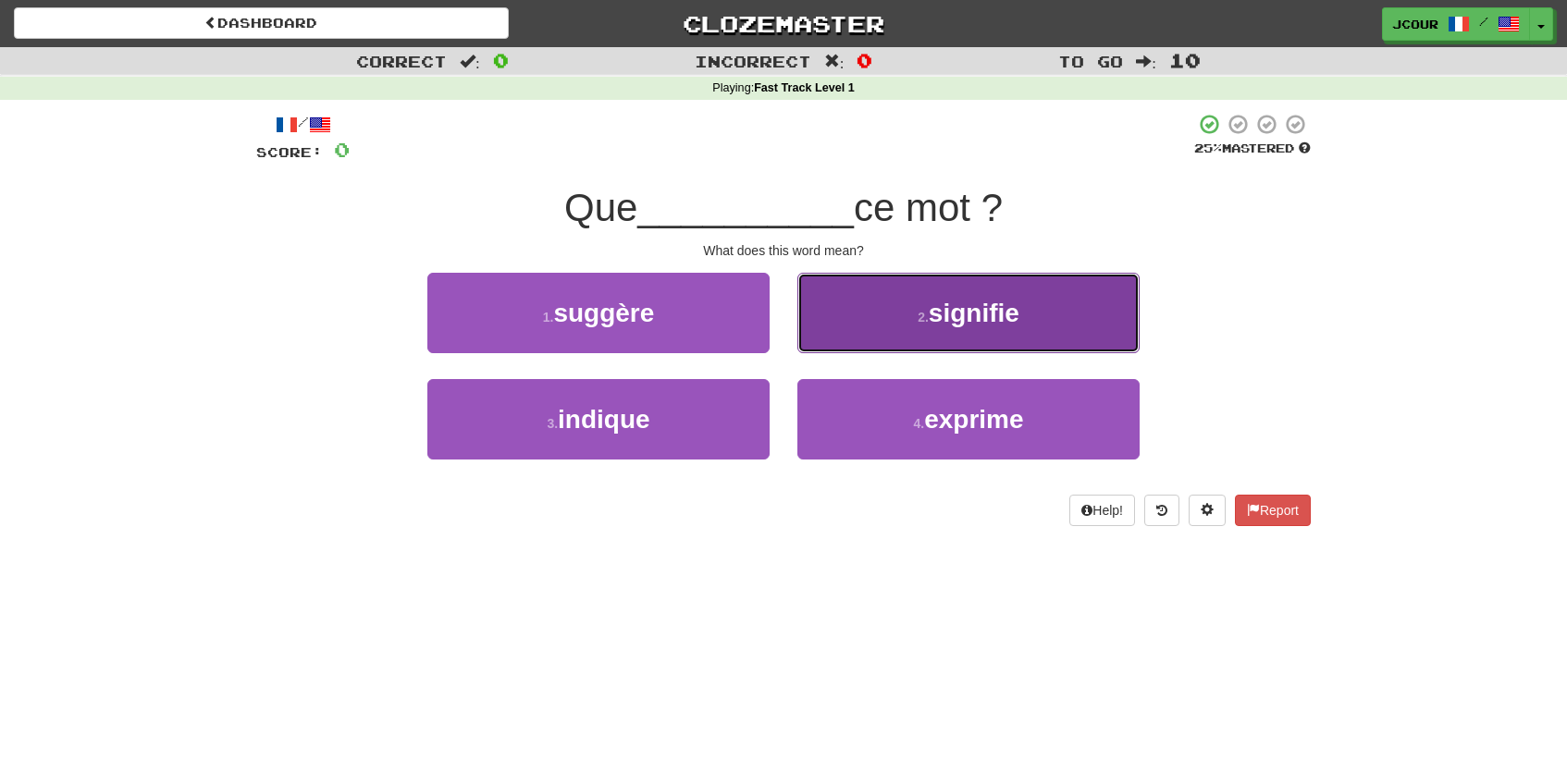
click at [842, 290] on button "2 . signifie" at bounding box center [968, 313] width 342 height 81
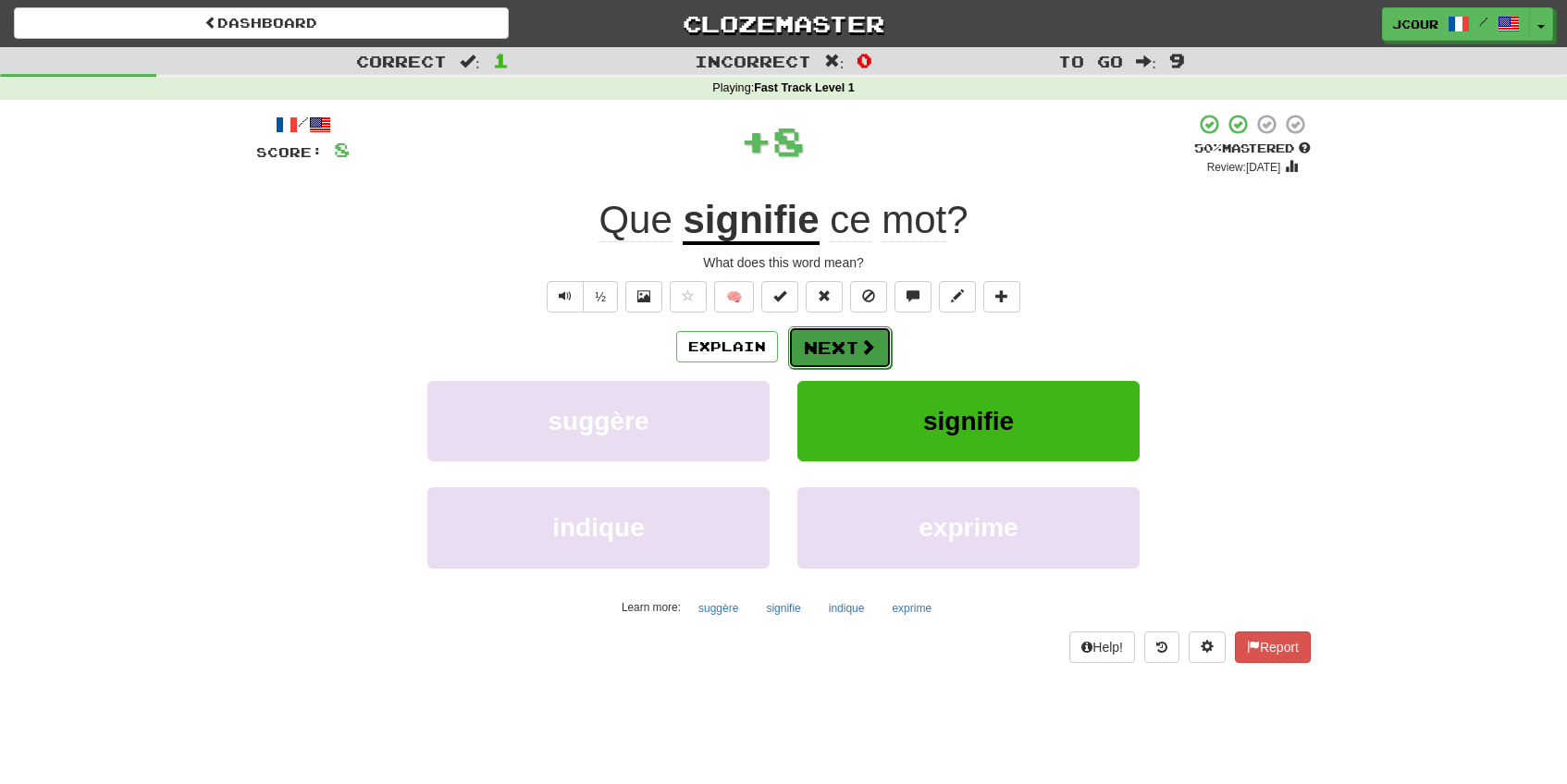
click at [837, 344] on button "Next" at bounding box center [840, 347] width 104 height 42
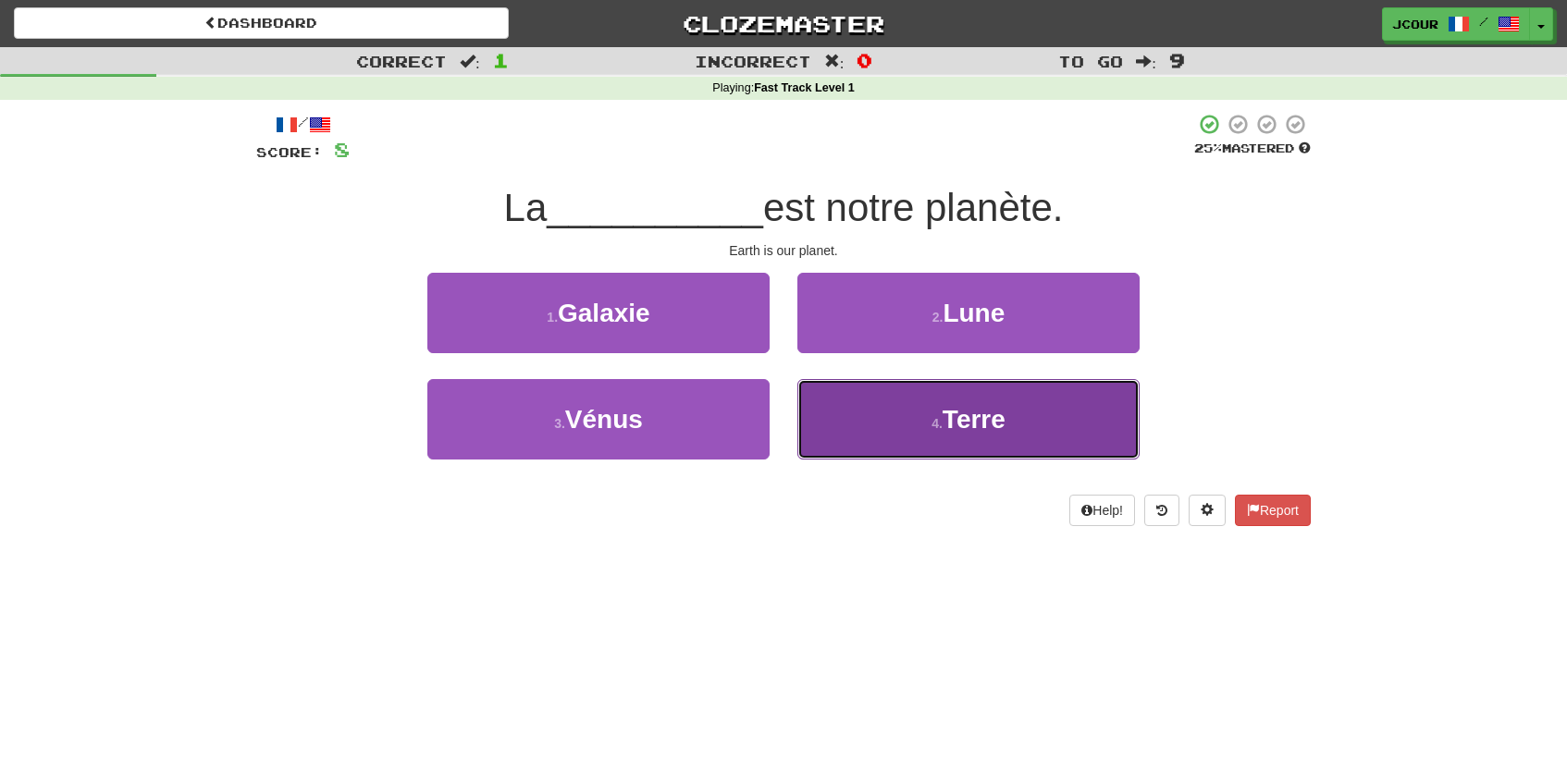
click at [874, 429] on button "4 . Terre" at bounding box center [968, 419] width 342 height 81
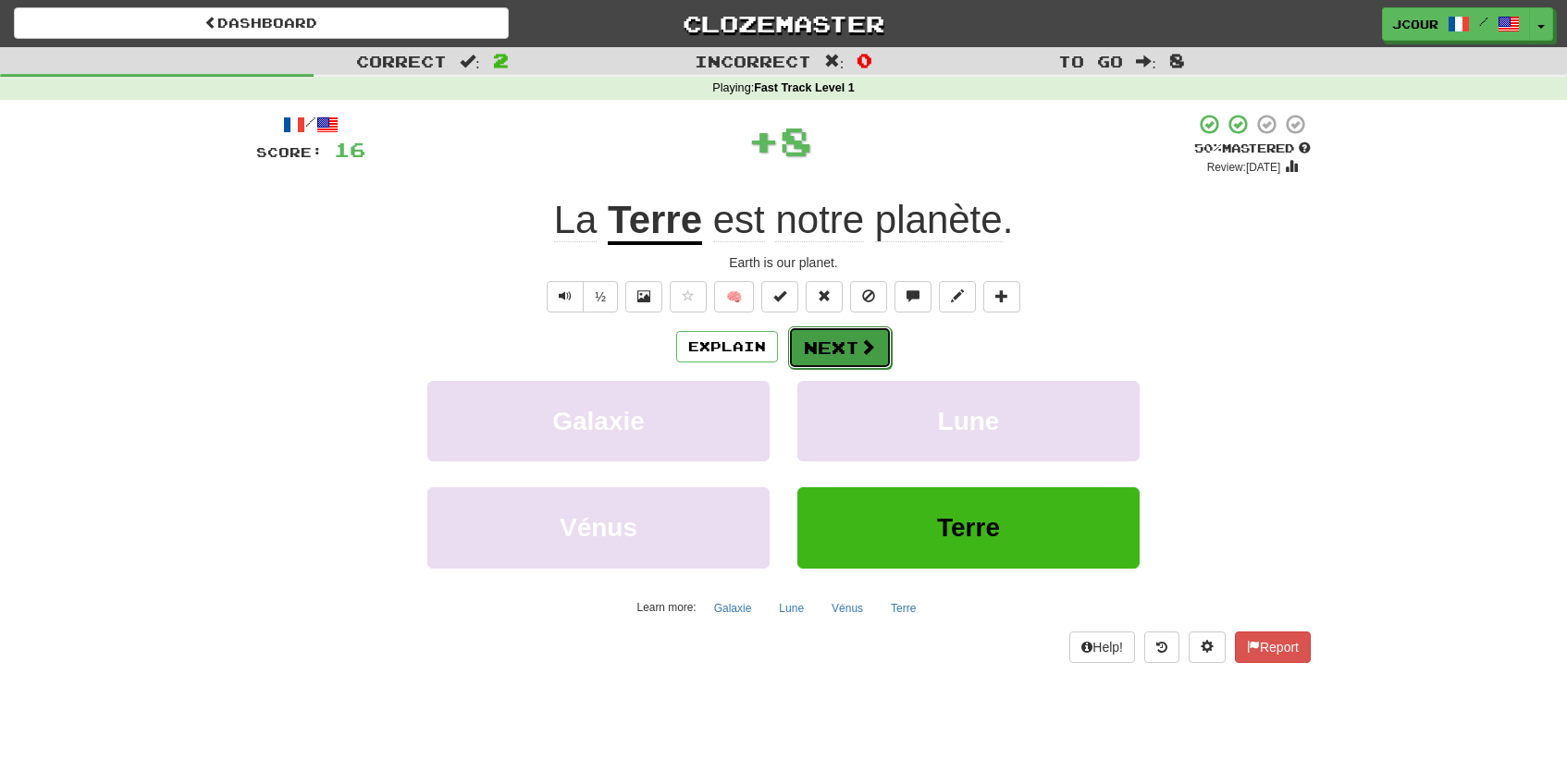
click at [840, 348] on button "Next" at bounding box center [840, 347] width 104 height 42
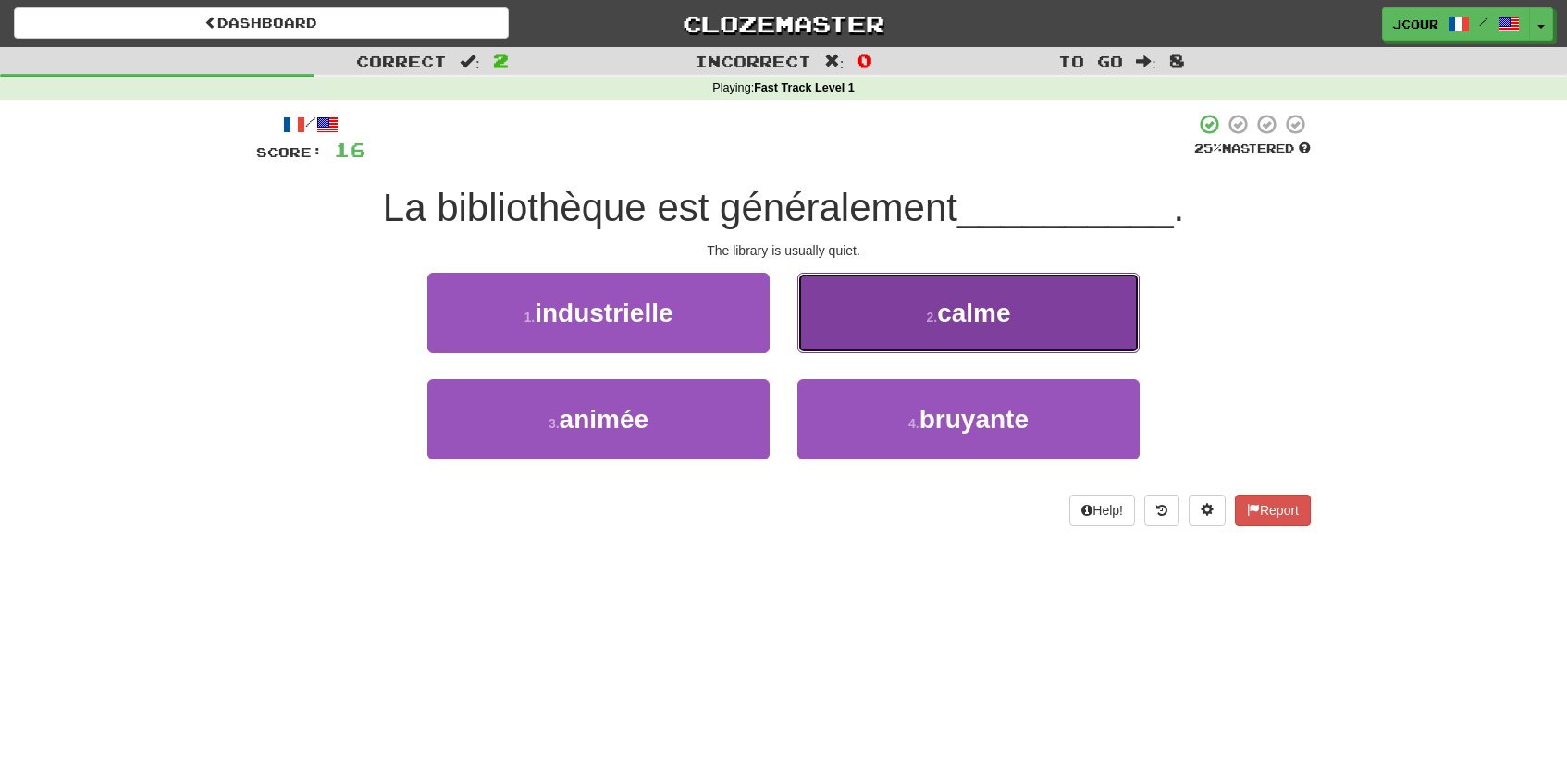
click at [840, 348] on button "2 . calme" at bounding box center [968, 313] width 342 height 81
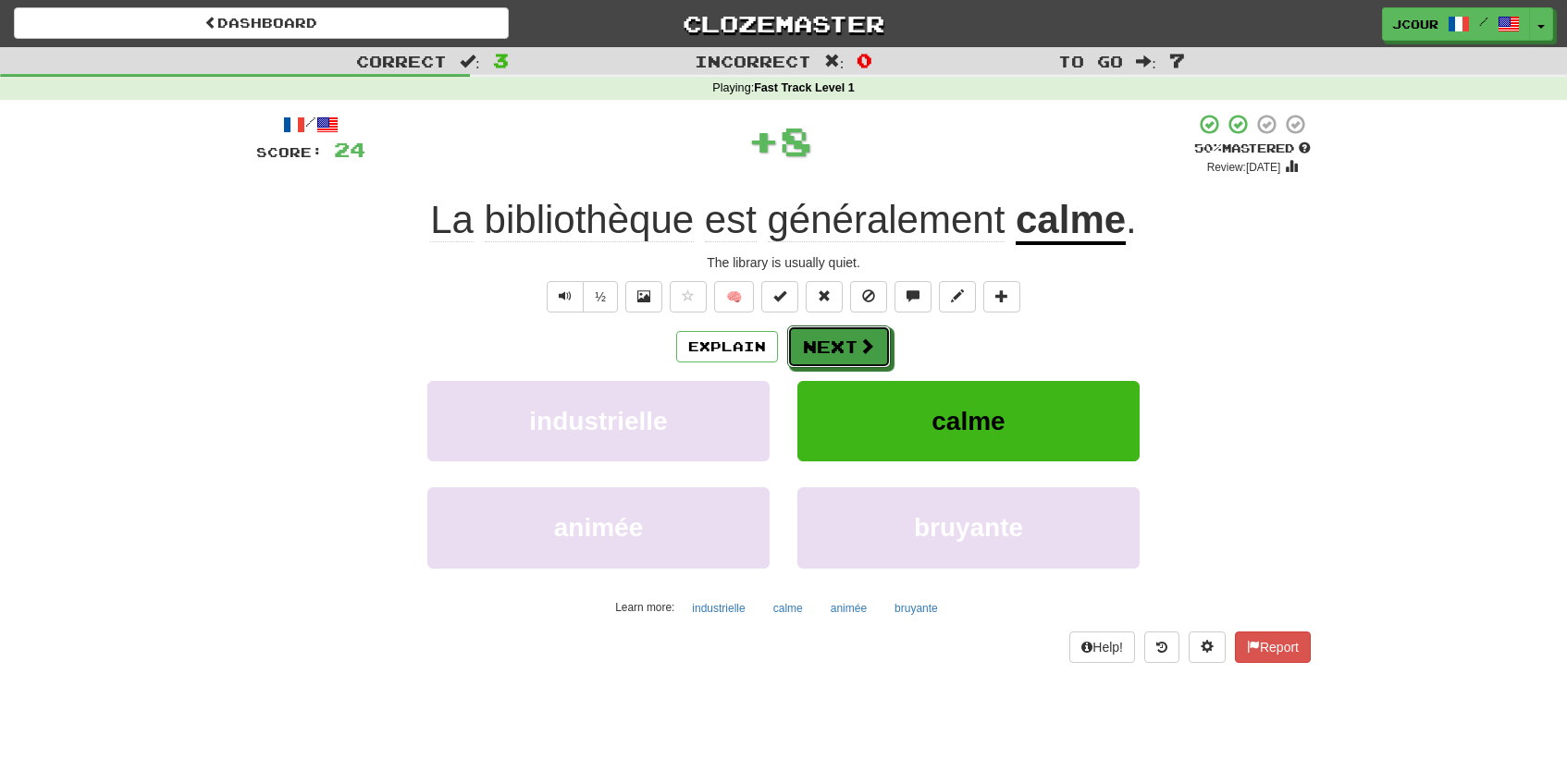
click at [840, 348] on button "Next" at bounding box center [839, 346] width 104 height 42
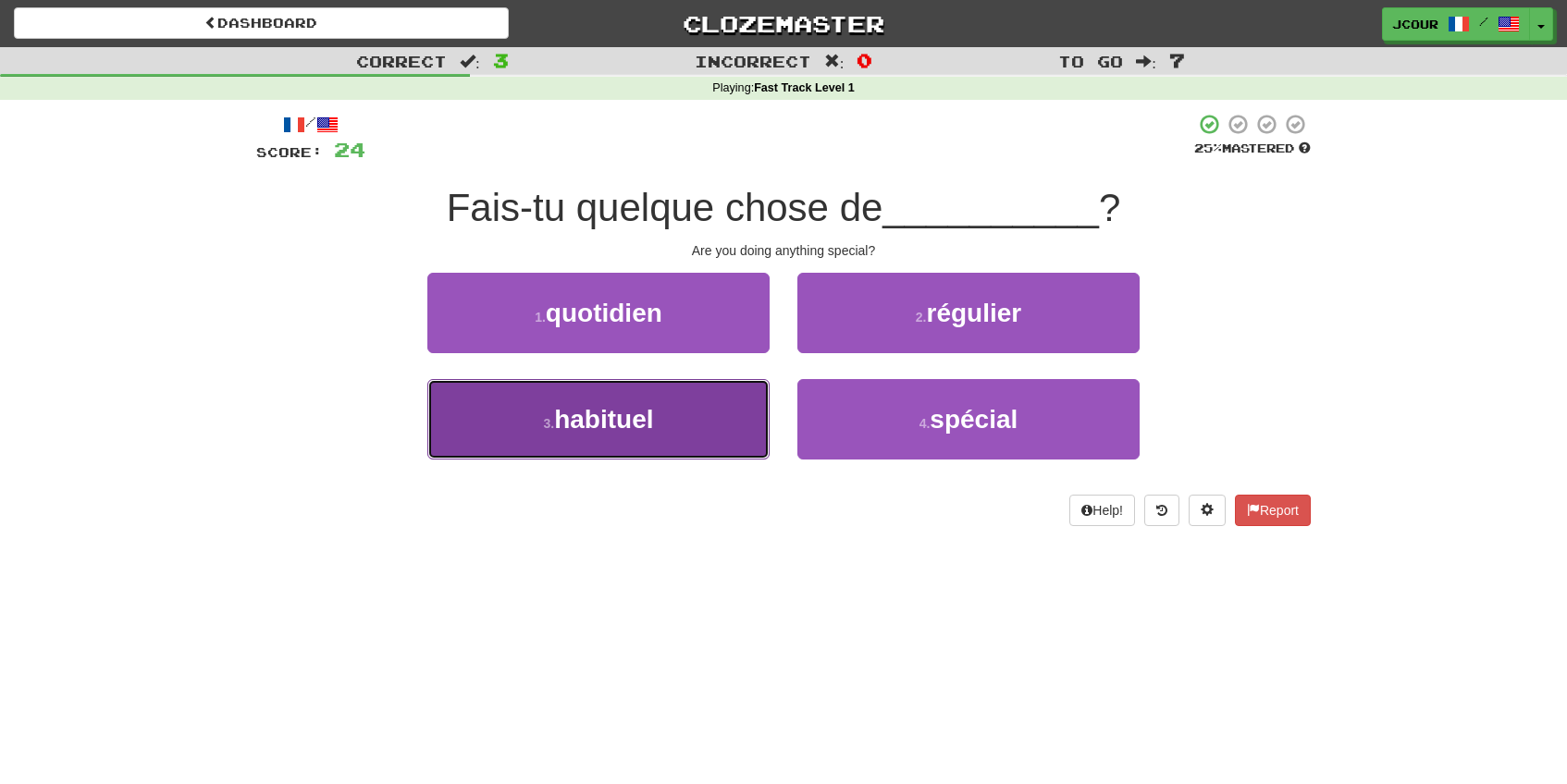
click at [698, 408] on button "3 . habituel" at bounding box center [598, 419] width 342 height 81
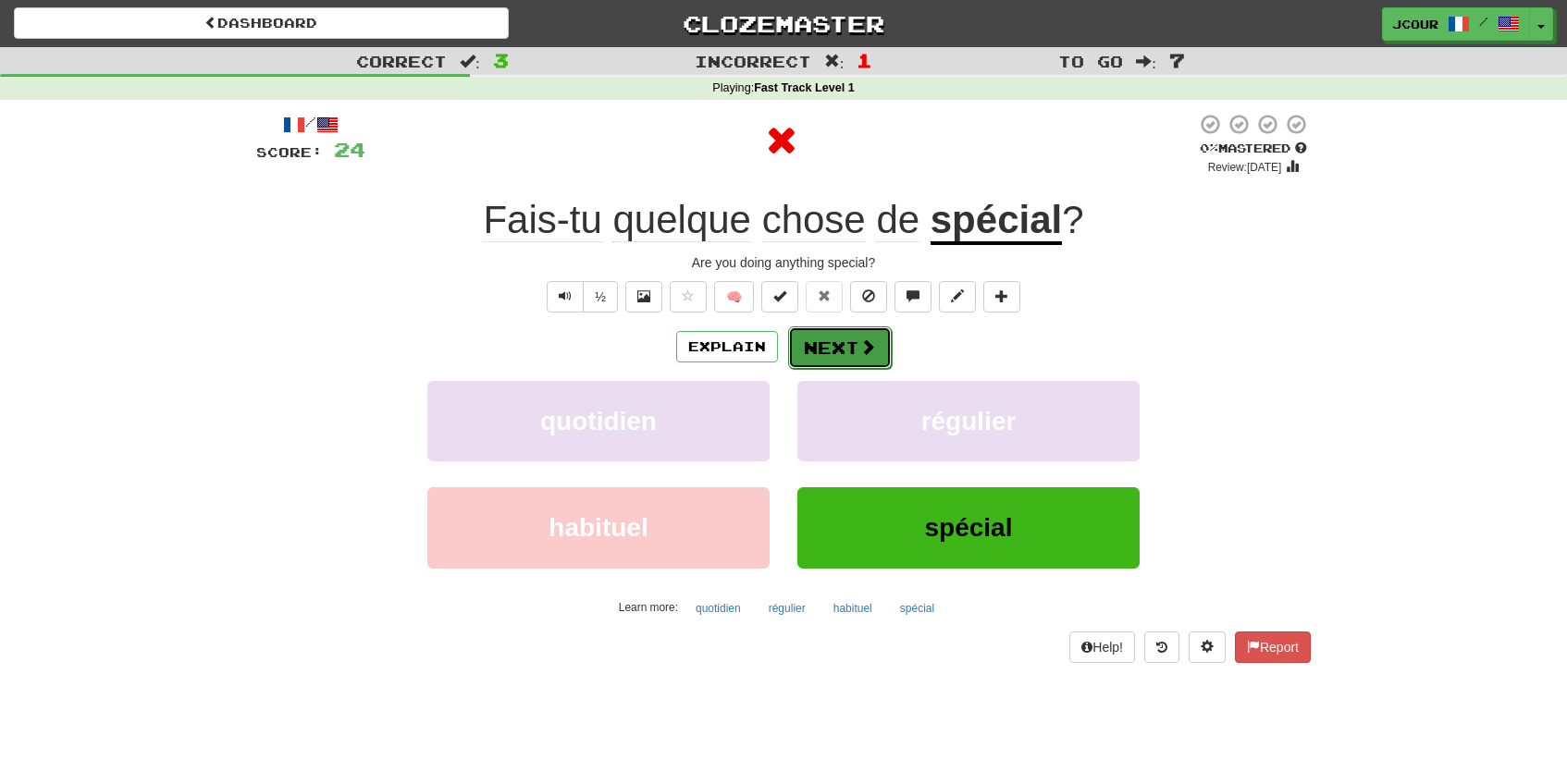
click at [799, 359] on button "Next" at bounding box center [840, 347] width 104 height 42
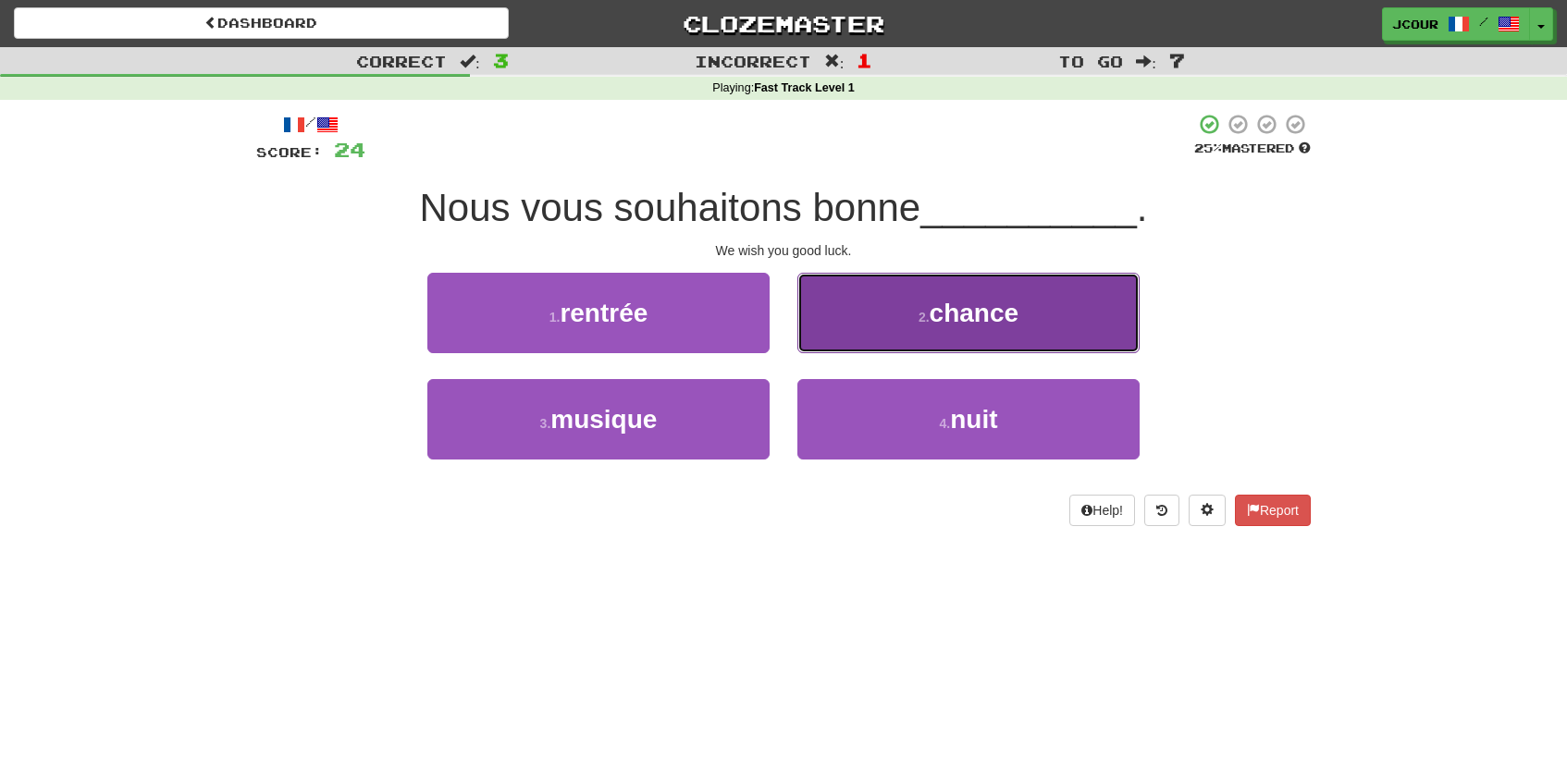
click at [871, 337] on button "2 . chance" at bounding box center [968, 313] width 342 height 81
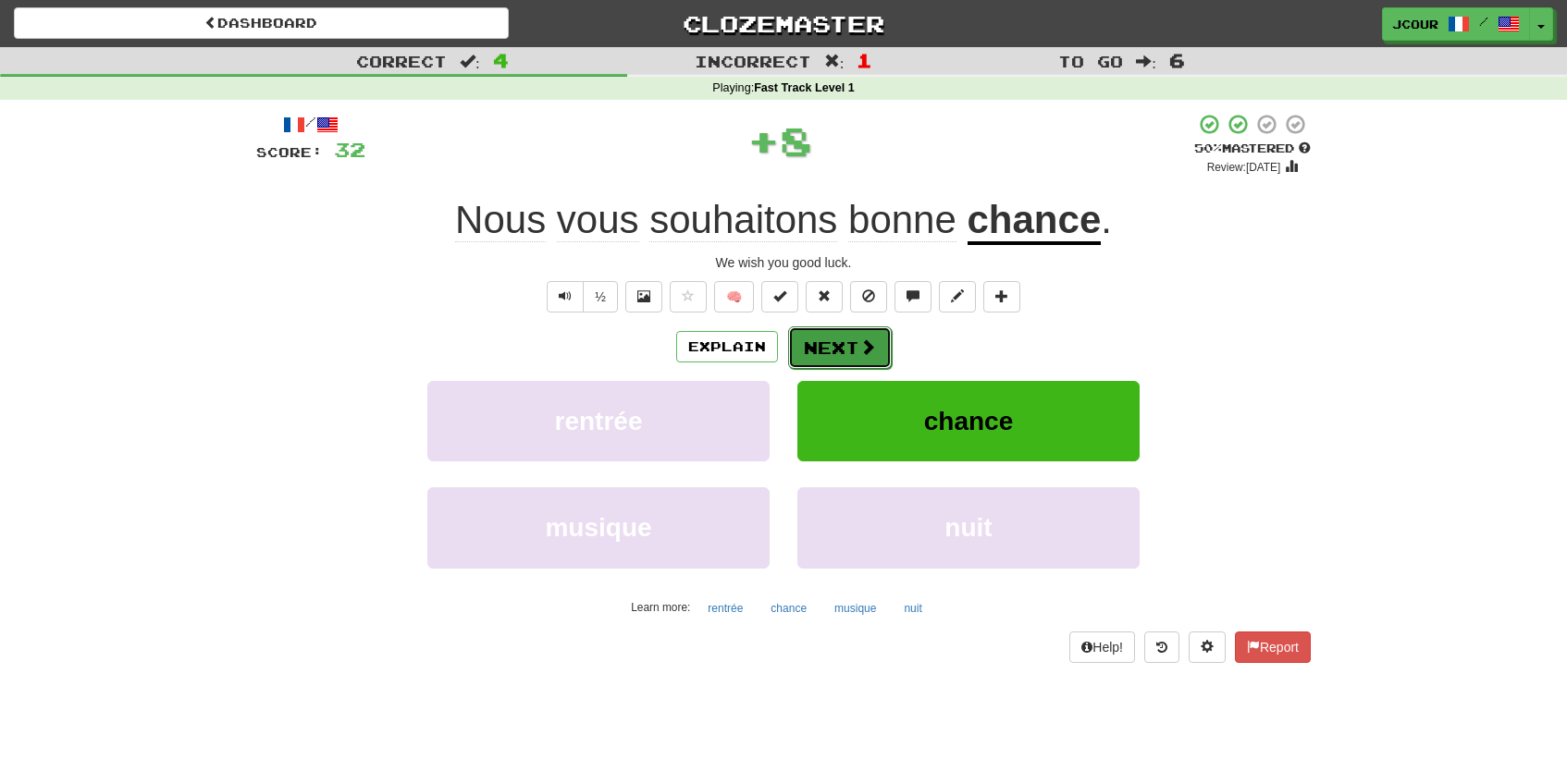
click at [862, 337] on button "Next" at bounding box center [840, 347] width 104 height 42
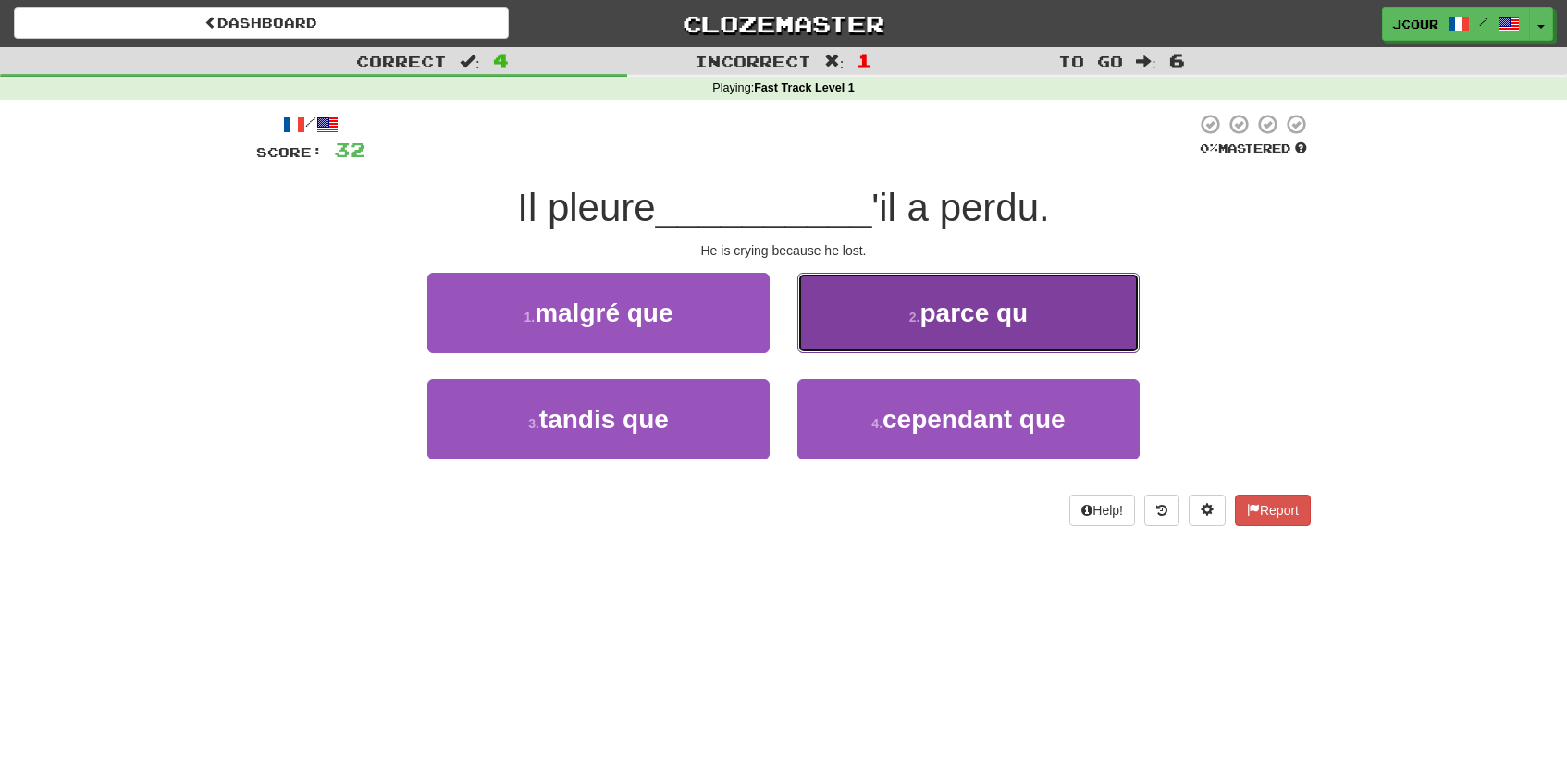
click at [852, 333] on button "2 . parce qu" at bounding box center [968, 313] width 342 height 81
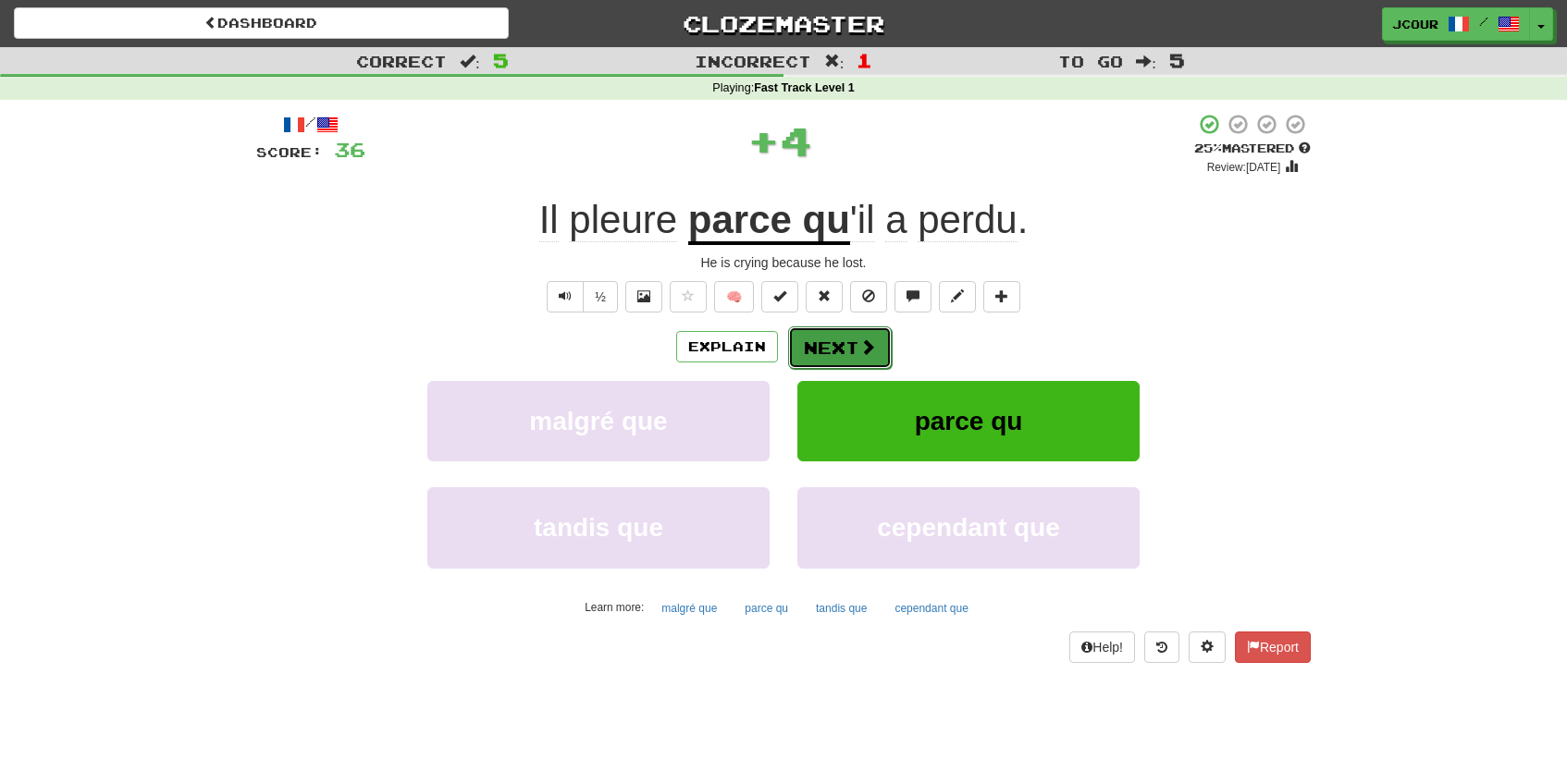
click at [838, 339] on button "Next" at bounding box center [840, 347] width 104 height 42
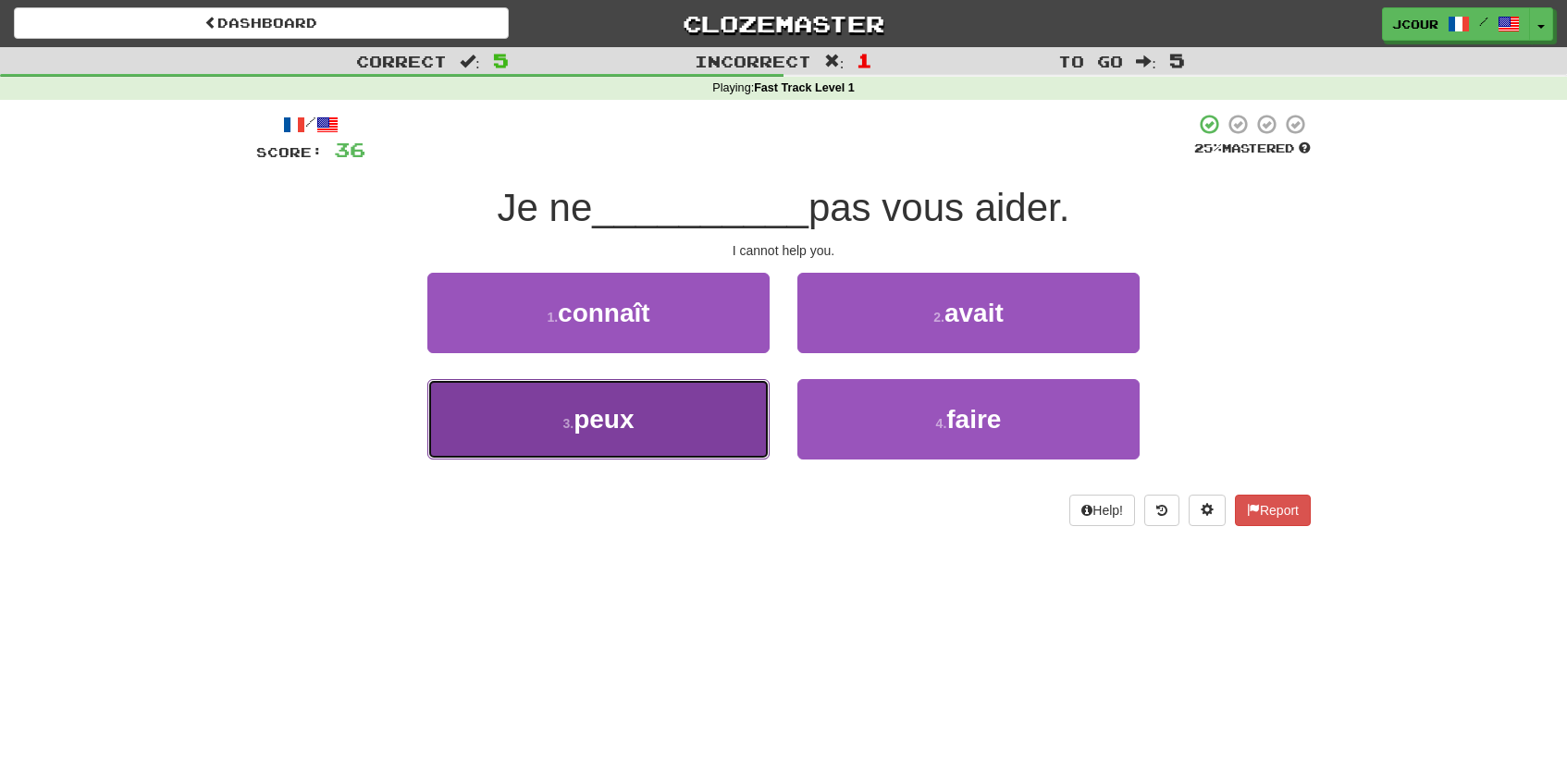
click at [728, 431] on button "3 . peux" at bounding box center [598, 419] width 342 height 81
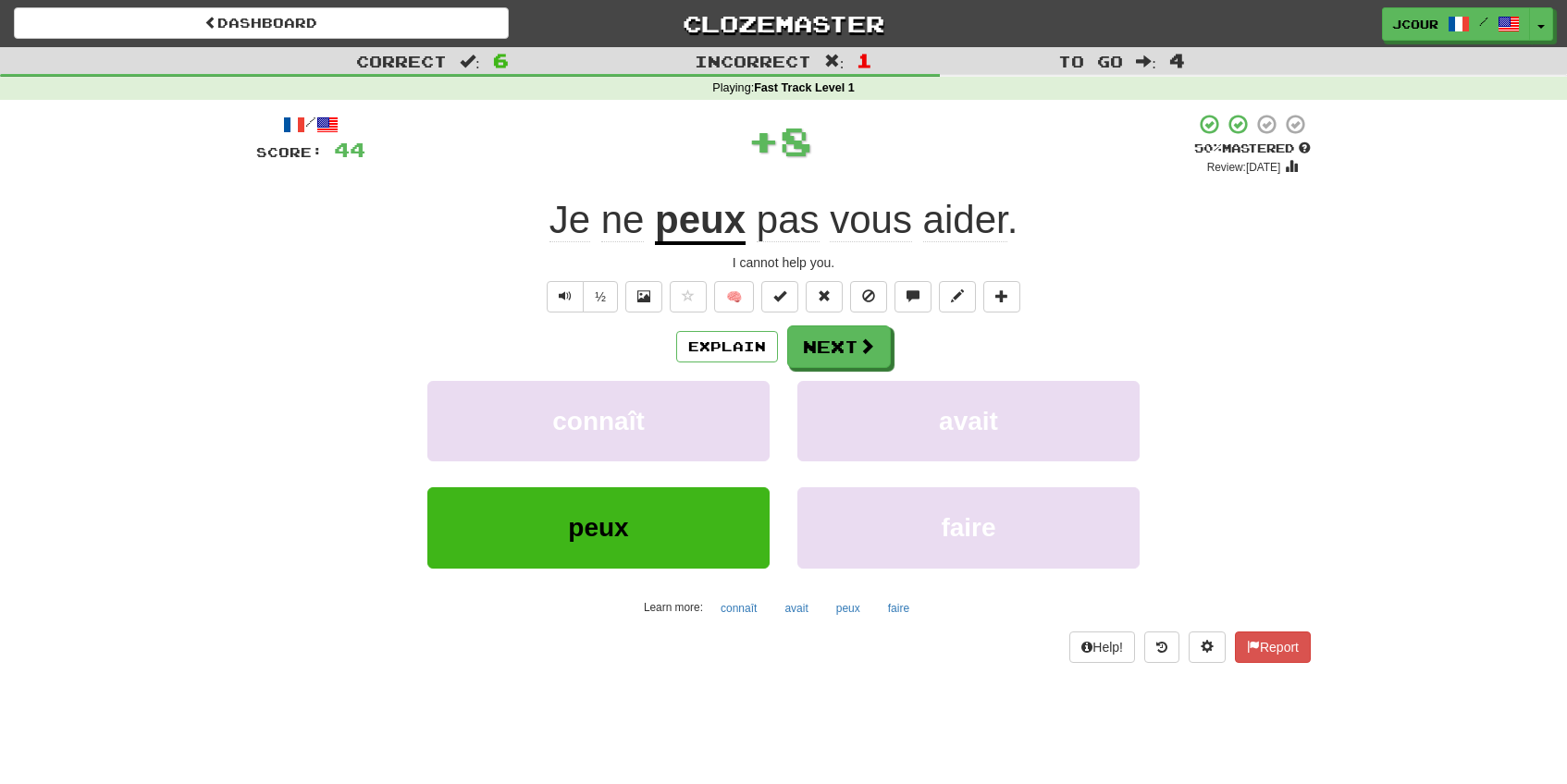
click at [834, 368] on div "Explain Next connaît avait peux faire Learn more: connaît avait peux faire" at bounding box center [784, 473] width 1054 height 297
click at [831, 350] on button "Next" at bounding box center [840, 347] width 104 height 42
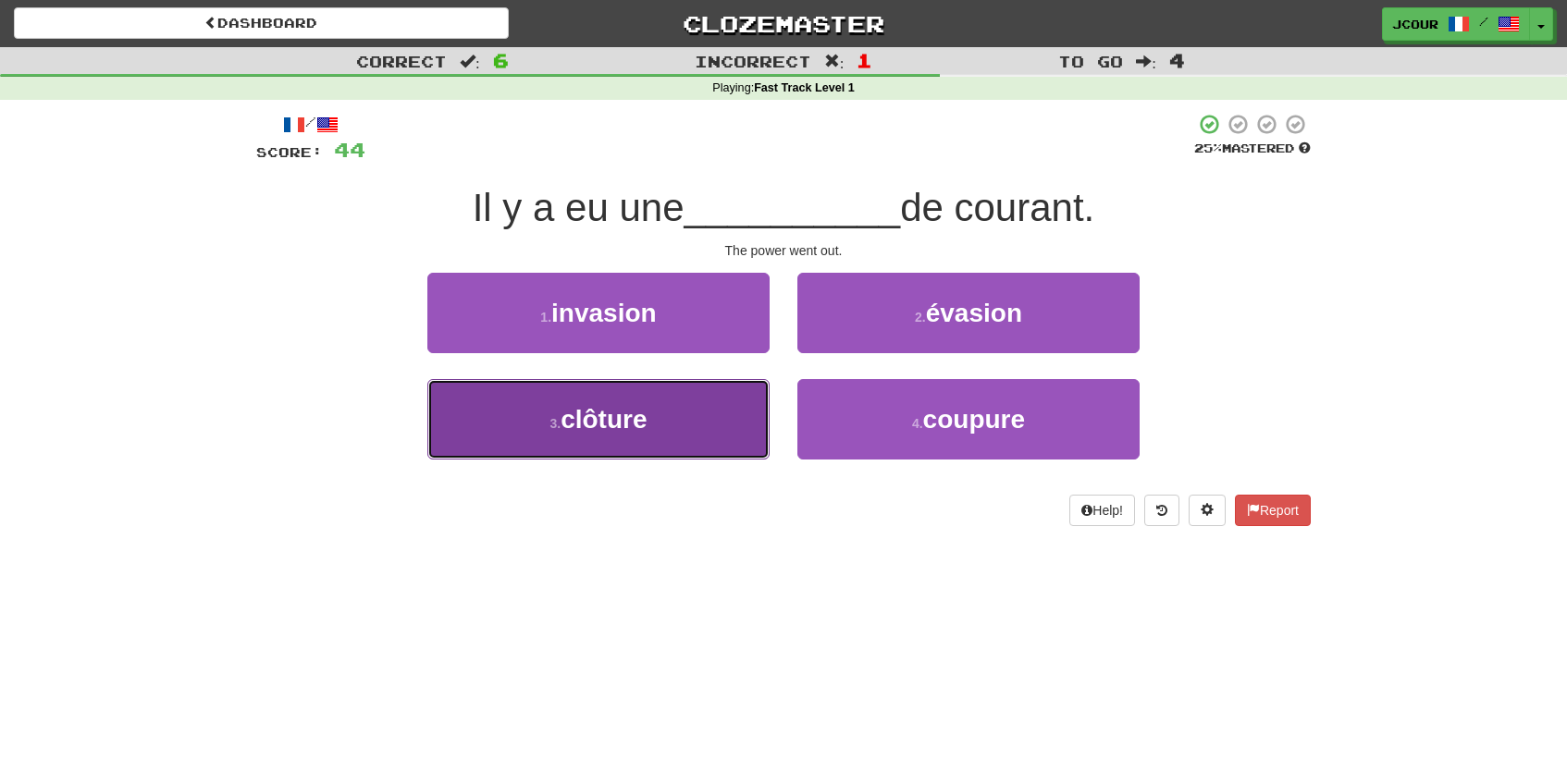
click at [757, 404] on button "3 . clôture" at bounding box center [598, 419] width 342 height 81
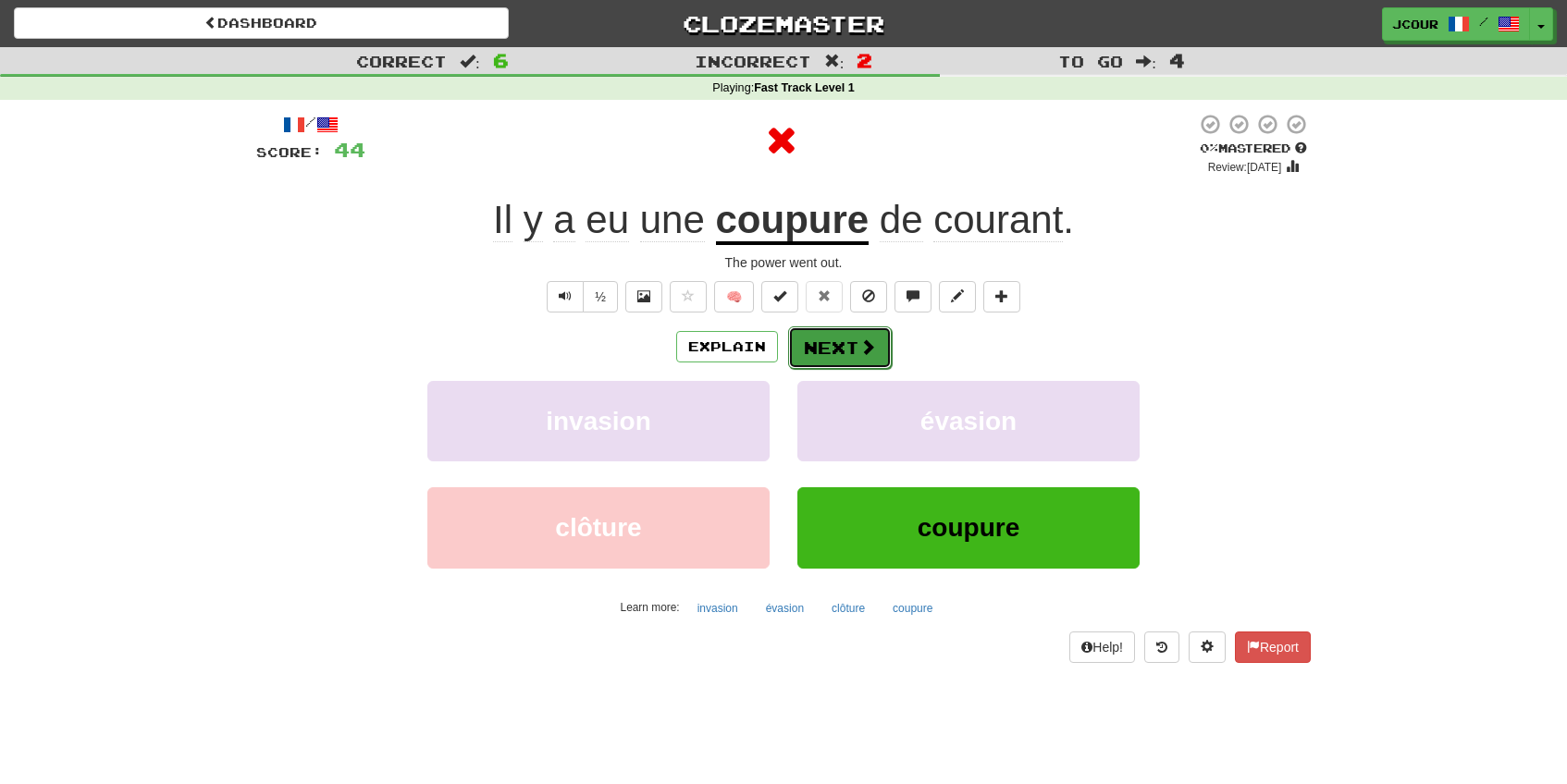
click at [826, 354] on button "Next" at bounding box center [840, 347] width 104 height 42
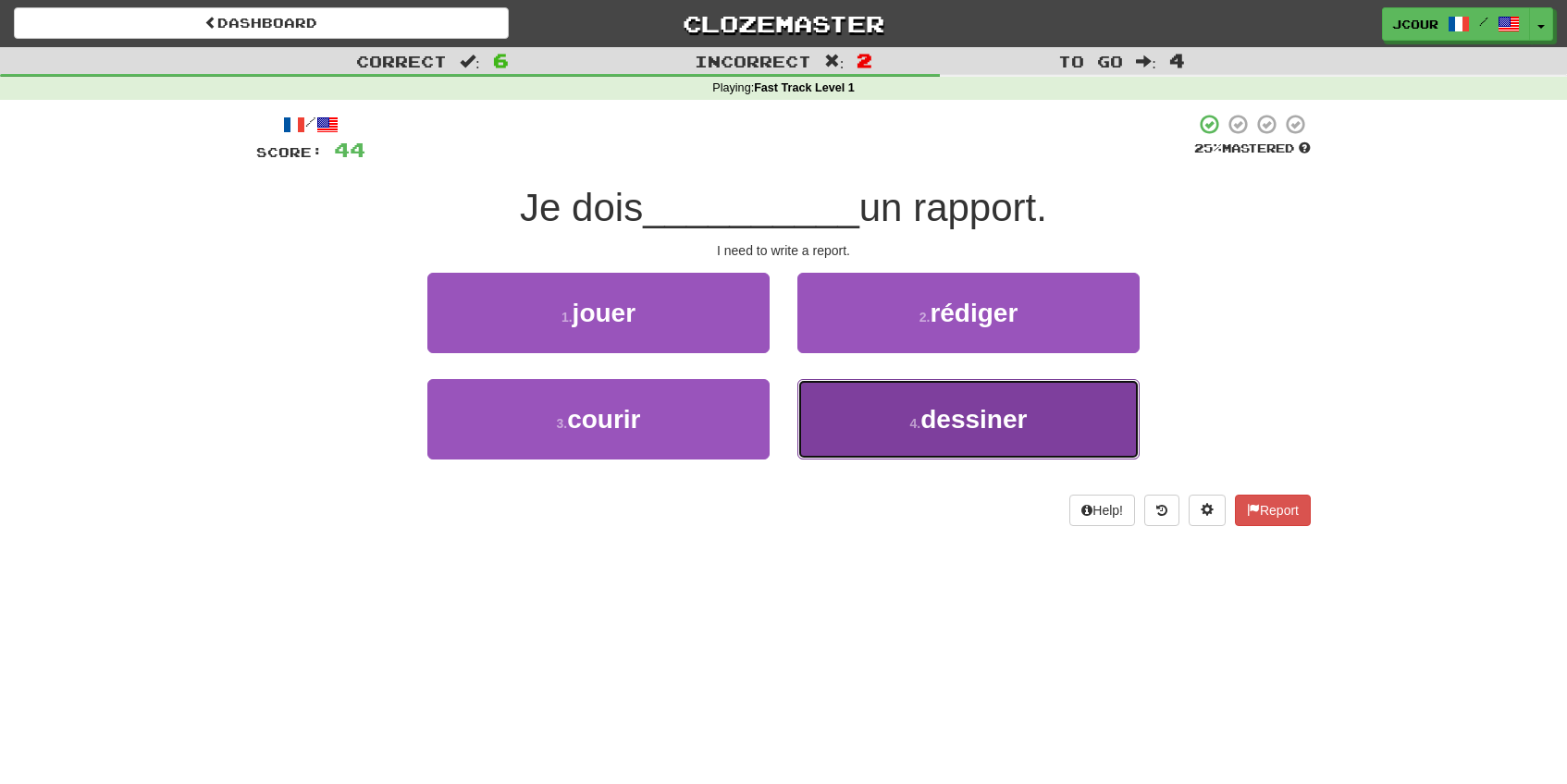
click at [878, 454] on button "4 . dessiner" at bounding box center [968, 419] width 342 height 81
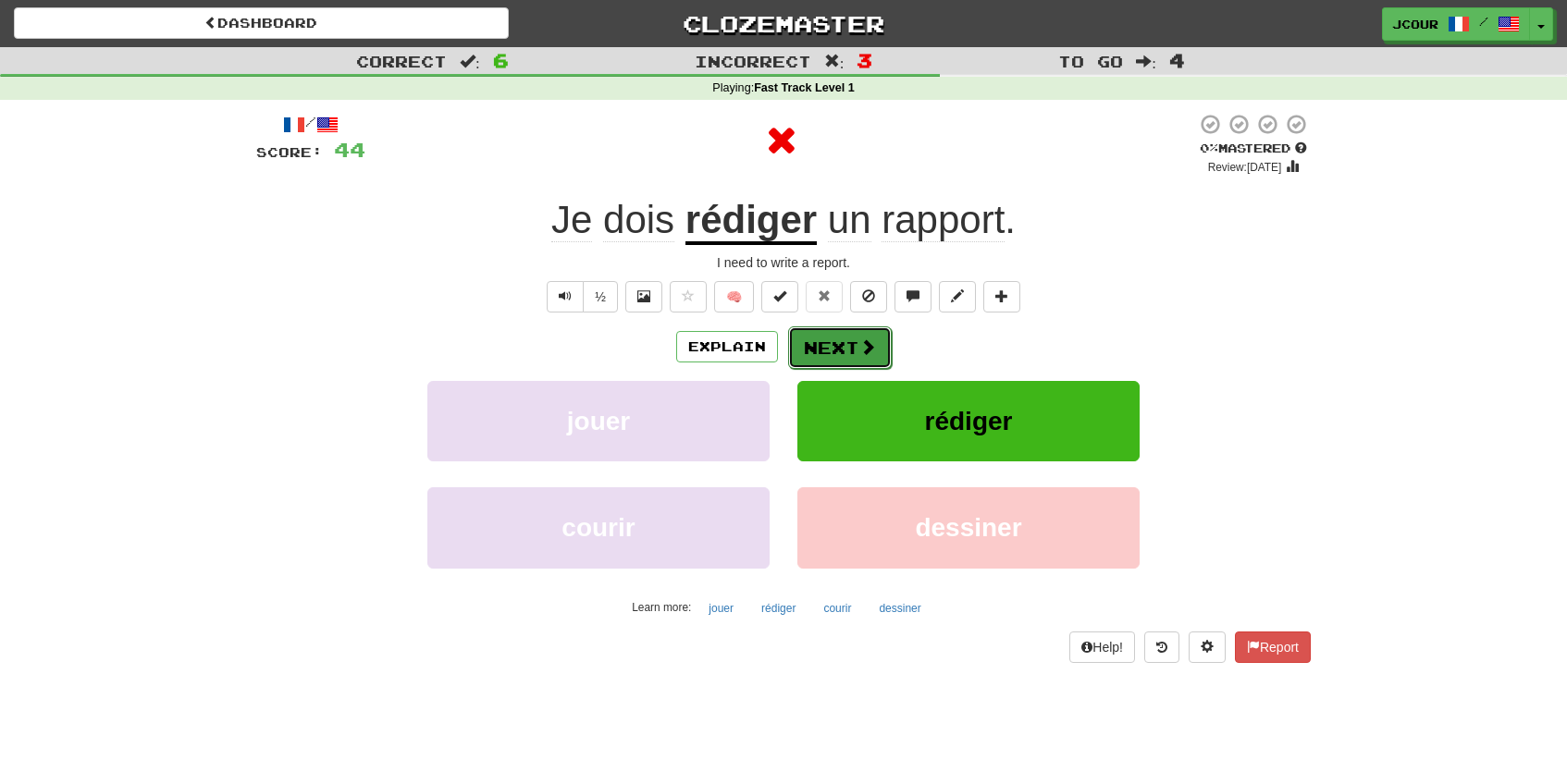
click at [844, 352] on button "Next" at bounding box center [840, 347] width 104 height 42
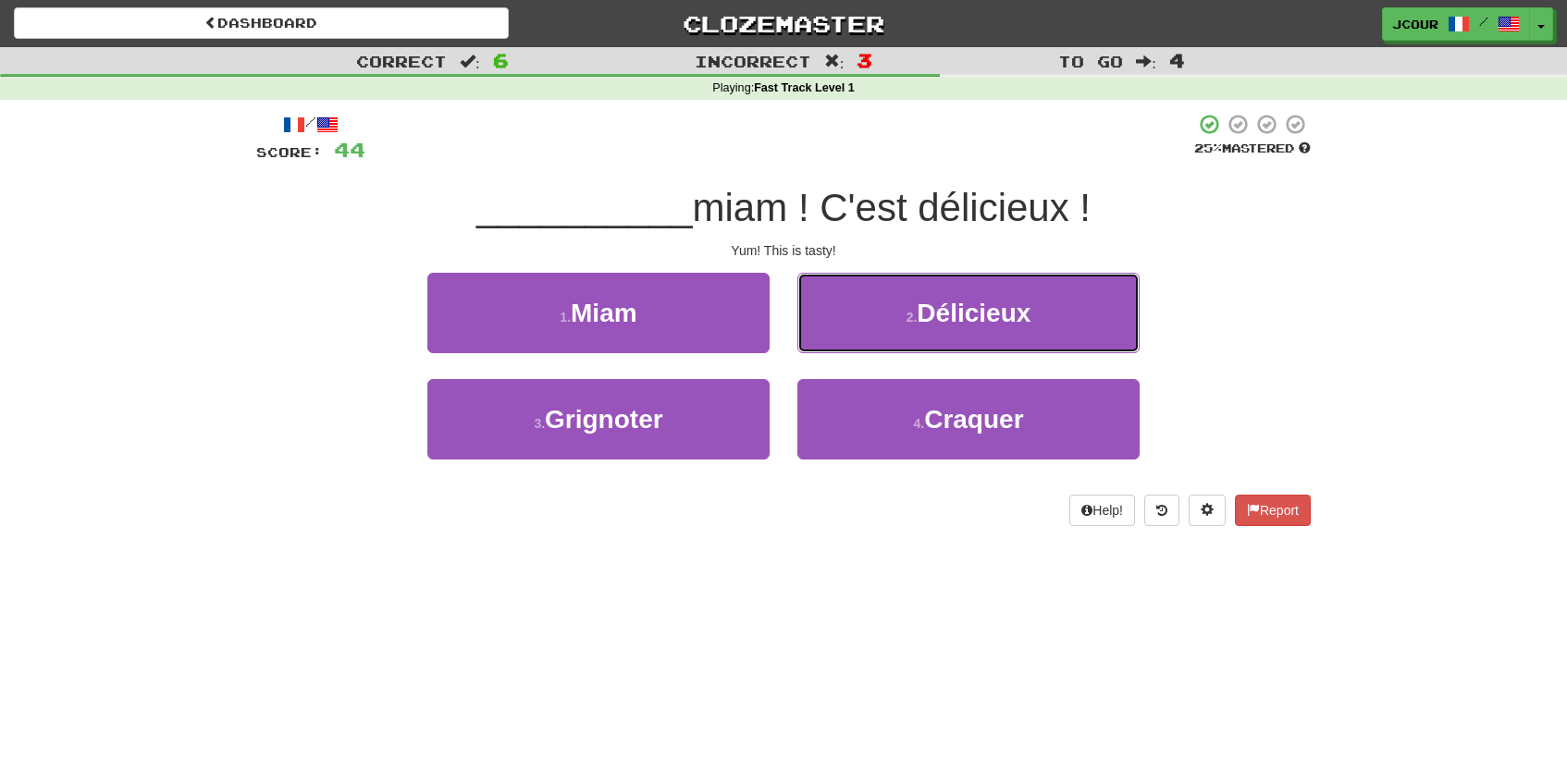
click at [844, 352] on button "2 . Délicieux" at bounding box center [968, 313] width 342 height 81
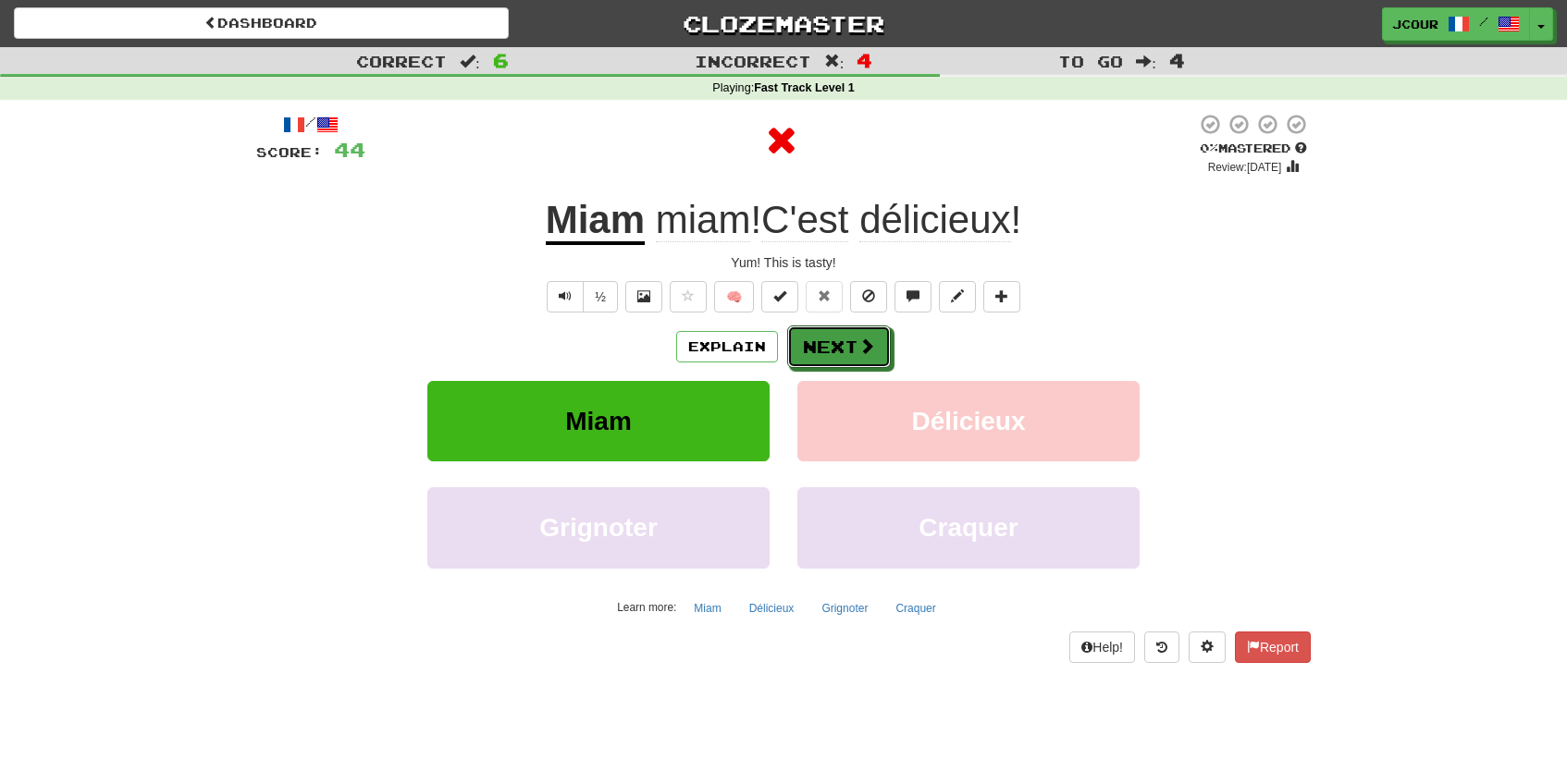
click at [844, 352] on button "Next" at bounding box center [839, 346] width 104 height 42
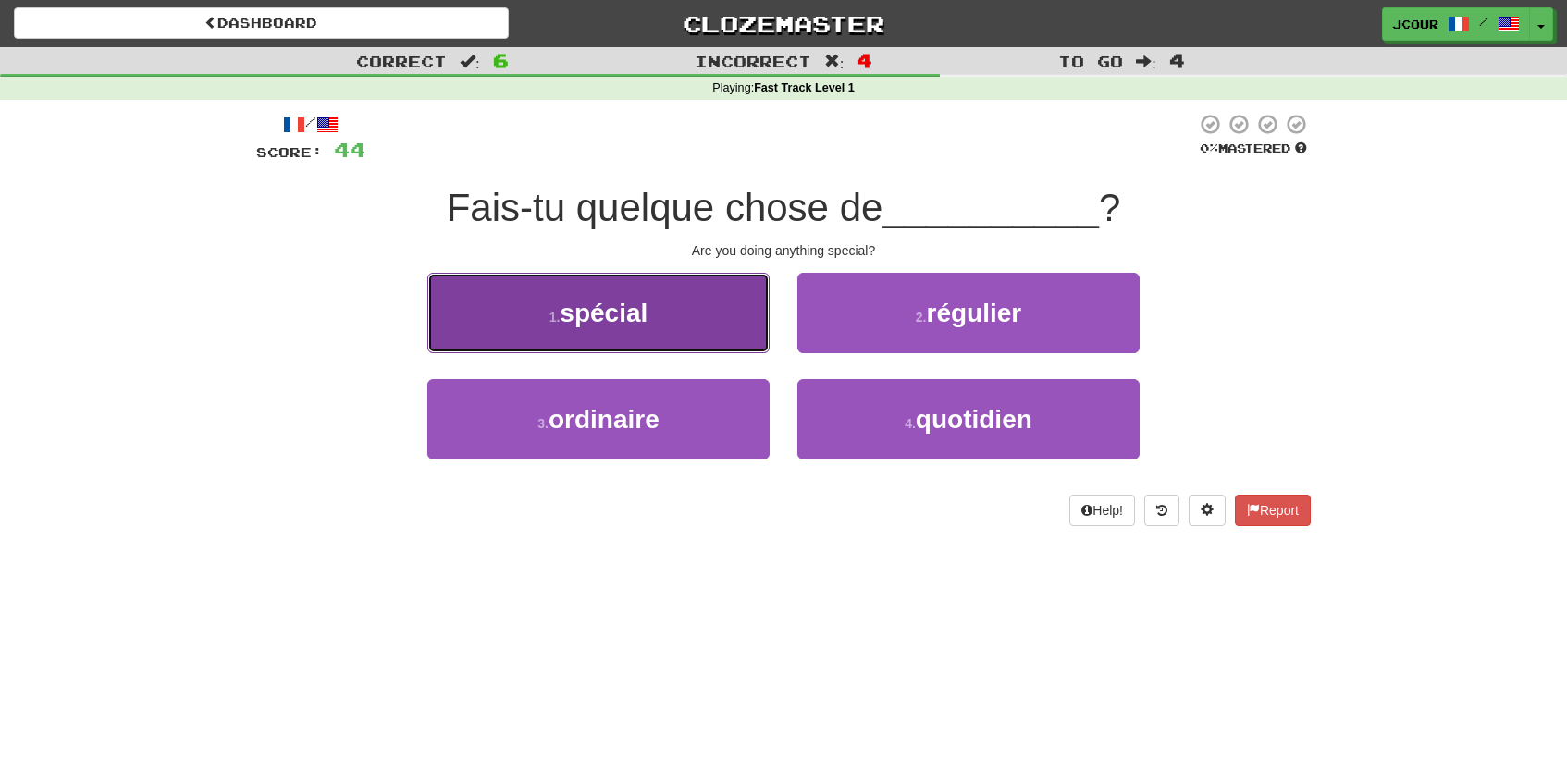
click at [730, 335] on button "1 . spécial" at bounding box center [598, 313] width 342 height 81
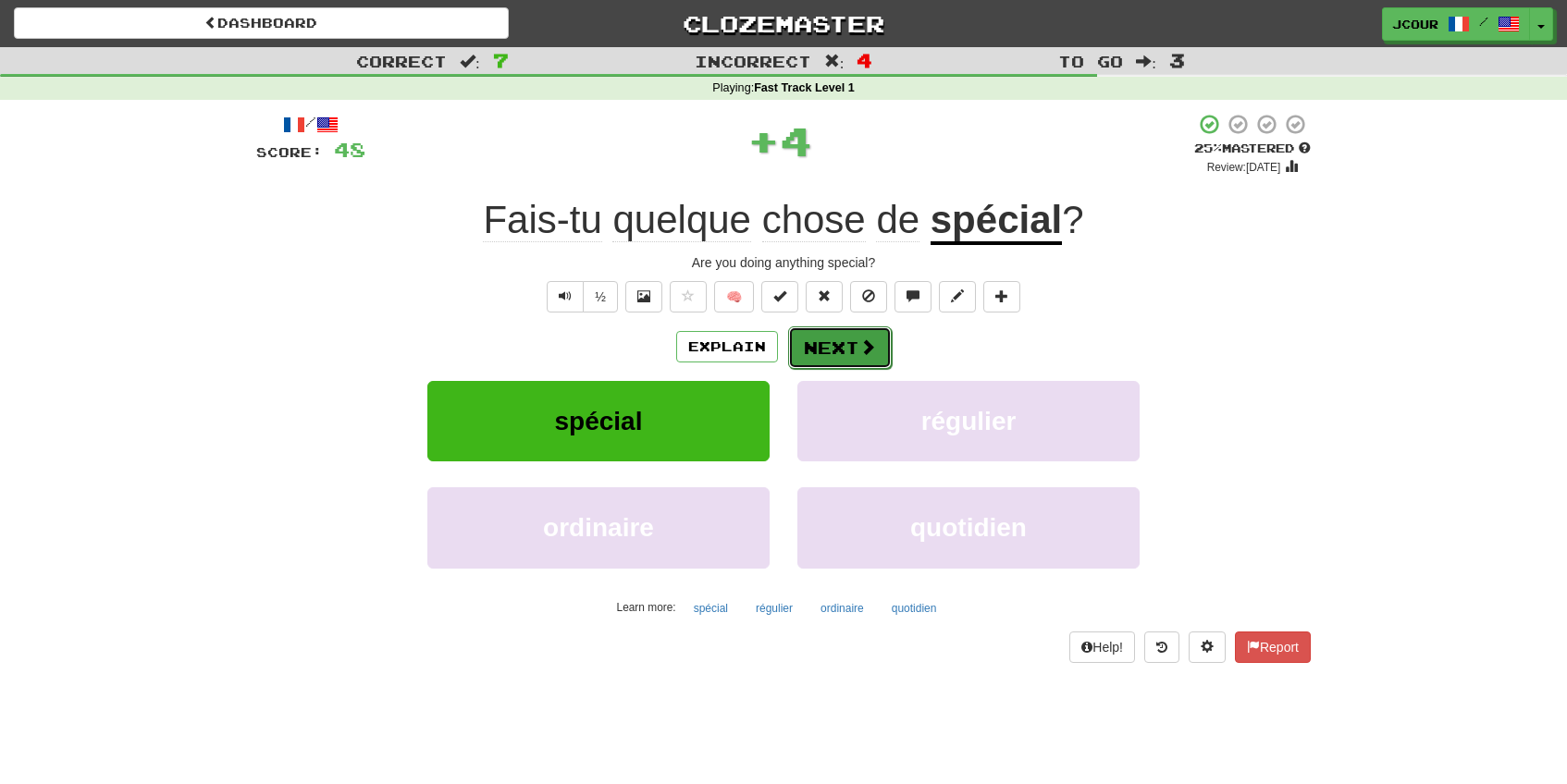
click at [840, 350] on button "Next" at bounding box center [840, 347] width 104 height 42
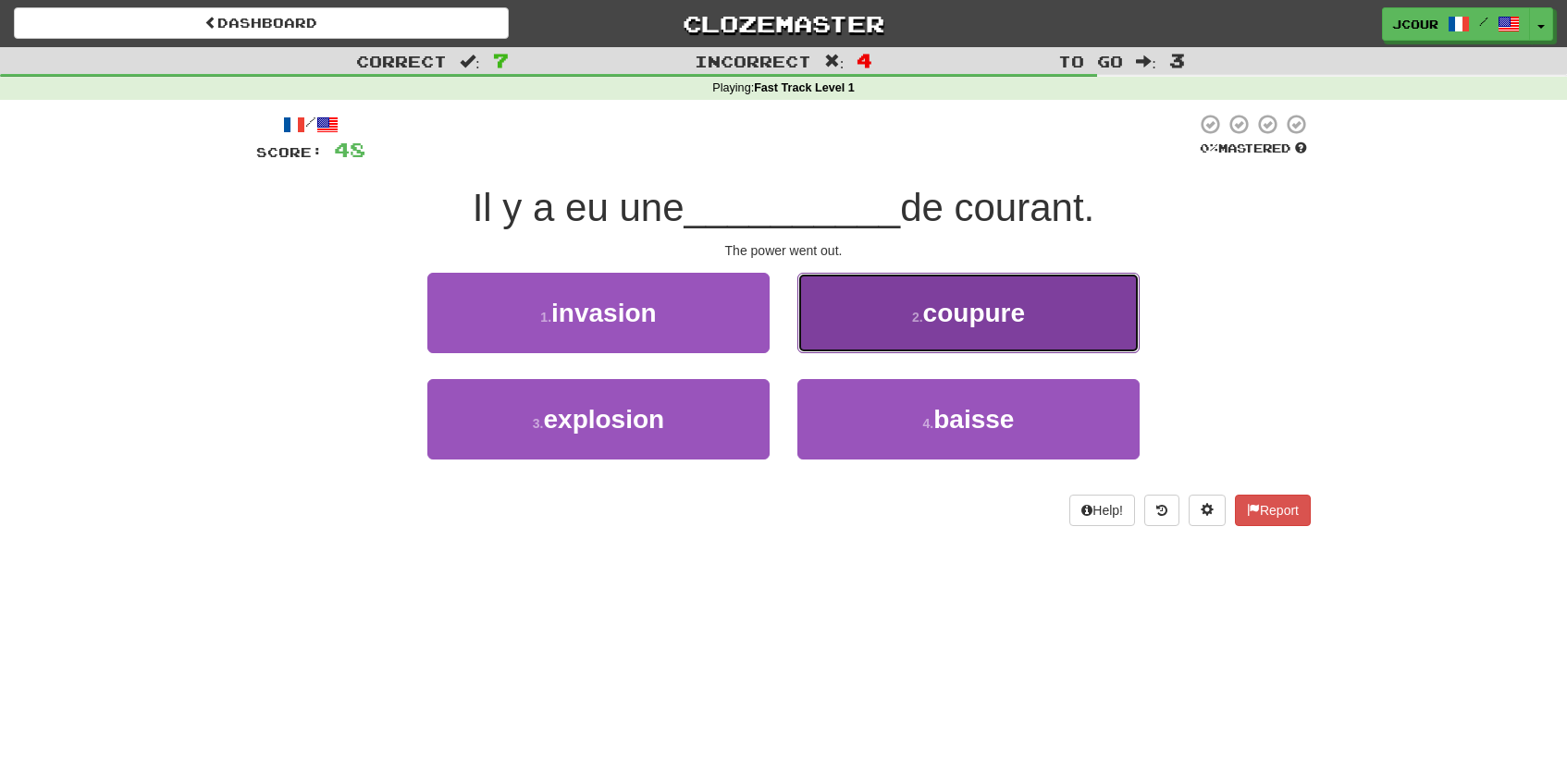
click at [856, 327] on button "2 . coupure" at bounding box center [968, 313] width 342 height 81
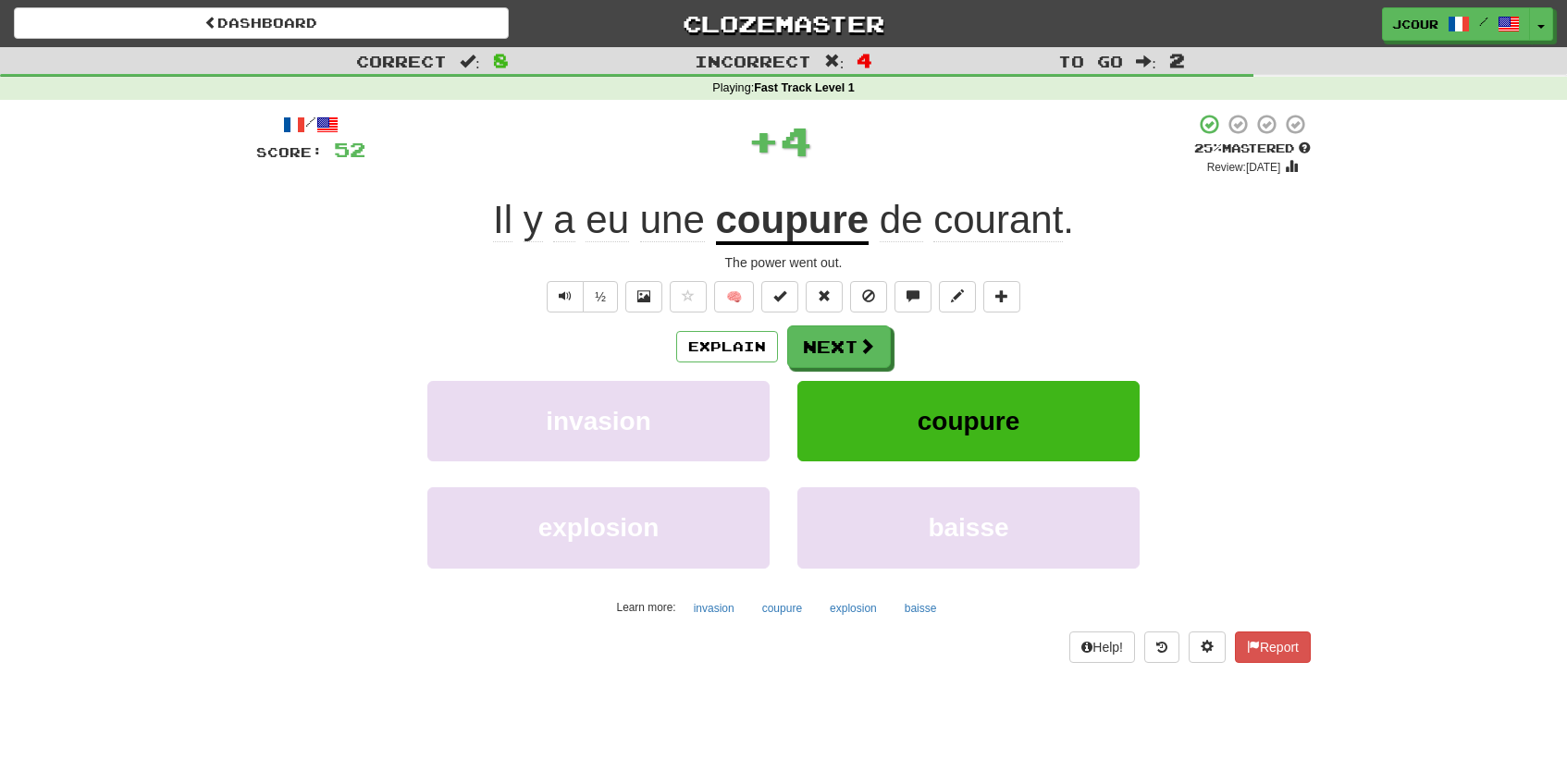
click at [809, 226] on u "coupure" at bounding box center [793, 221] width 154 height 47
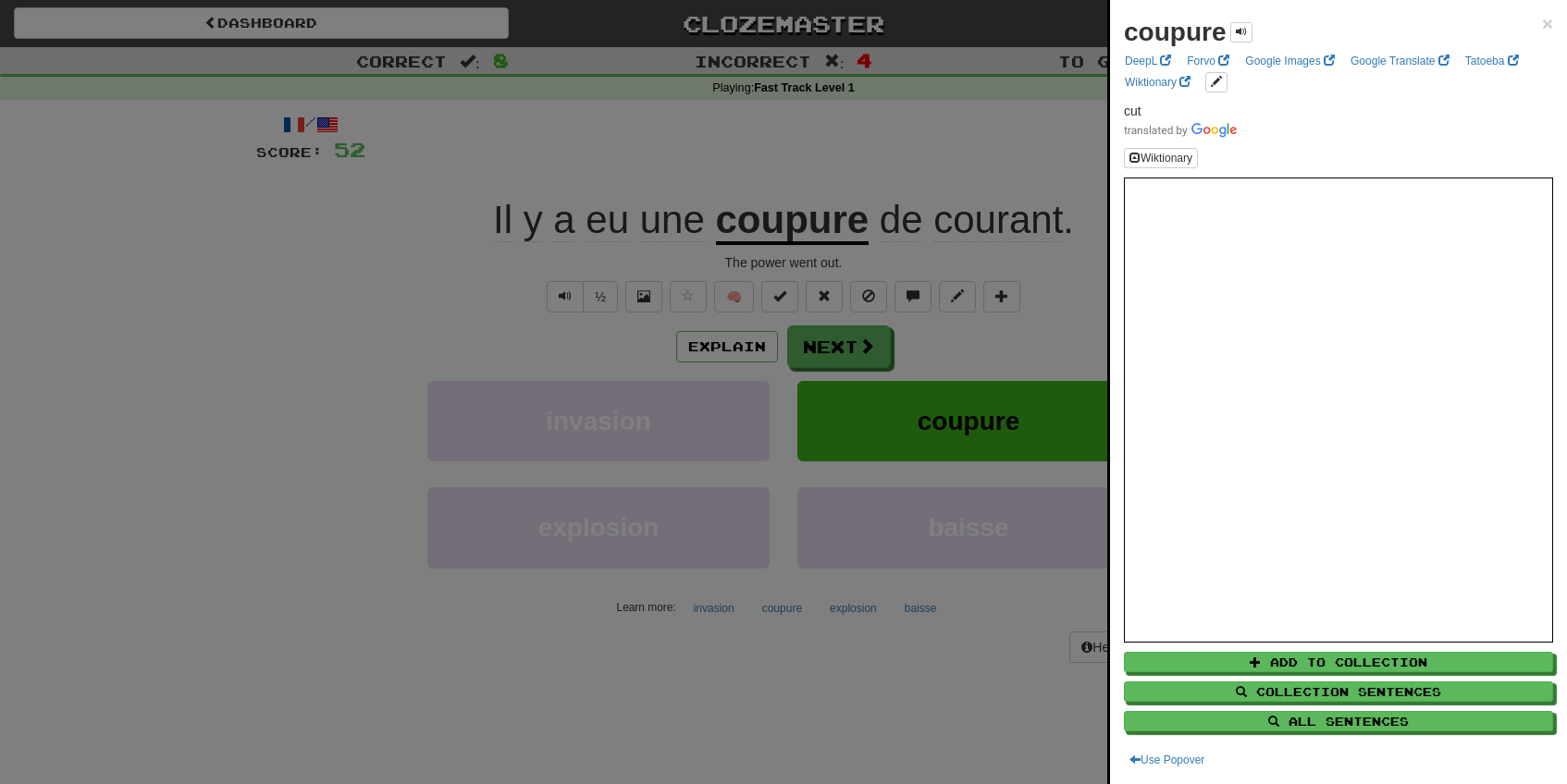
click at [580, 287] on div at bounding box center [784, 392] width 1567 height 784
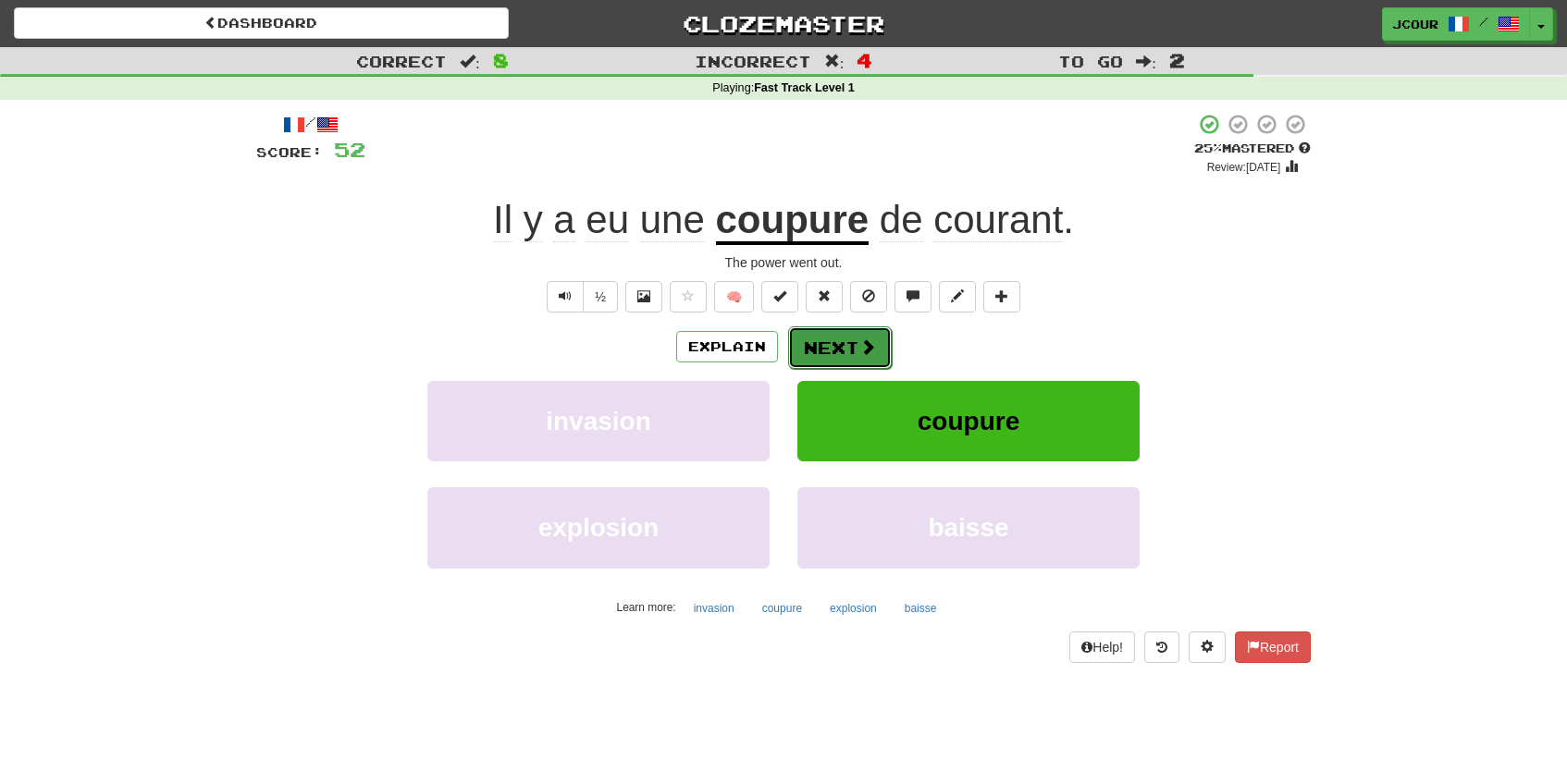
click at [842, 332] on button "Next" at bounding box center [840, 347] width 104 height 42
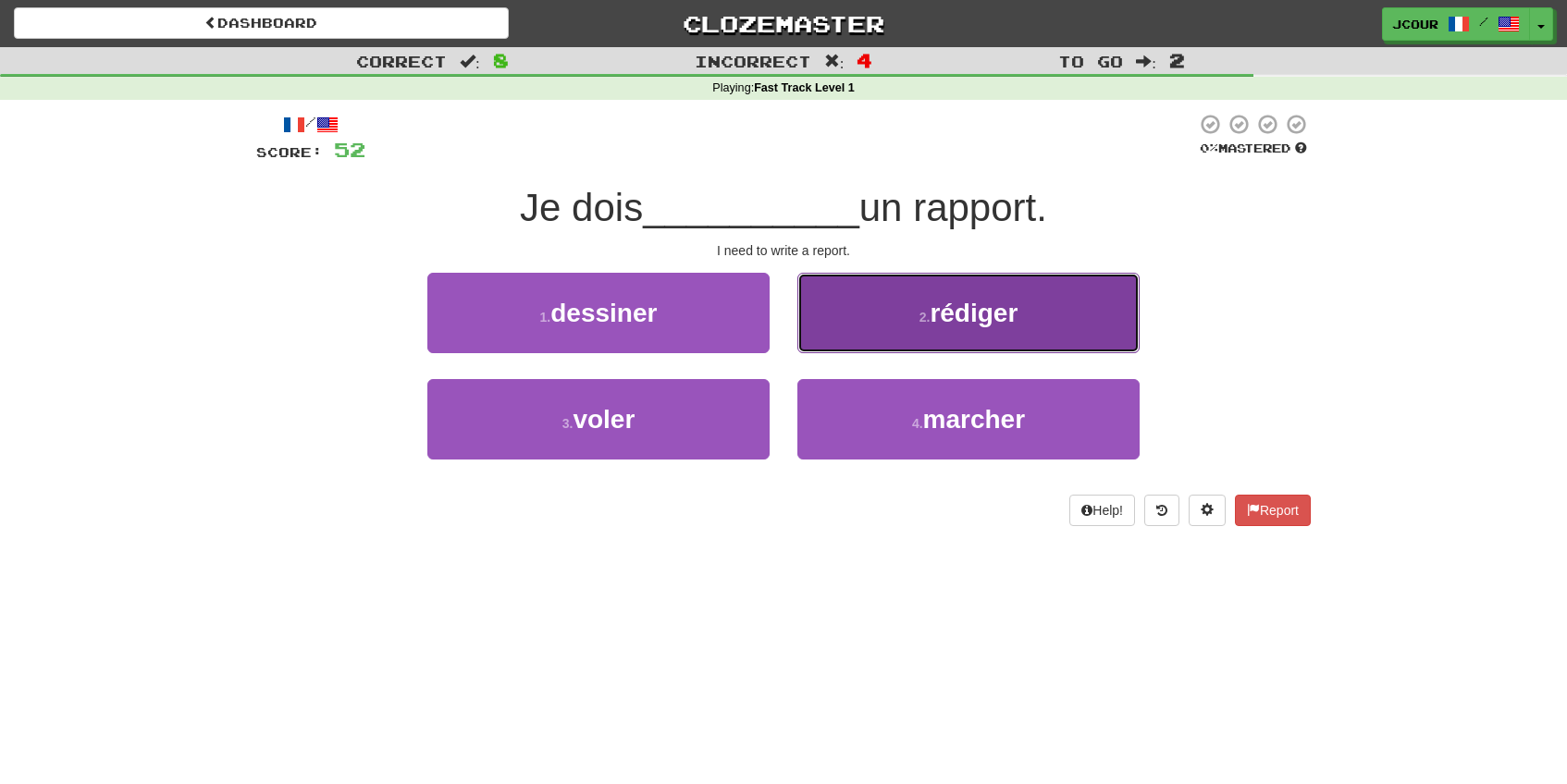
click at [867, 329] on button "2 . rédiger" at bounding box center [968, 313] width 342 height 81
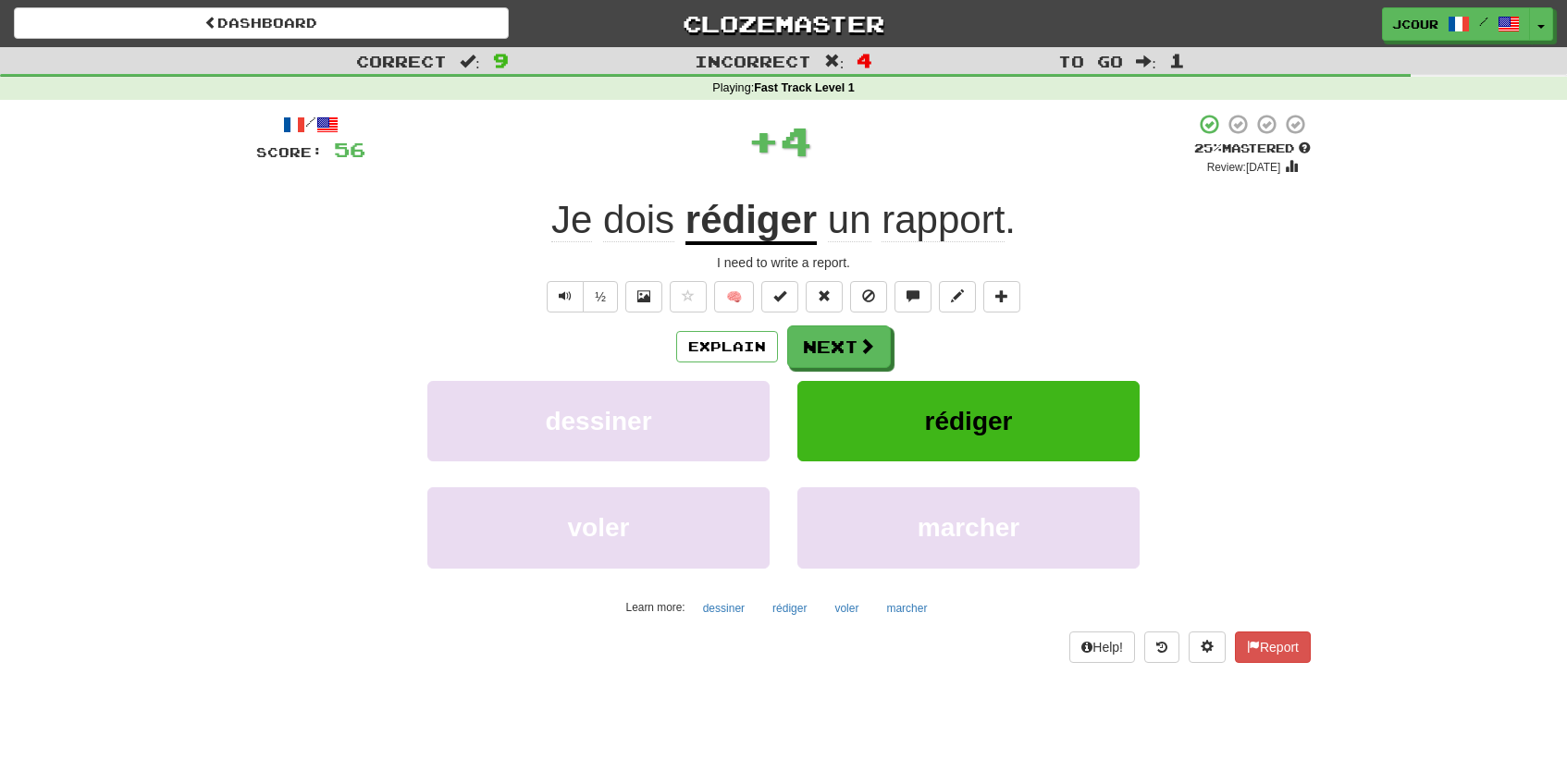
click at [748, 209] on u "rédiger" at bounding box center [751, 221] width 132 height 47
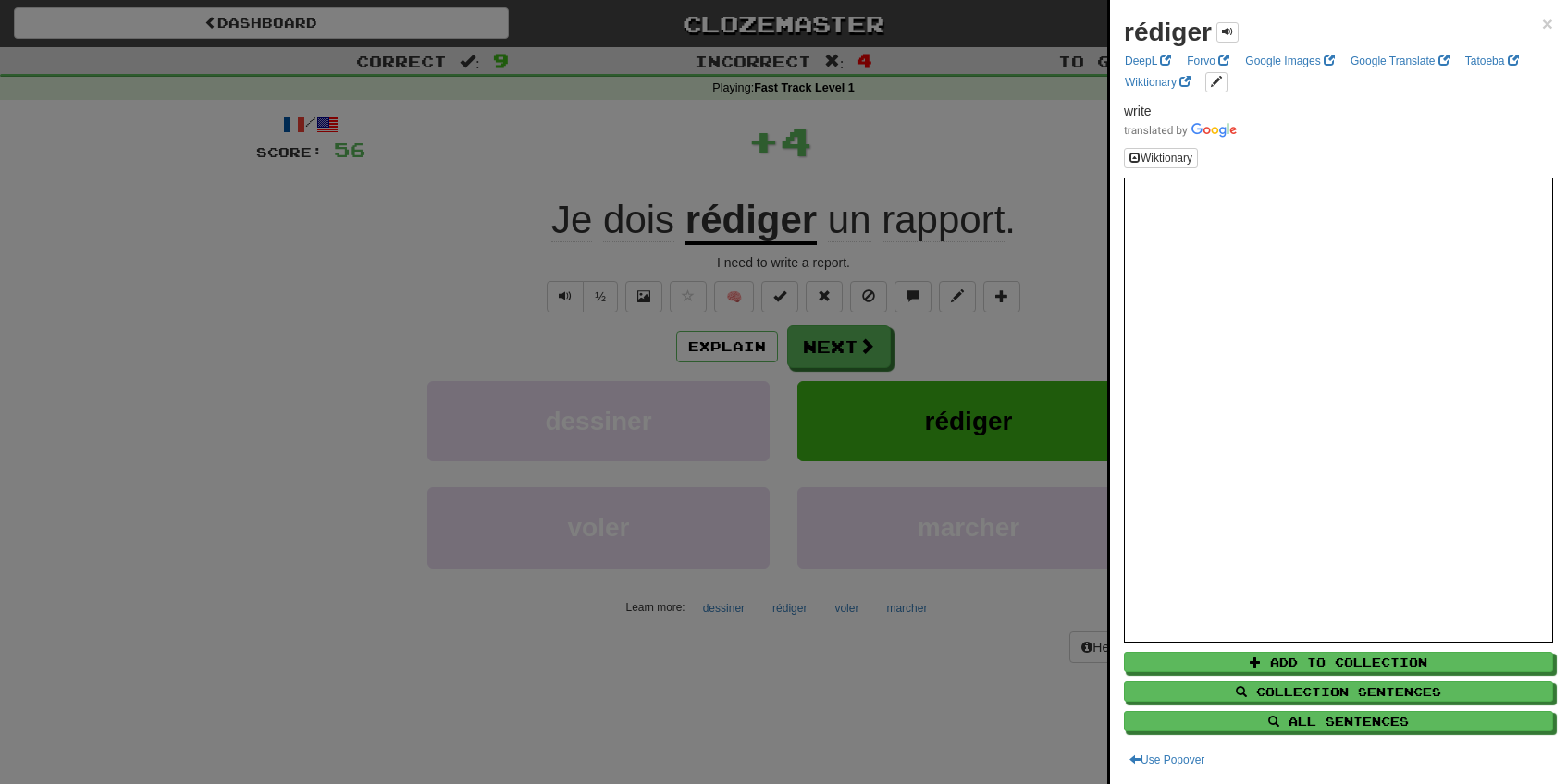
click at [617, 290] on div at bounding box center [784, 392] width 1567 height 784
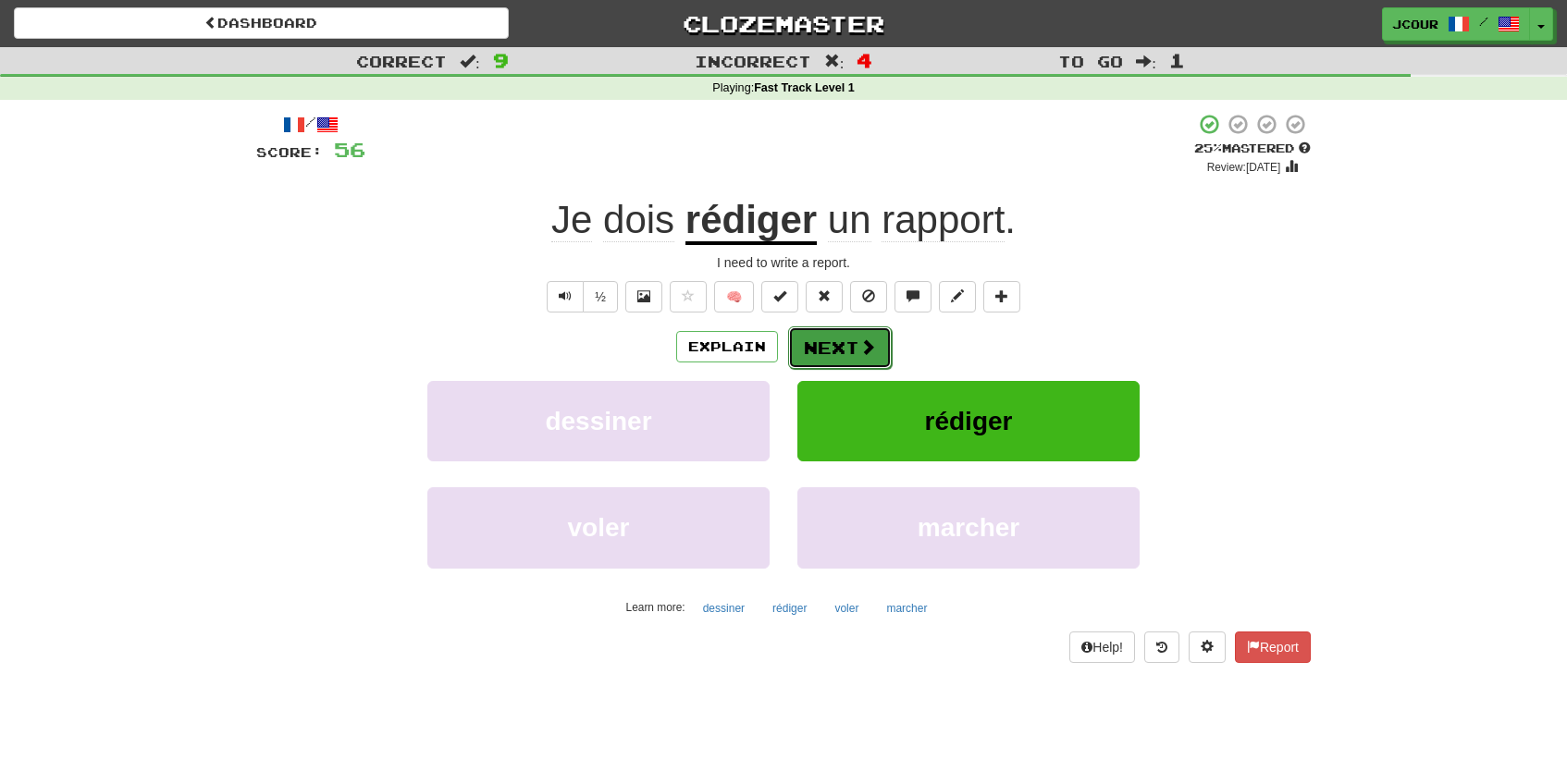
click at [822, 343] on button "Next" at bounding box center [840, 347] width 104 height 42
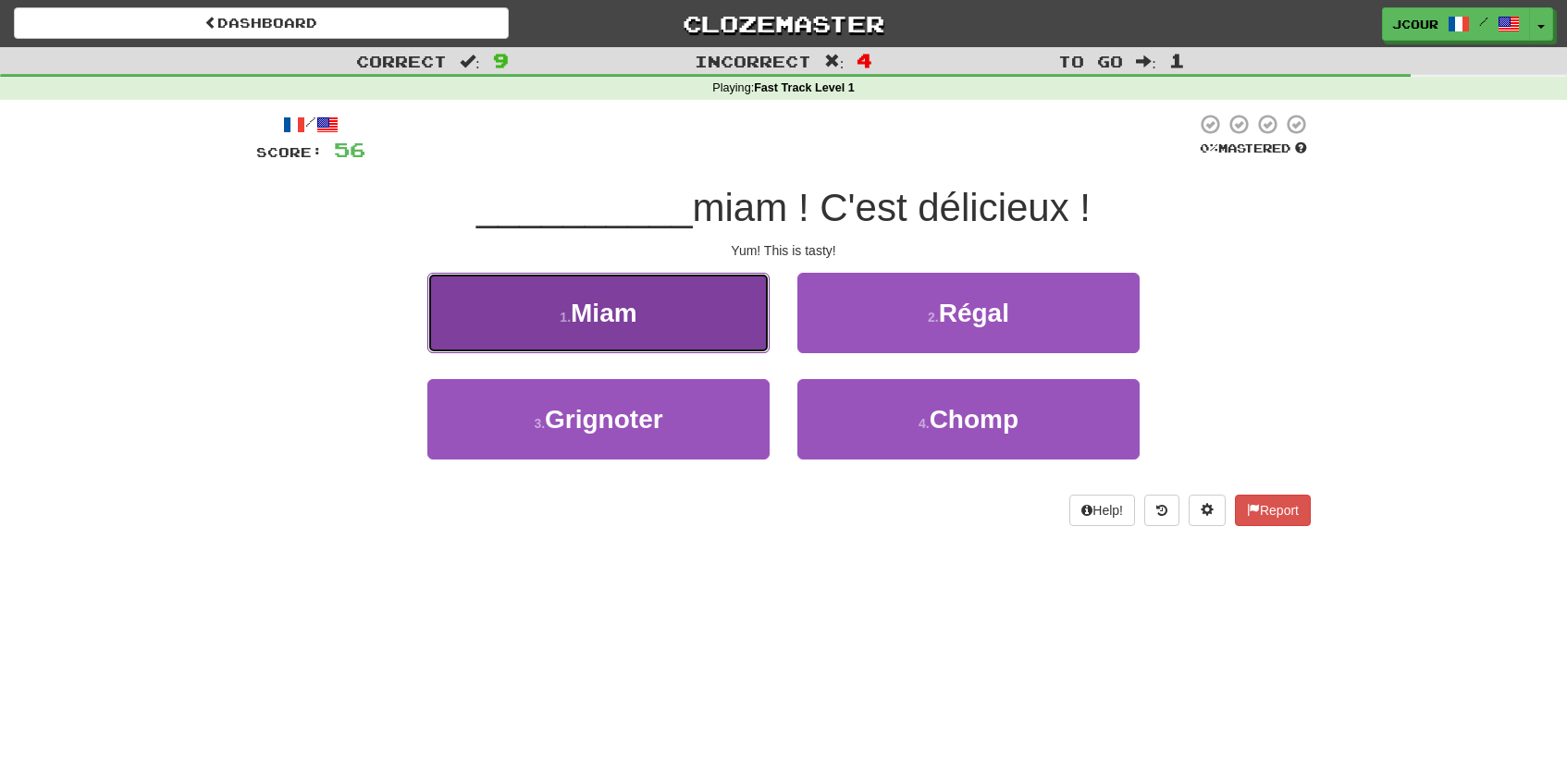
click at [721, 342] on button "1 . Miam" at bounding box center [598, 313] width 342 height 81
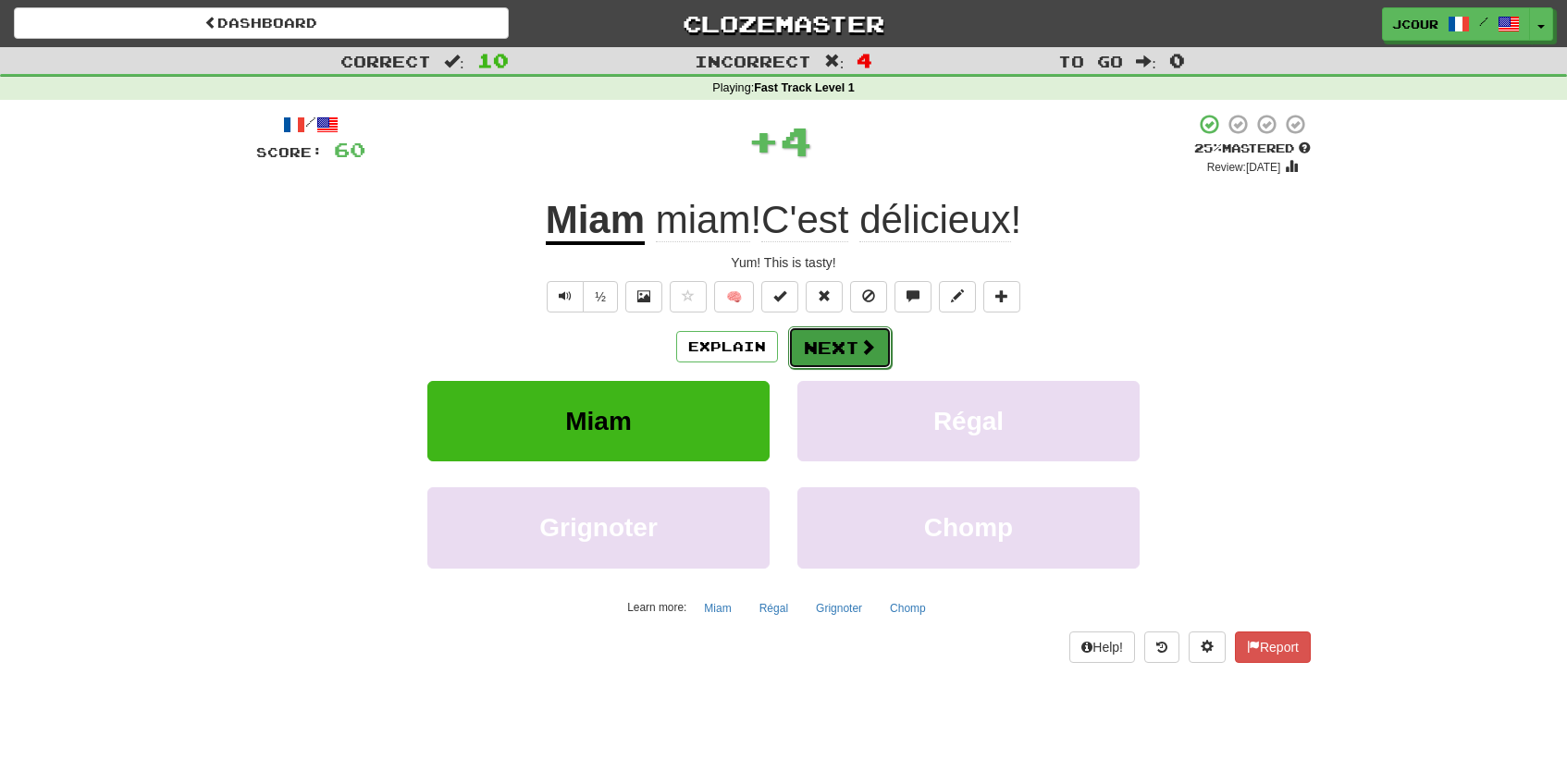
click at [845, 354] on button "Next" at bounding box center [840, 347] width 104 height 42
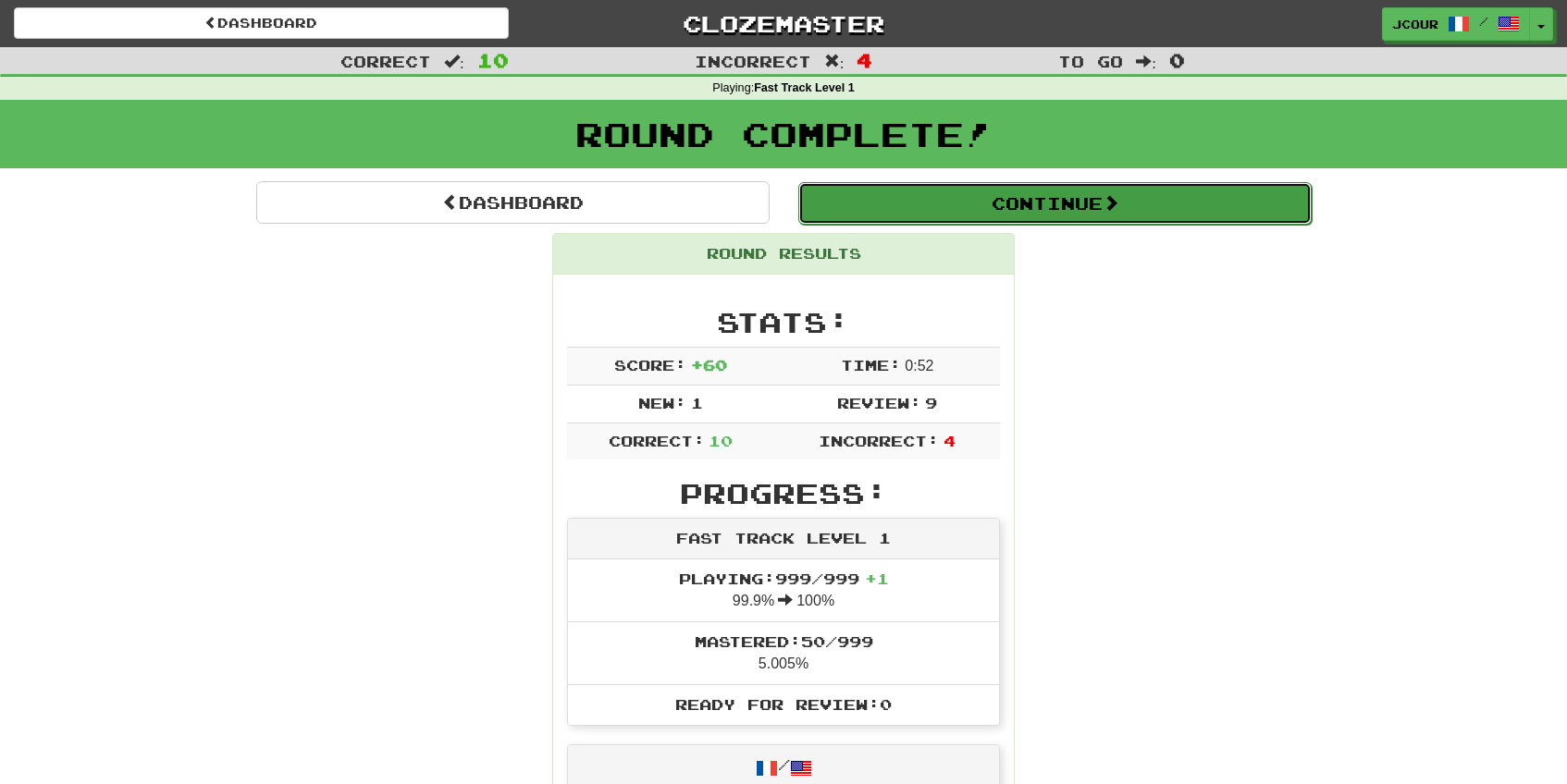
click at [955, 221] on button "Continue" at bounding box center [1054, 203] width 514 height 42
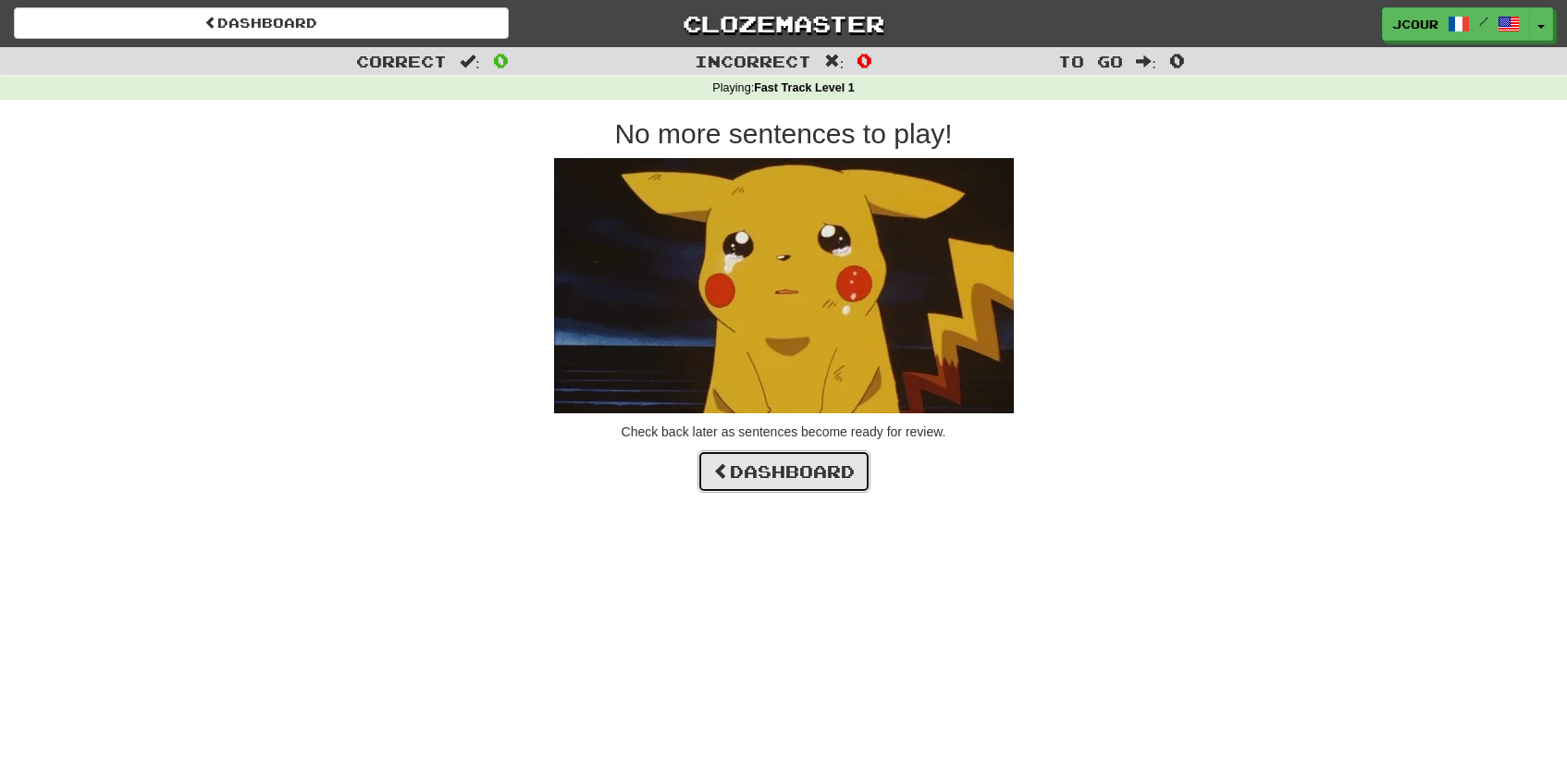
click at [836, 477] on link "Dashboard" at bounding box center [784, 471] width 173 height 42
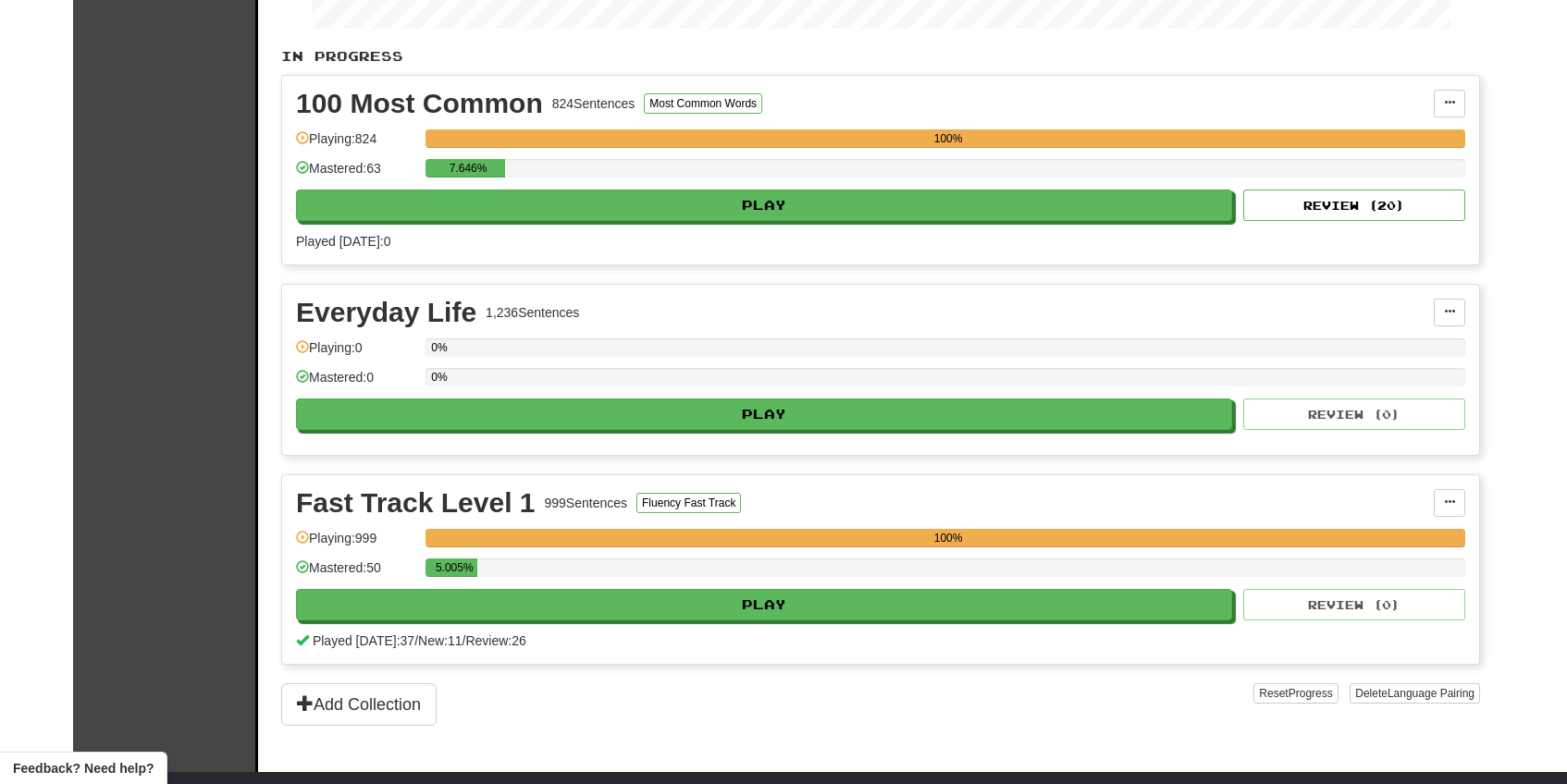
scroll to position [328, 0]
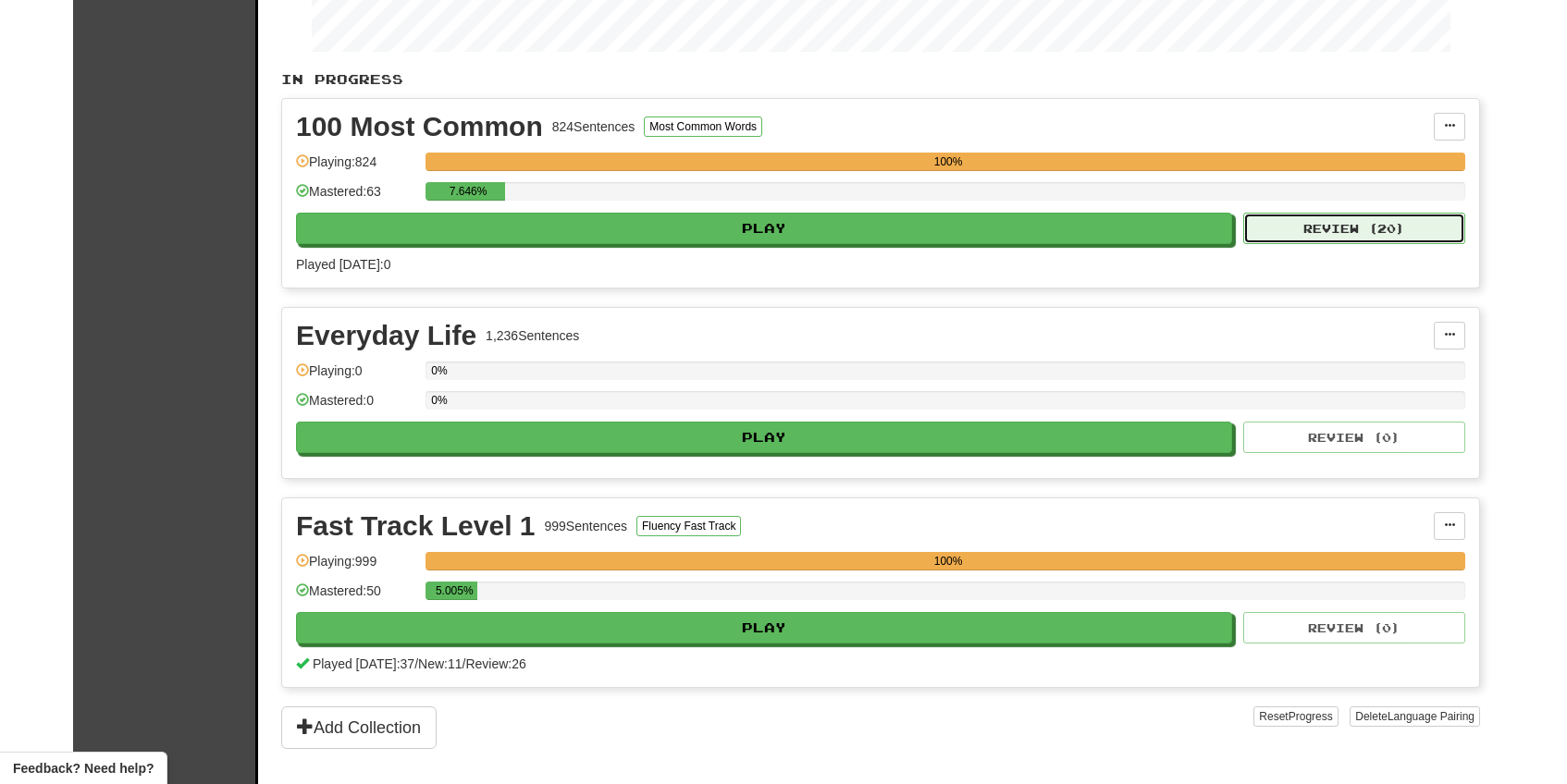
click at [1287, 226] on button "Review ( 20 )" at bounding box center [1354, 228] width 222 height 32
select select "**"
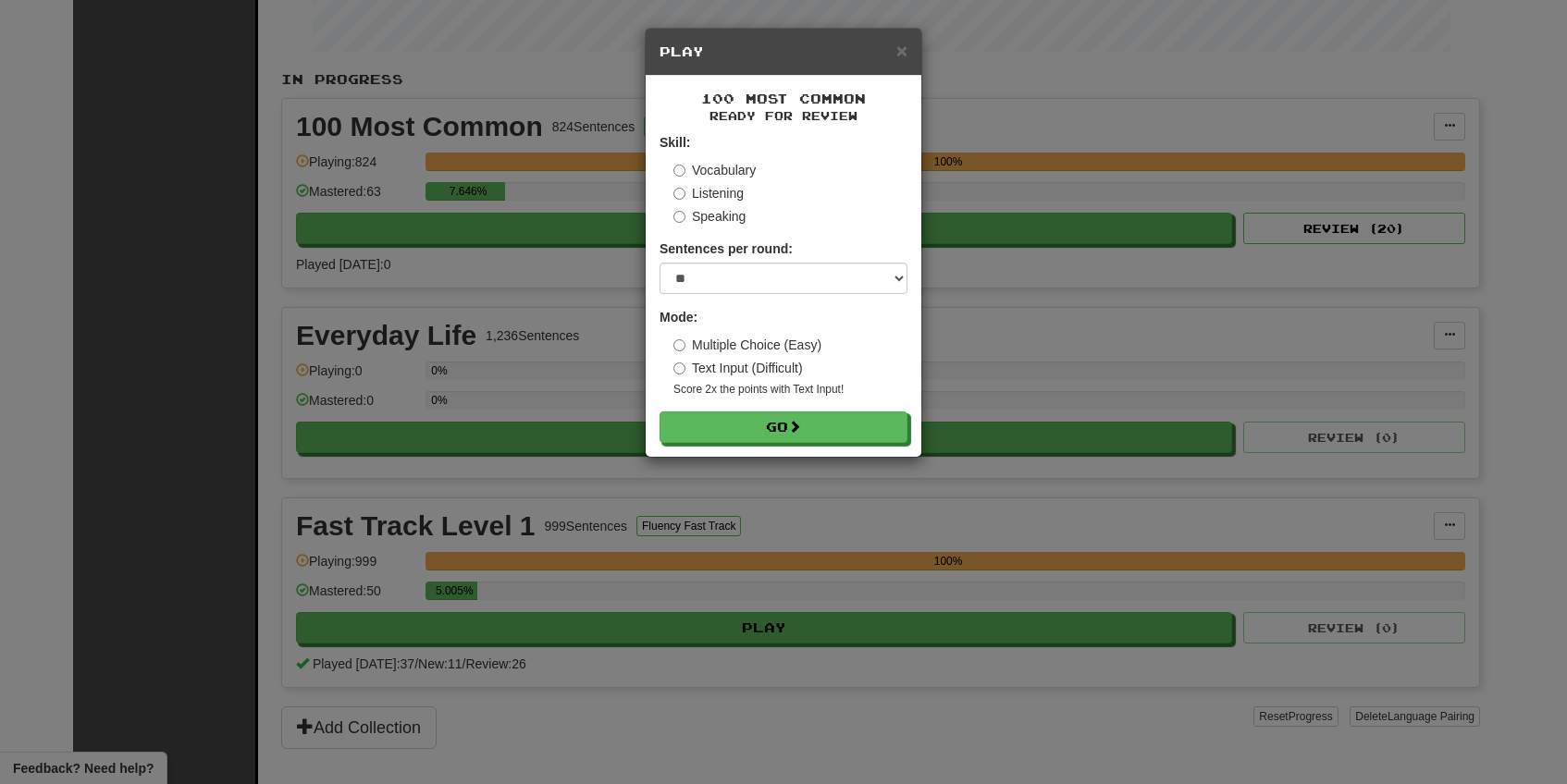
click at [679, 201] on label "Listening" at bounding box center [708, 193] width 70 height 18
click at [769, 426] on button "Go" at bounding box center [784, 428] width 248 height 32
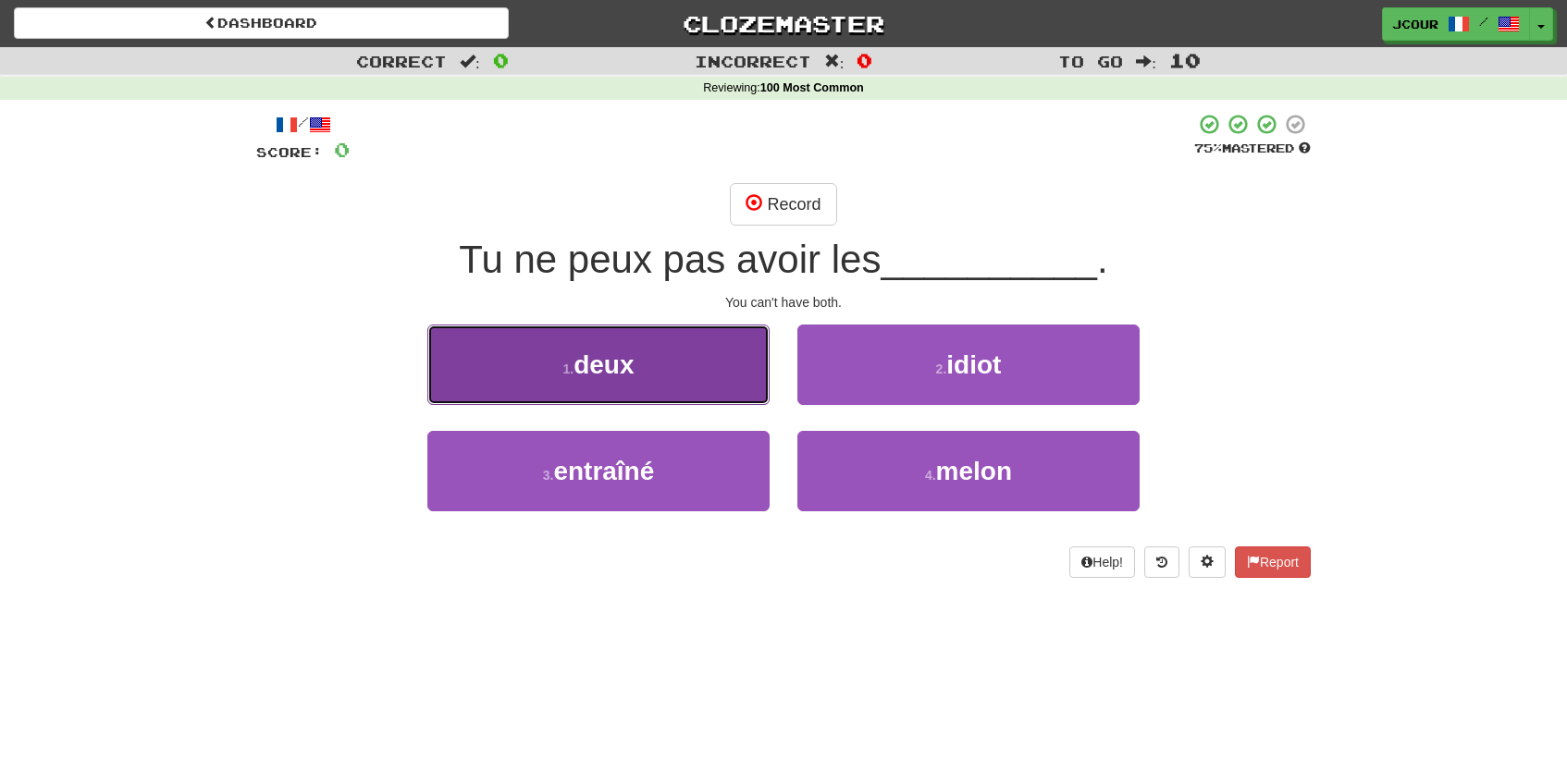
click at [685, 368] on button "1 . deux" at bounding box center [598, 365] width 342 height 81
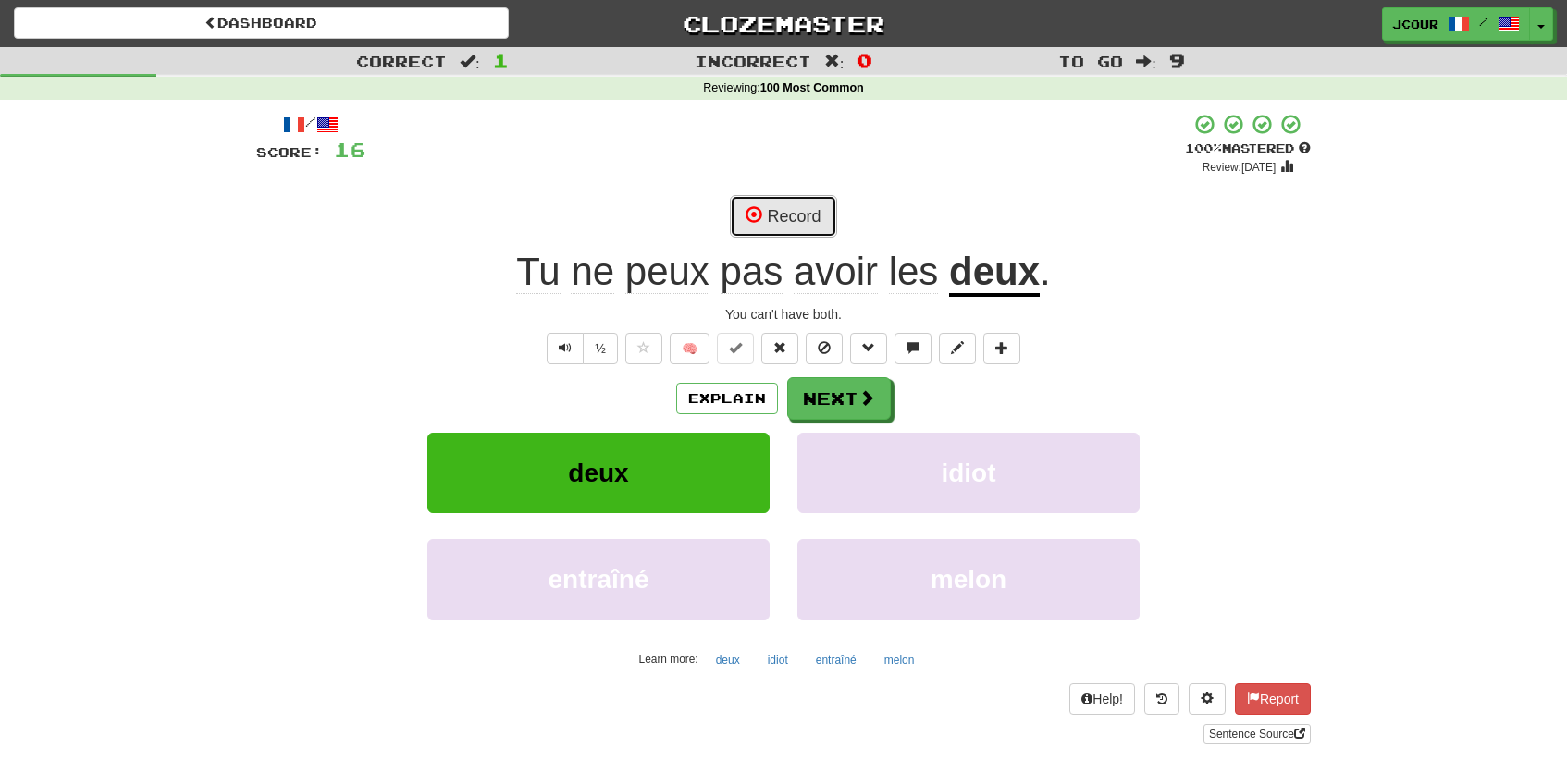
click at [780, 228] on button "Record" at bounding box center [783, 216] width 107 height 42
